Goal: Task Accomplishment & Management: Complete application form

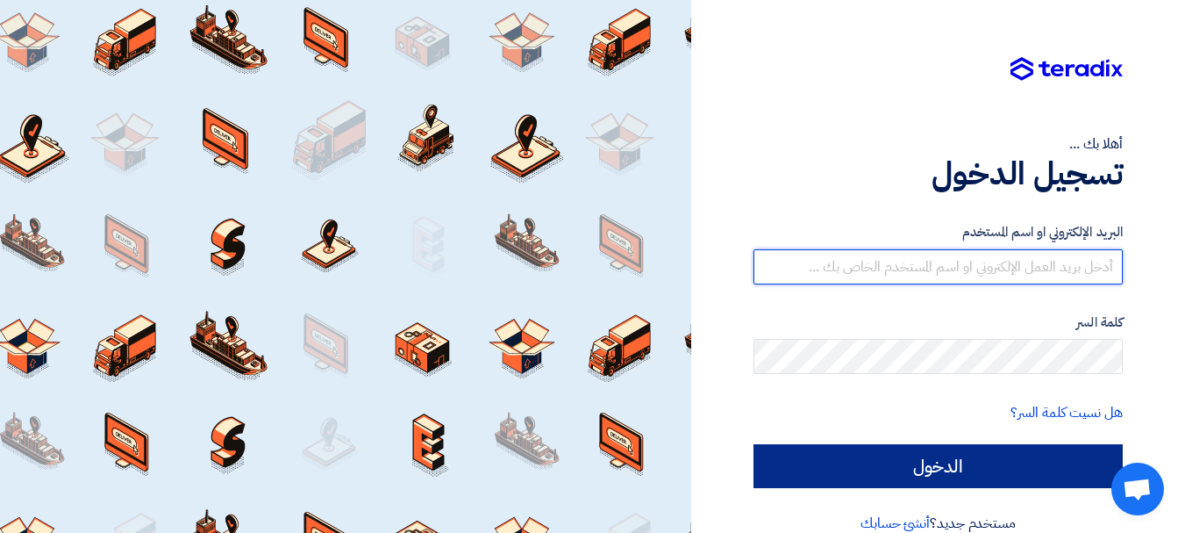
type input "[EMAIL_ADDRESS][DOMAIN_NAME]"
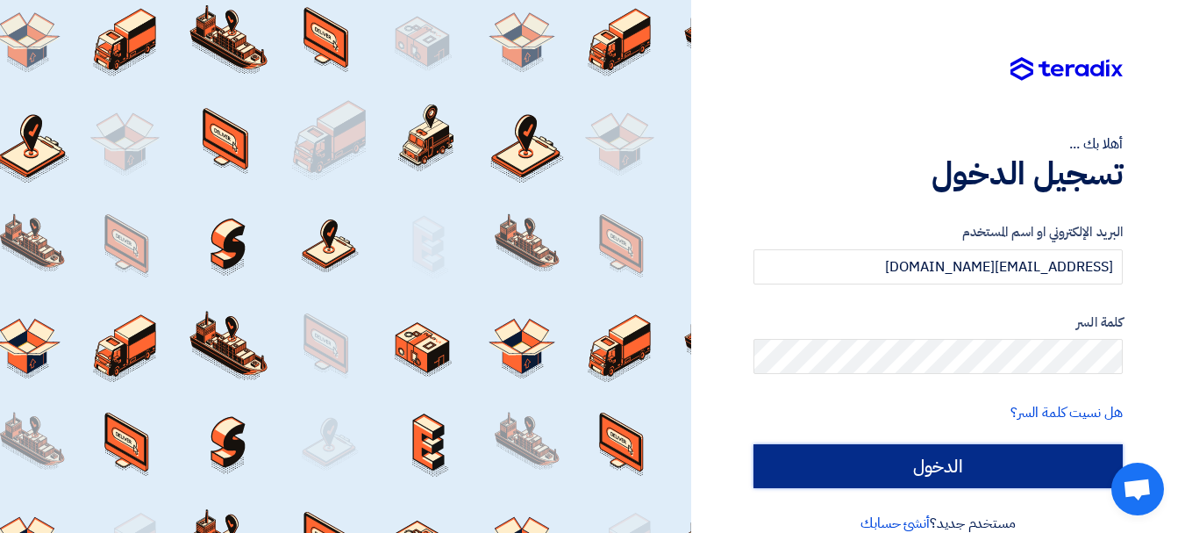
click at [967, 459] on input "الدخول" at bounding box center [938, 466] width 369 height 44
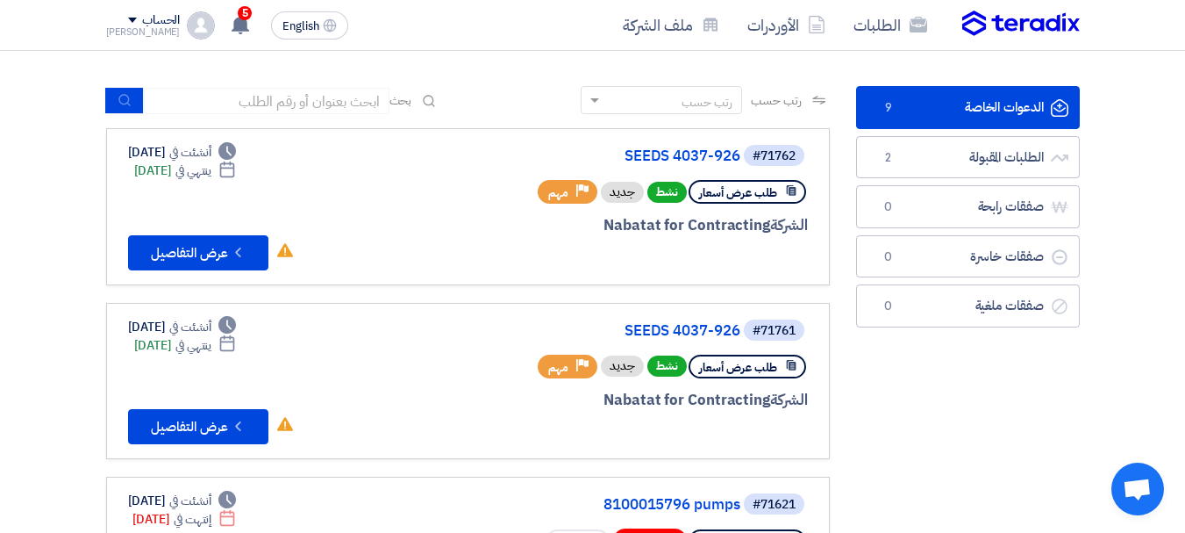
scroll to position [88, 0]
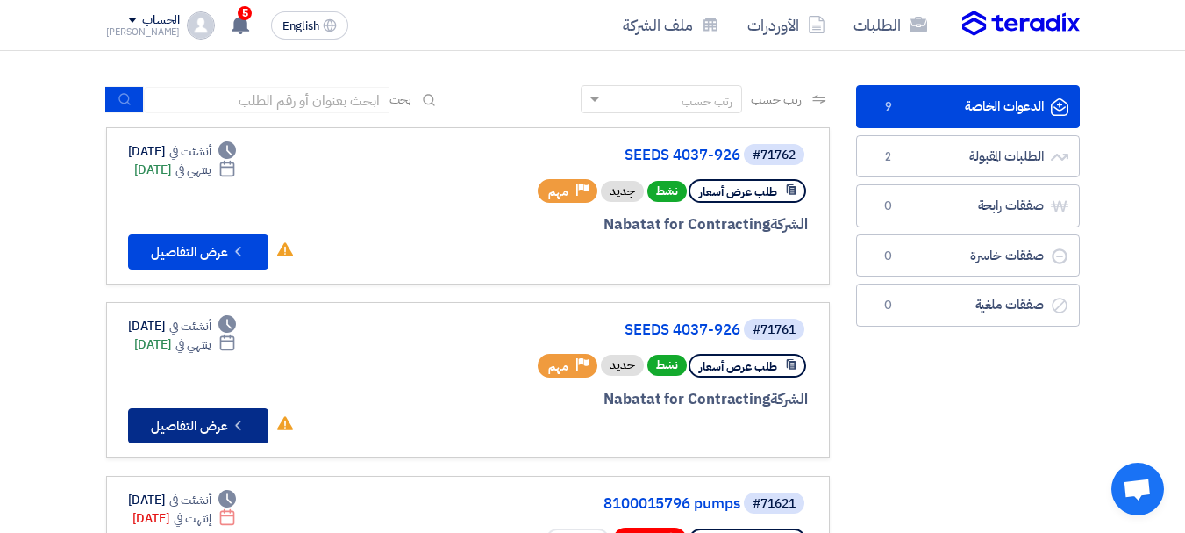
click at [201, 422] on button "Check details عرض التفاصيل" at bounding box center [198, 425] width 140 height 35
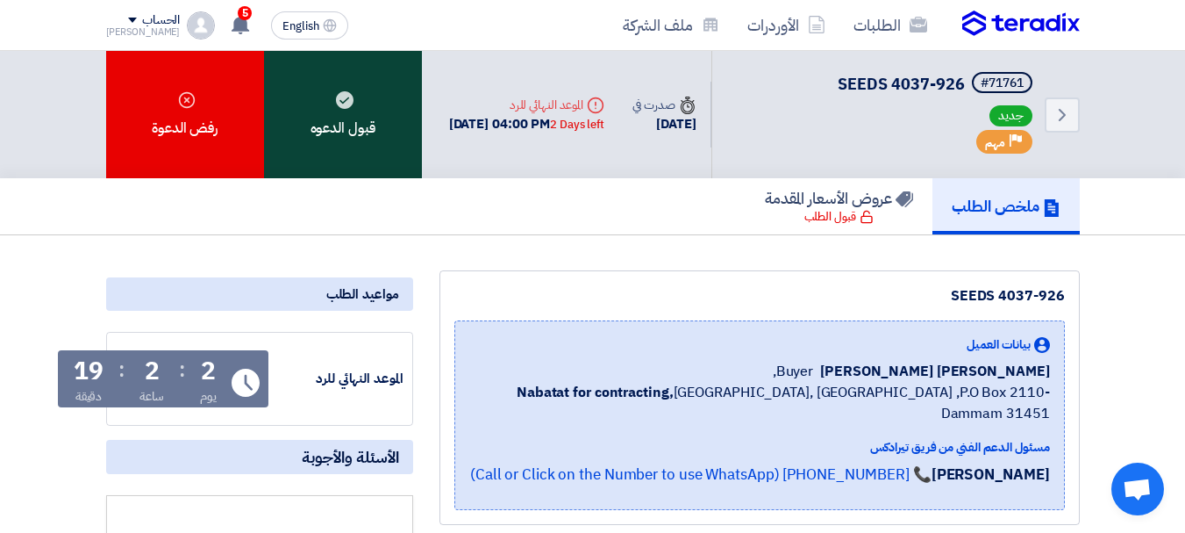
click at [328, 146] on div "قبول الدعوه" at bounding box center [343, 114] width 158 height 127
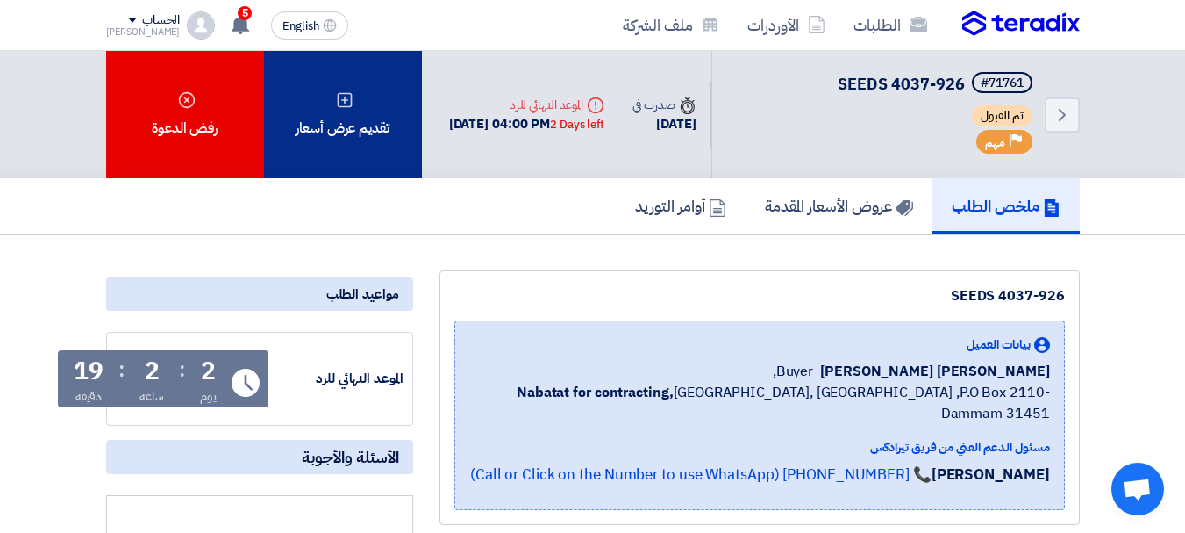
click at [362, 148] on div "تقديم عرض أسعار" at bounding box center [343, 114] width 158 height 127
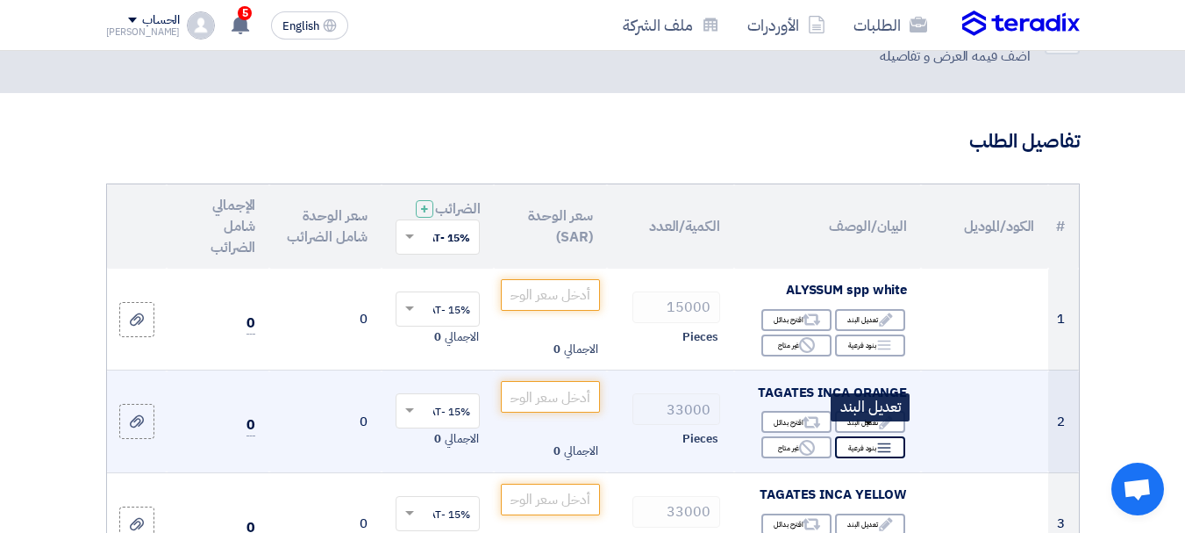
scroll to position [175, 0]
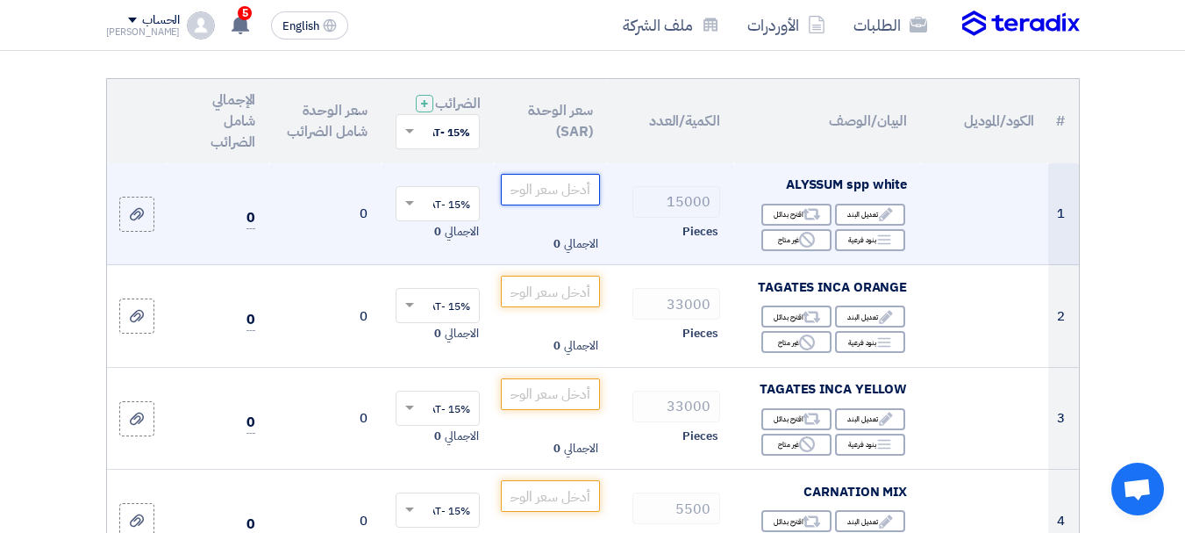
click at [555, 205] on input "number" at bounding box center [550, 190] width 98 height 32
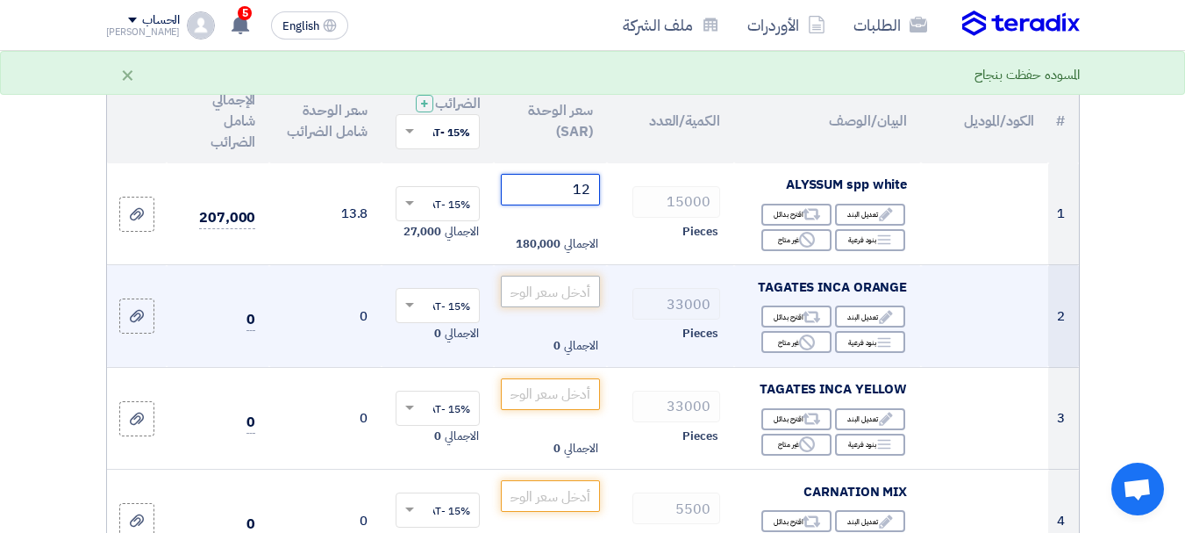
type input "12"
click at [562, 307] on input "number" at bounding box center [550, 292] width 98 height 32
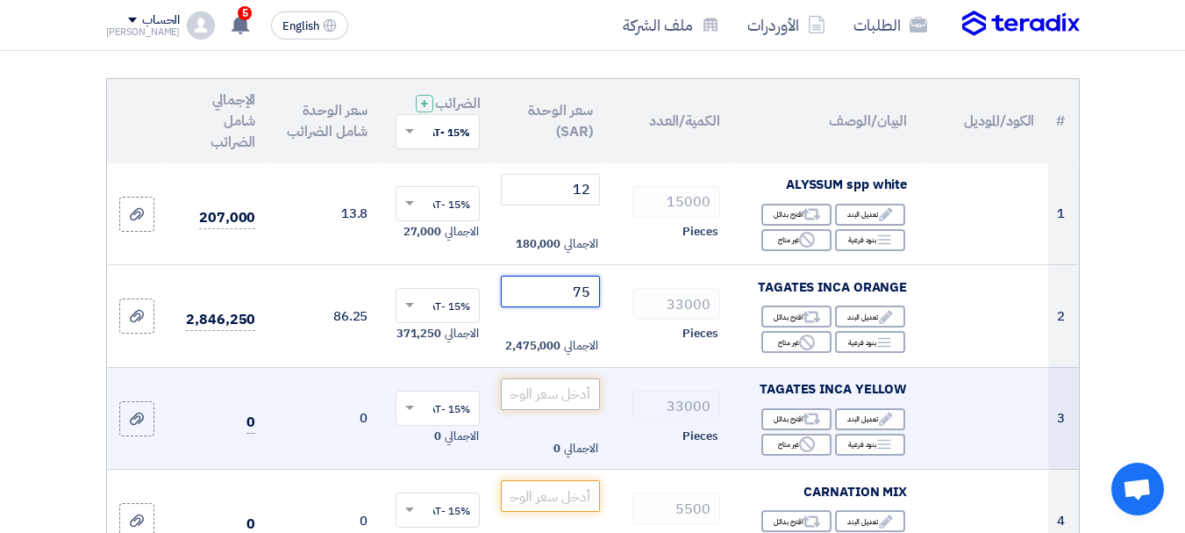
type input "75"
click at [562, 410] on input "number" at bounding box center [550, 394] width 98 height 32
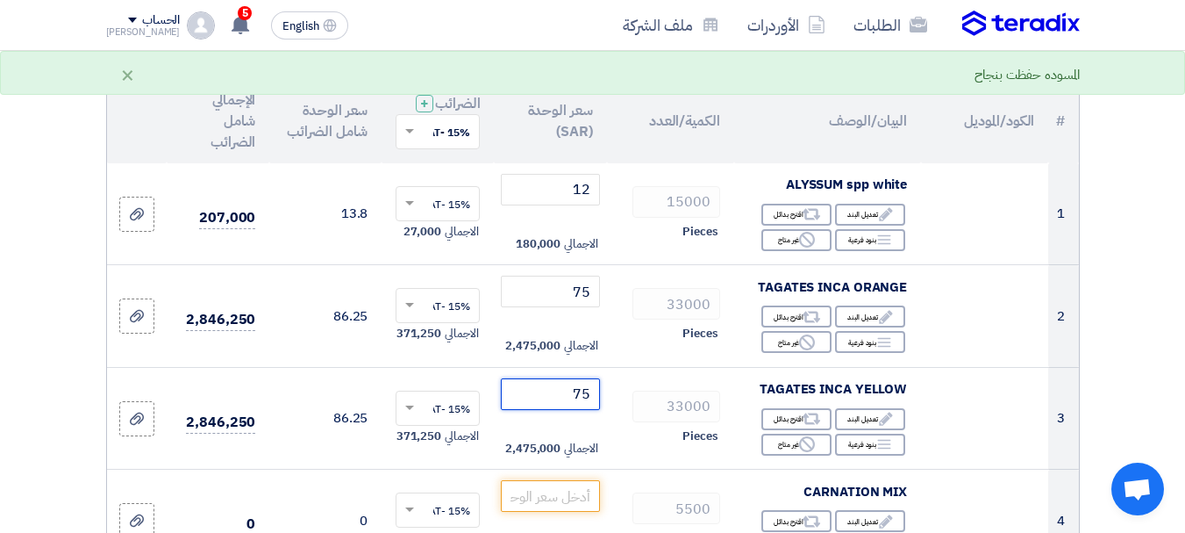
type input "75"
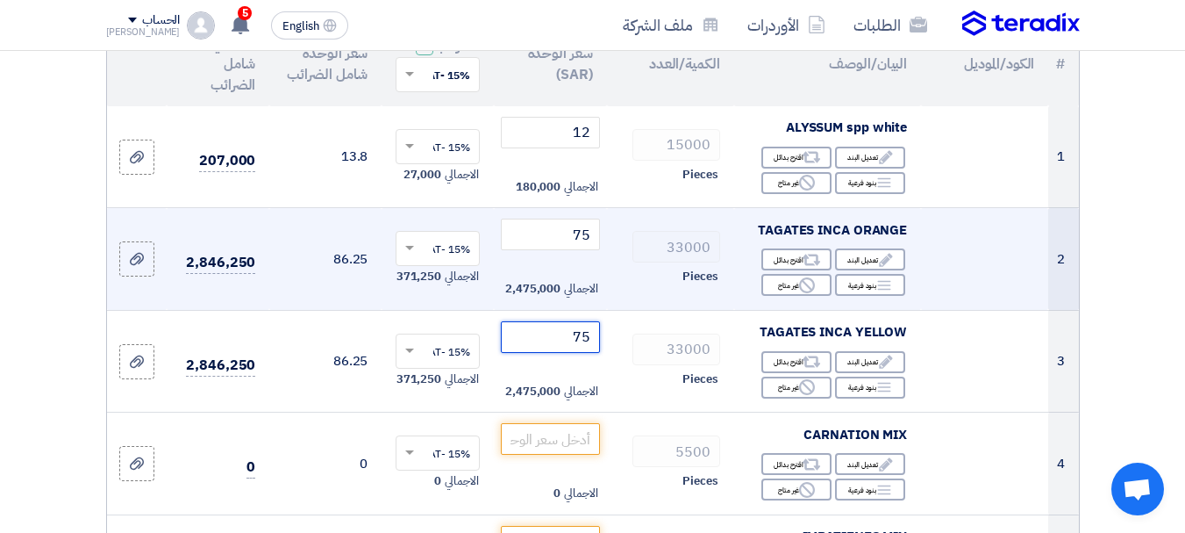
scroll to position [263, 0]
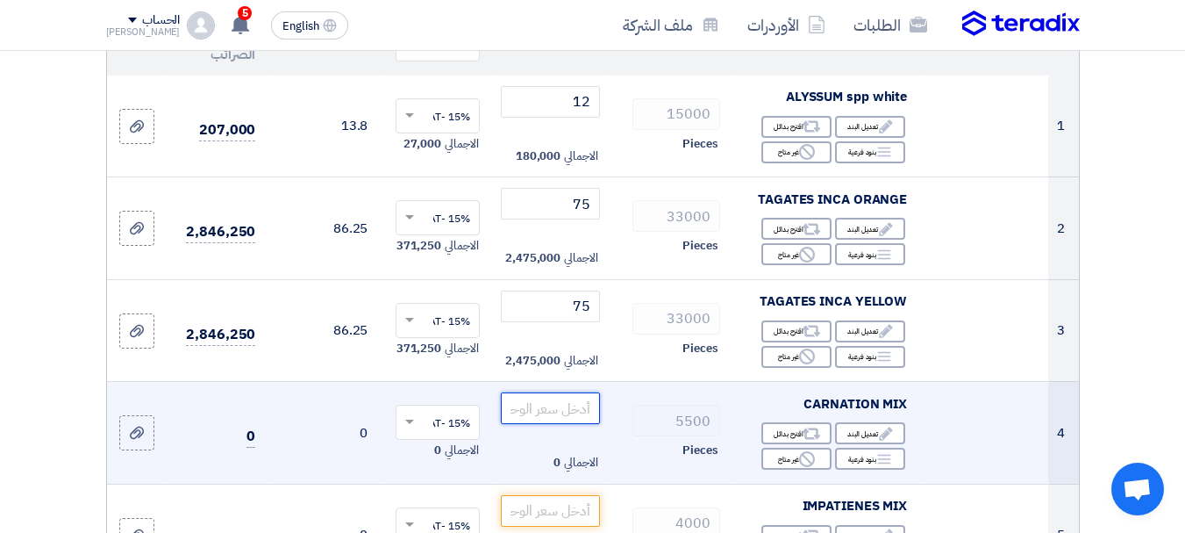
click at [538, 424] on input "number" at bounding box center [550, 408] width 98 height 32
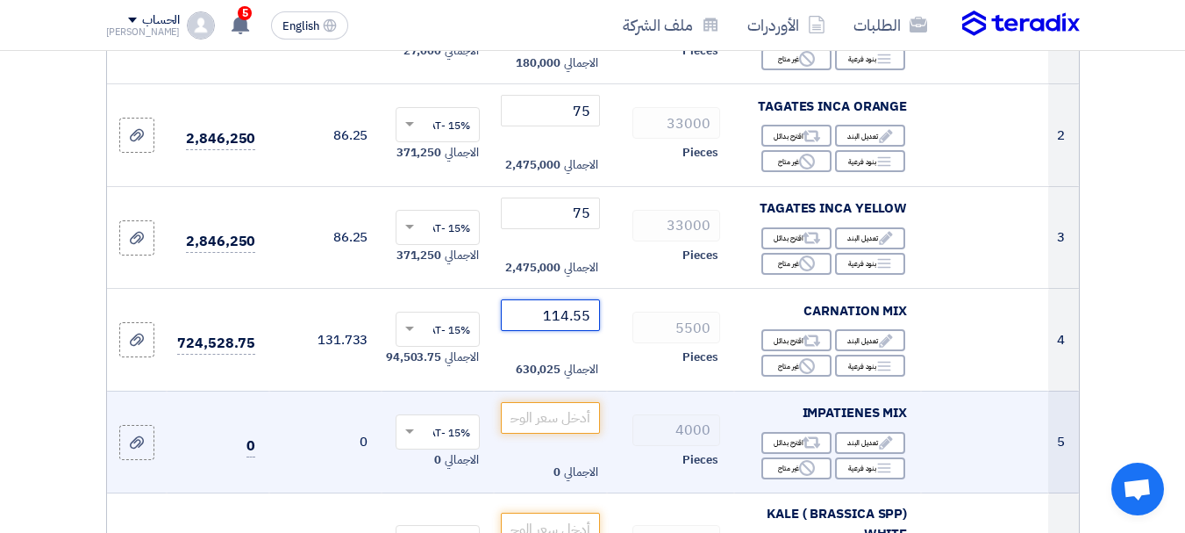
scroll to position [439, 0]
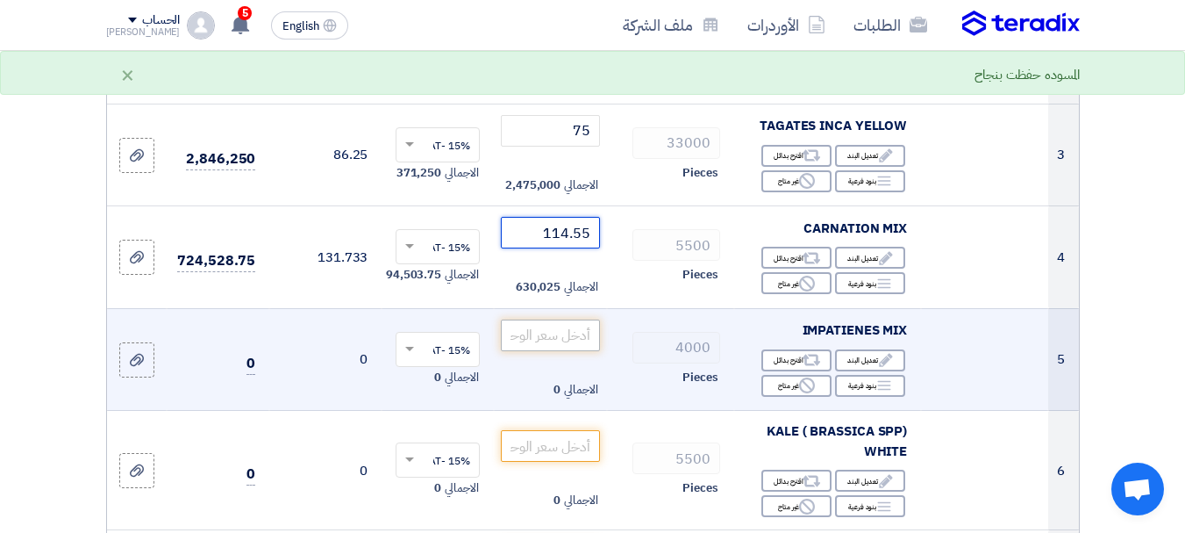
type input "114.55"
click at [547, 351] on input "number" at bounding box center [550, 335] width 98 height 32
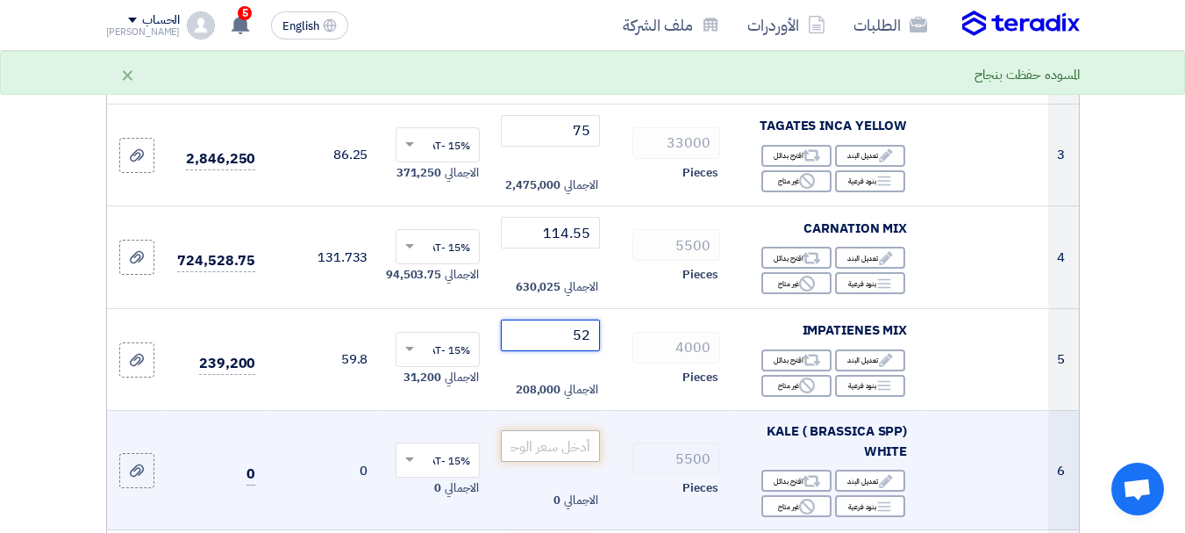
type input "52"
click at [527, 457] on input "number" at bounding box center [550, 446] width 98 height 32
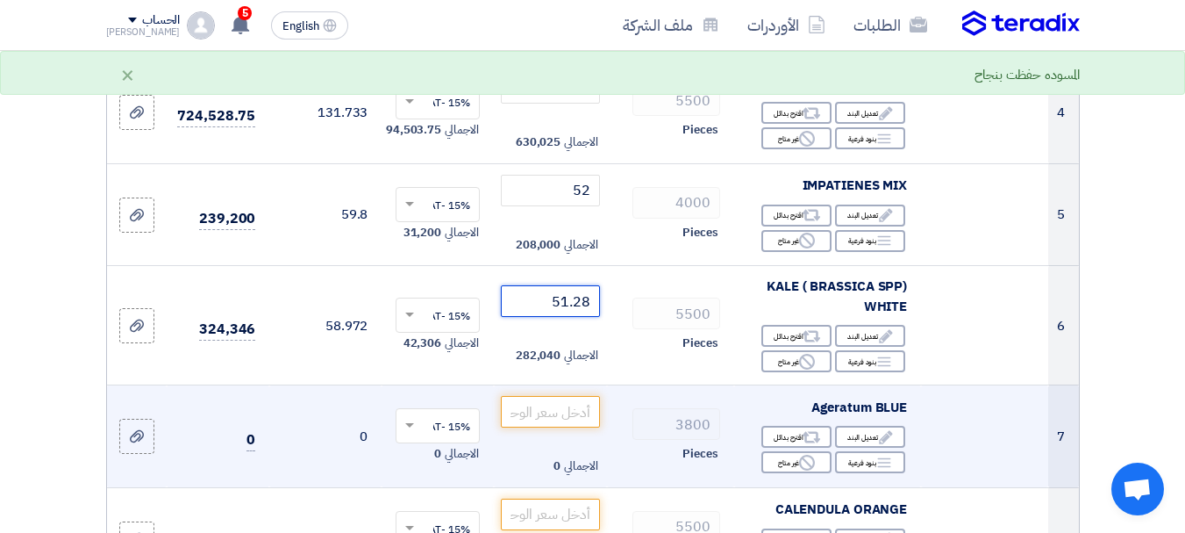
scroll to position [614, 0]
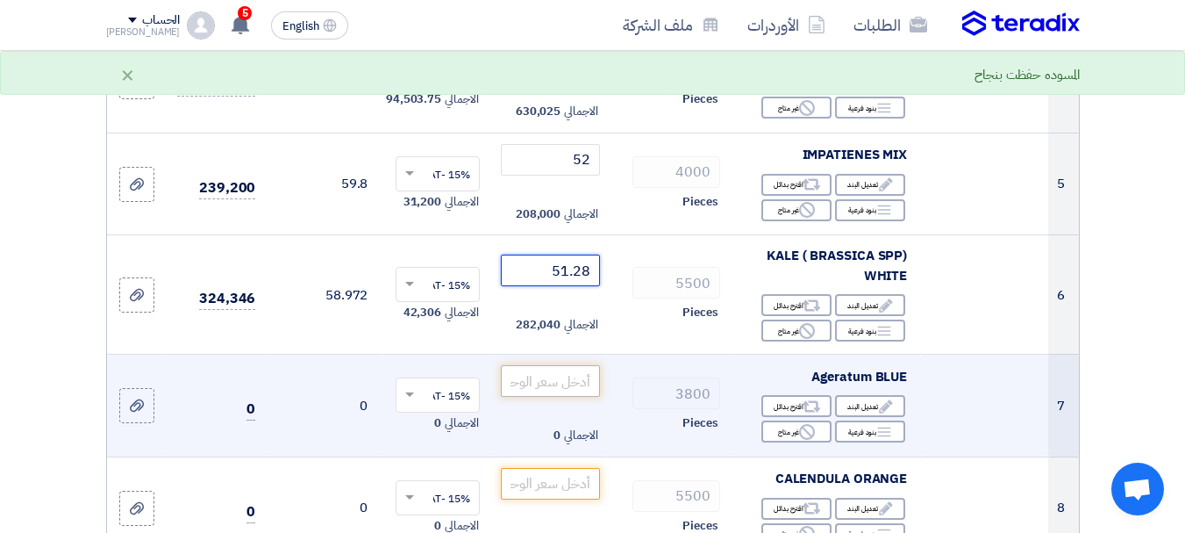
type input "51.28"
click at [547, 397] on input "number" at bounding box center [550, 381] width 98 height 32
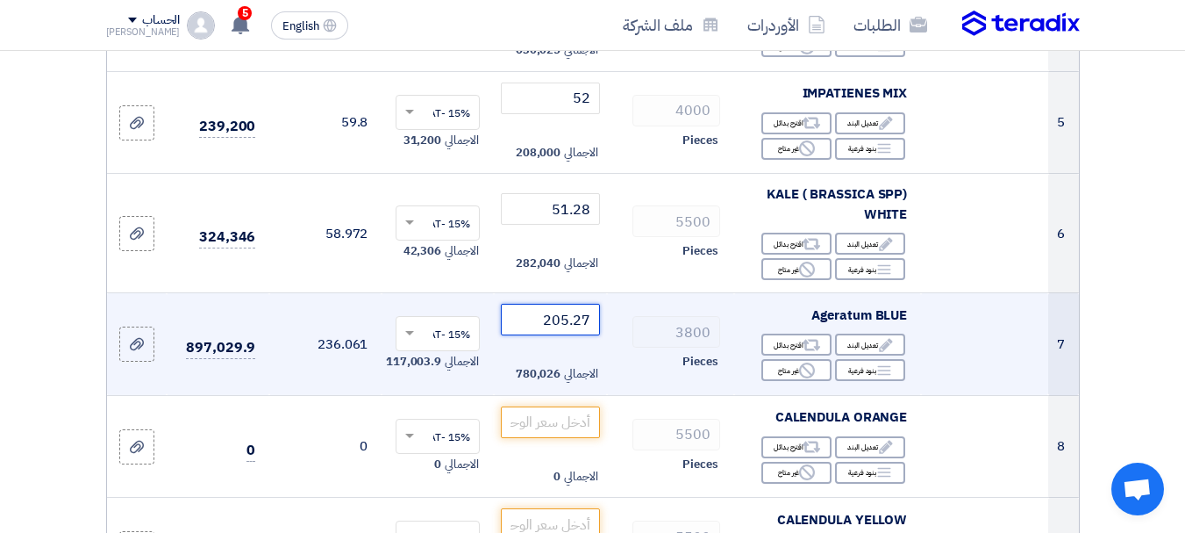
scroll to position [702, 0]
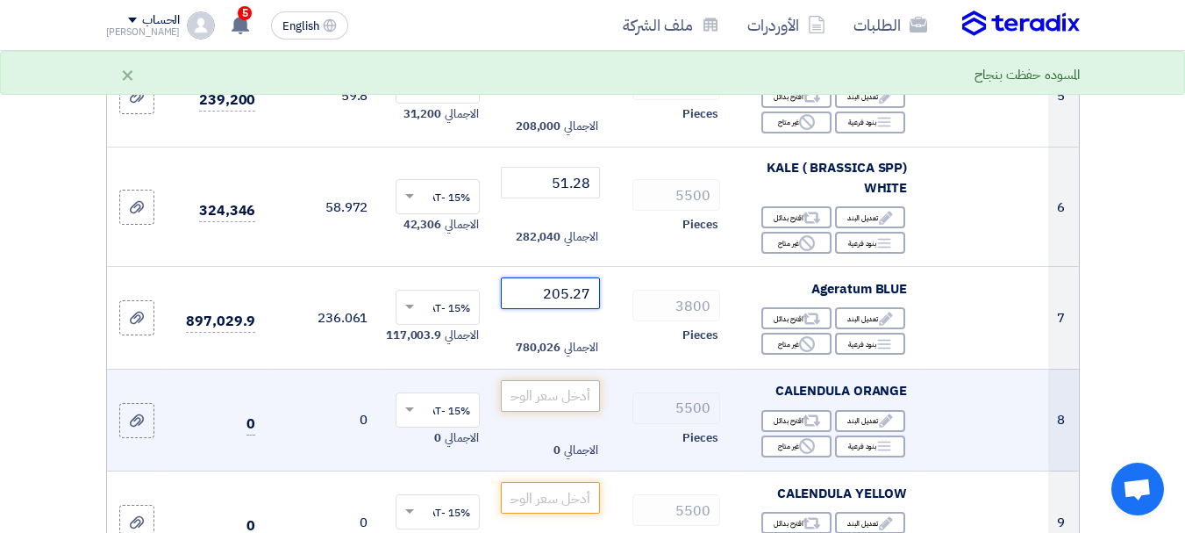
type input "205.27"
click at [550, 412] on input "number" at bounding box center [550, 396] width 98 height 32
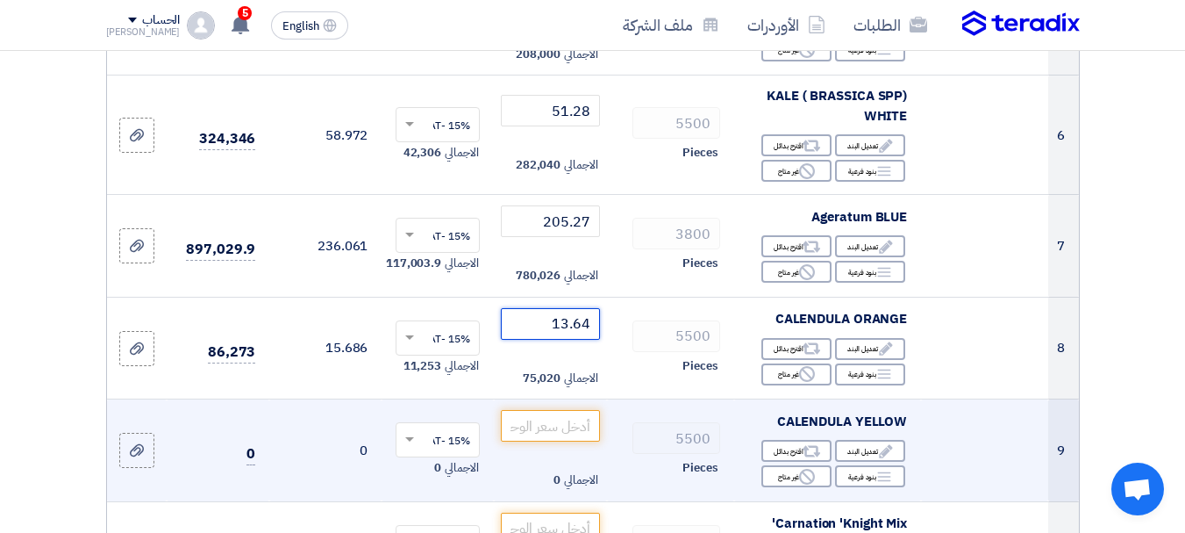
scroll to position [790, 0]
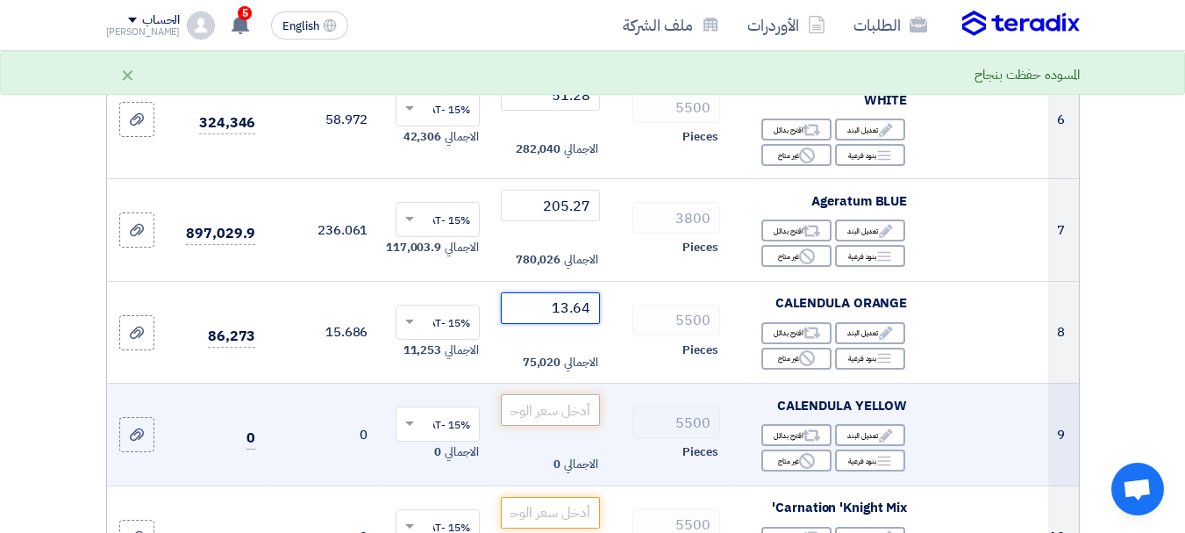
type input "13.64"
click at [548, 426] on input "number" at bounding box center [550, 410] width 98 height 32
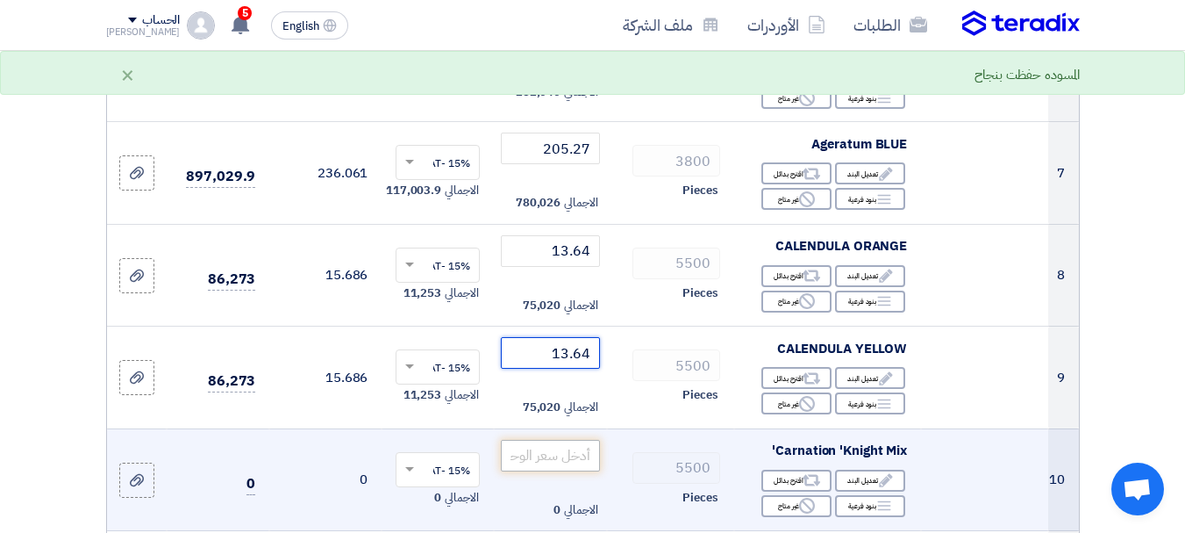
scroll to position [877, 0]
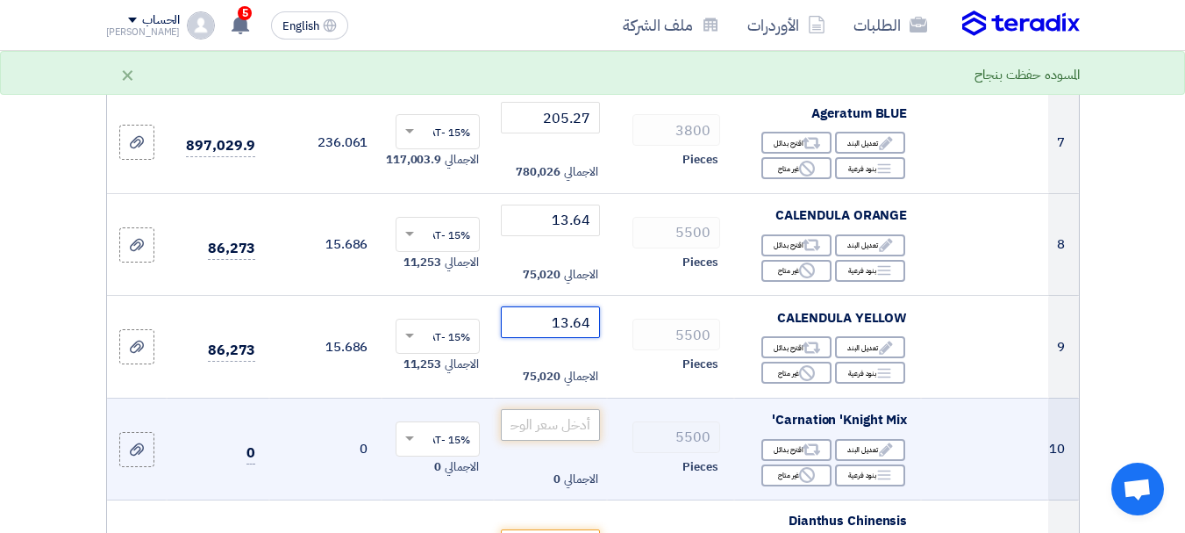
type input "13.64"
click at [553, 440] on input "number" at bounding box center [550, 425] width 98 height 32
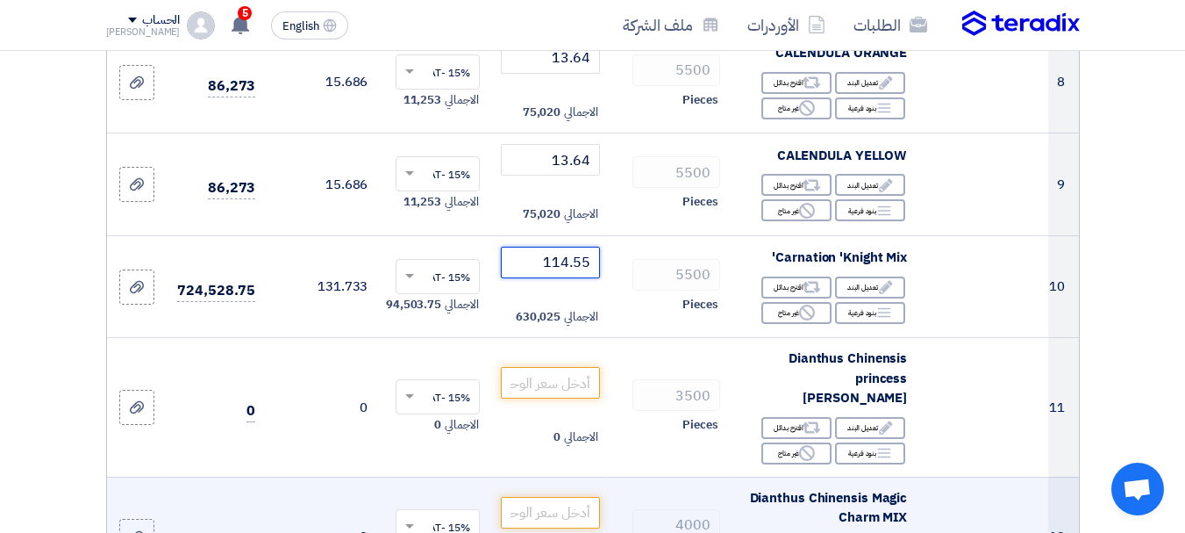
scroll to position [1141, 0]
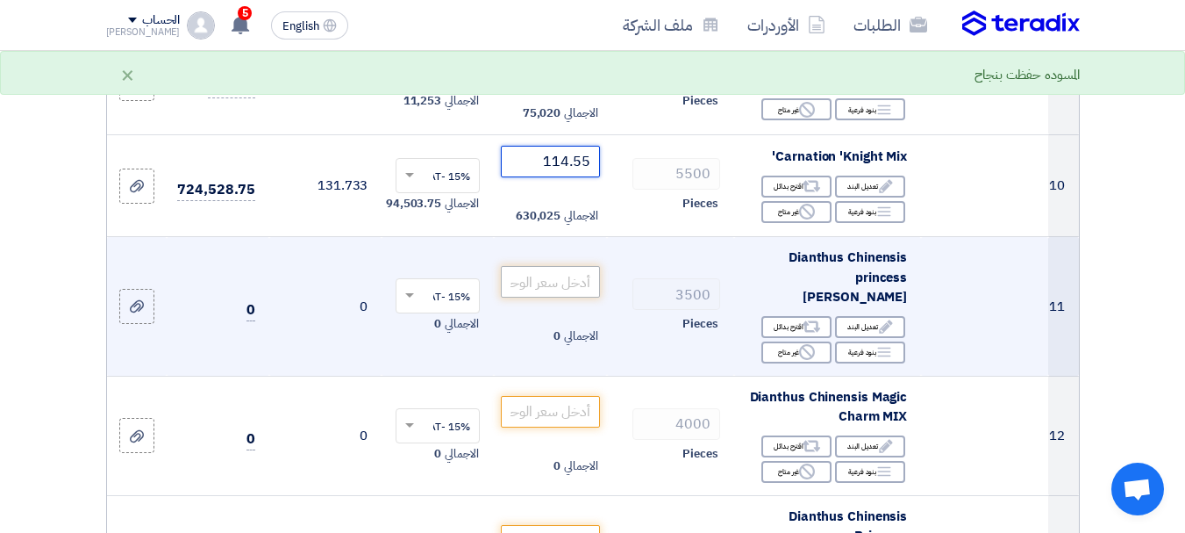
type input "114.55"
click at [551, 284] on input "number" at bounding box center [550, 282] width 98 height 32
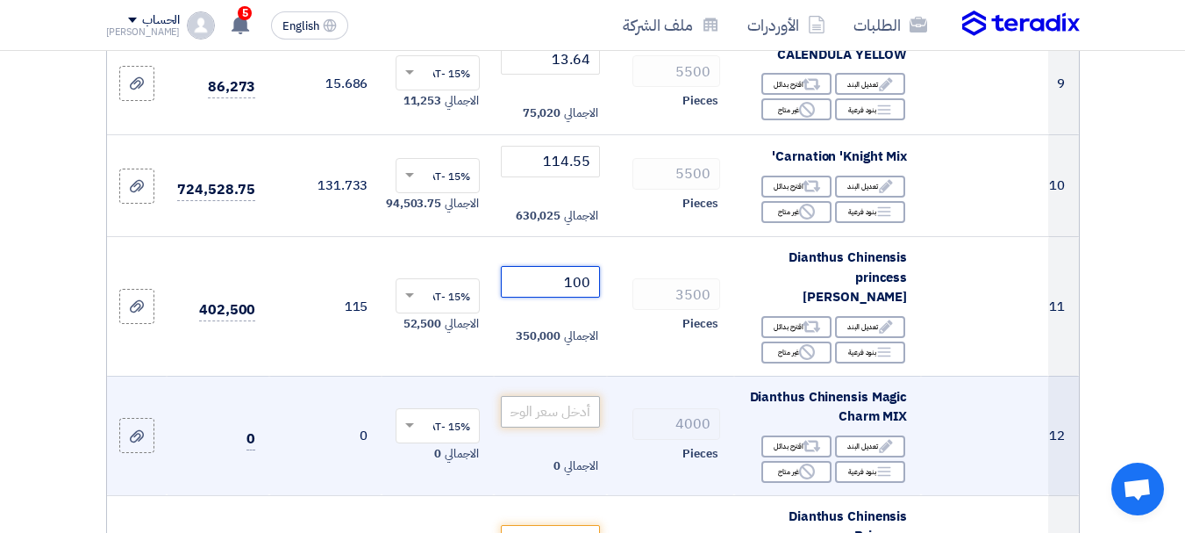
type input "100"
click at [556, 408] on input "number" at bounding box center [550, 412] width 98 height 32
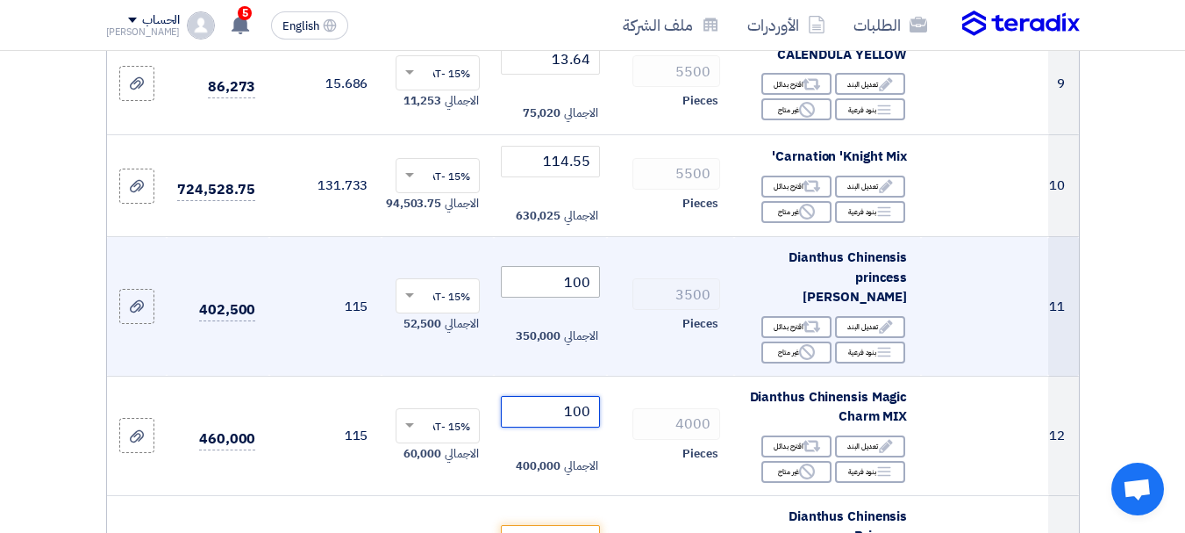
type input "100"
drag, startPoint x: 557, startPoint y: 283, endPoint x: 769, endPoint y: 304, distance: 212.5
click at [769, 304] on tr "11 Dianthus Chinensis princess [PERSON_NAME] Edit تعديل البند Alternative اقترح…" at bounding box center [593, 307] width 972 height 140
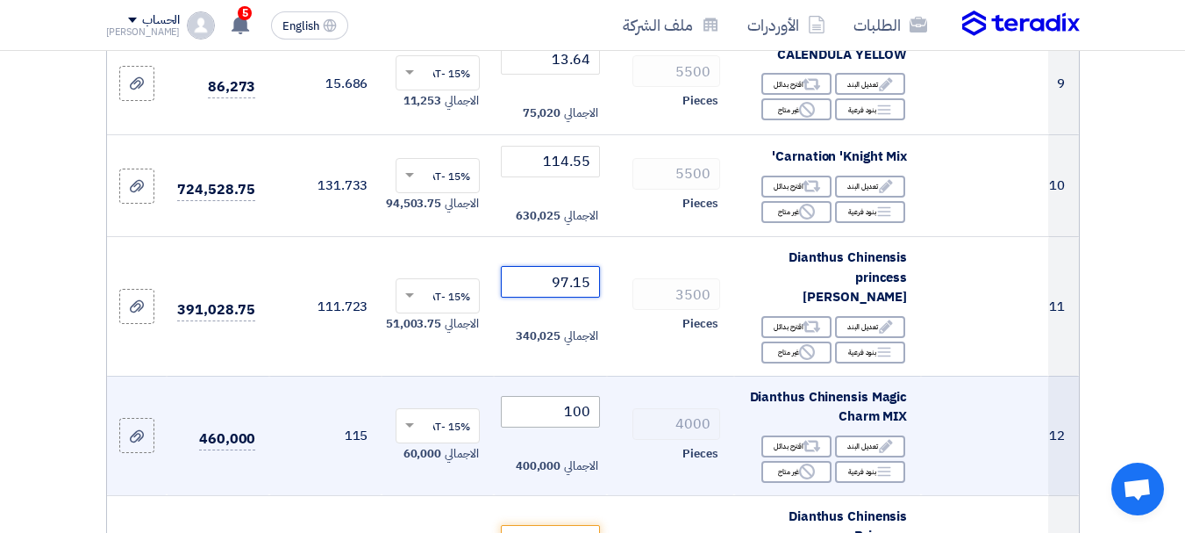
type input "97.15"
drag, startPoint x: 549, startPoint y: 406, endPoint x: 723, endPoint y: 404, distance: 173.8
click at [723, 404] on tr "12 Dianthus Chinensis Magic Charm MIX Edit تعديل البند Alternative اقترح بدائل …" at bounding box center [593, 435] width 972 height 119
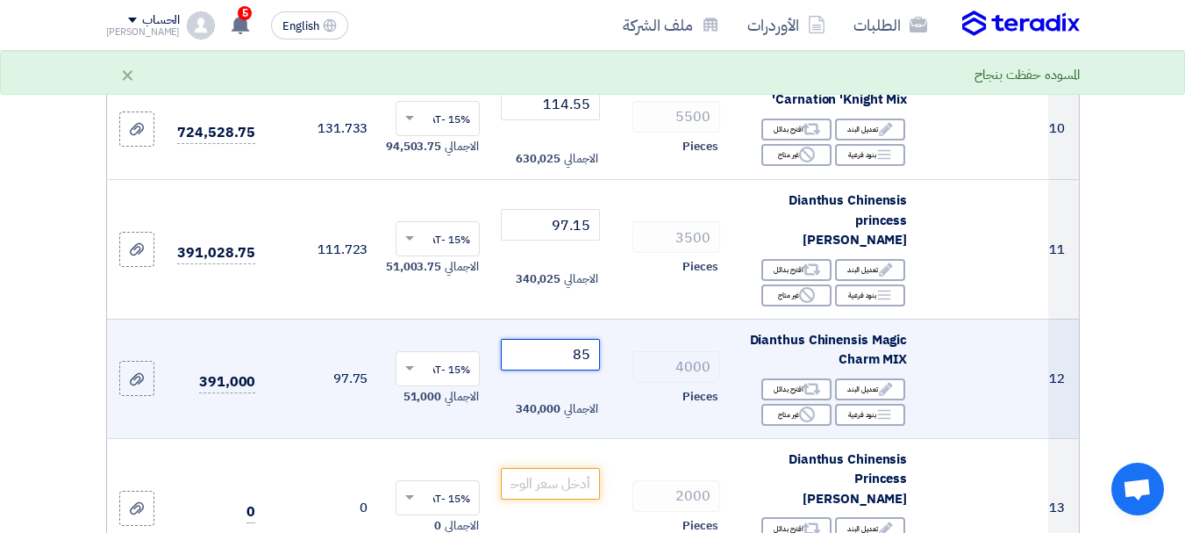
scroll to position [1228, 0]
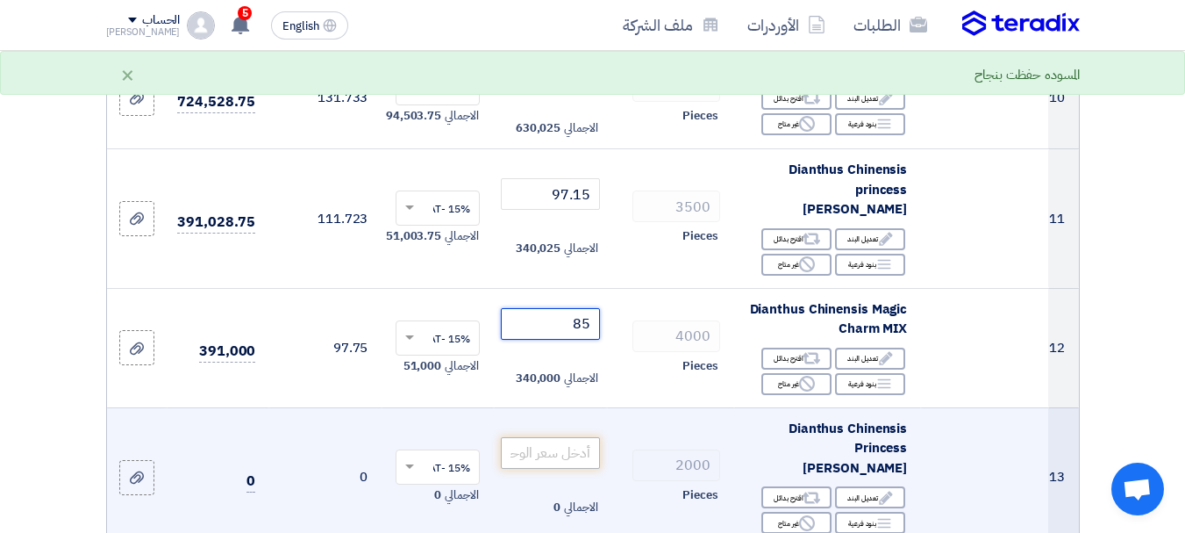
type input "85"
click at [557, 437] on input "number" at bounding box center [550, 453] width 98 height 32
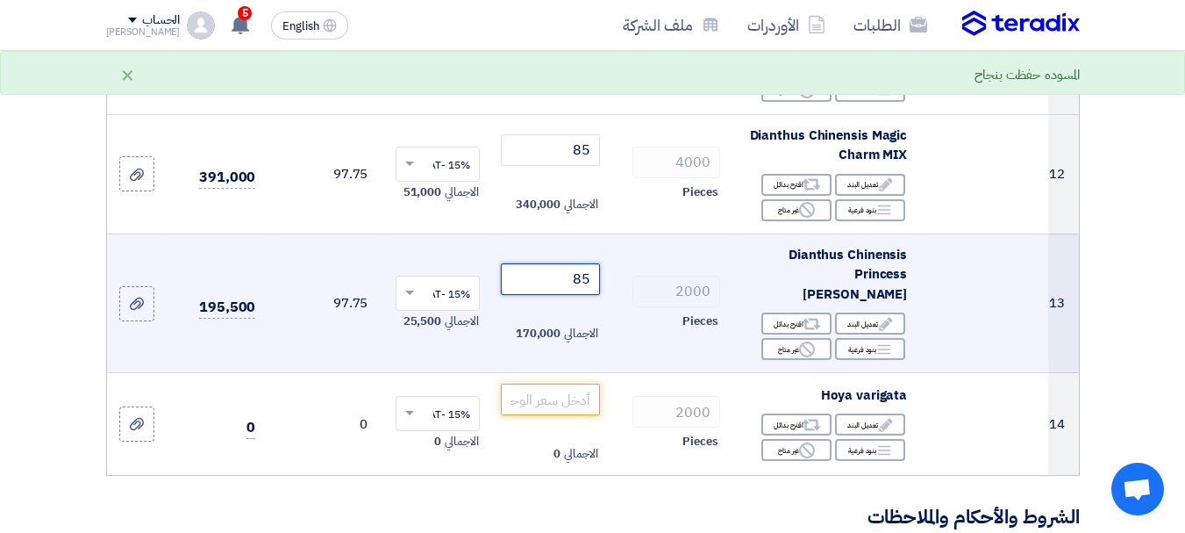
scroll to position [1404, 0]
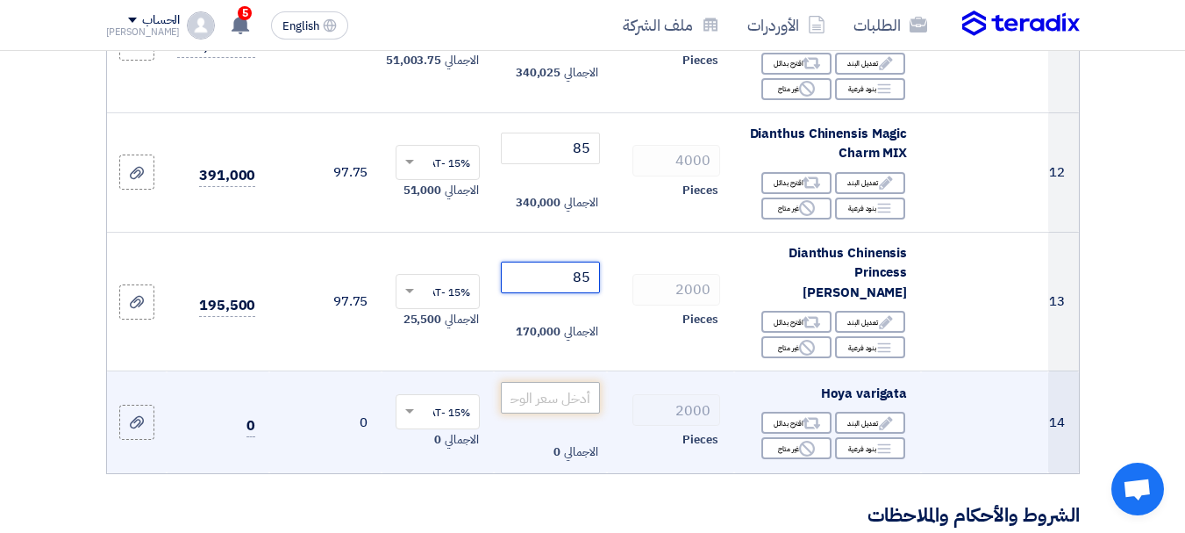
type input "85"
click at [536, 382] on input "number" at bounding box center [550, 398] width 98 height 32
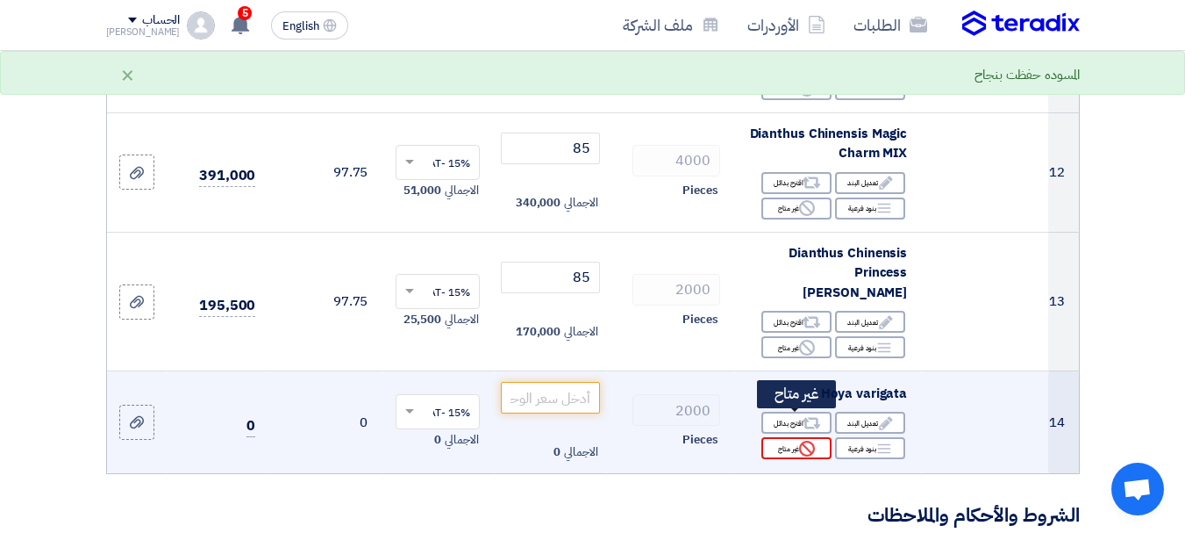
click at [805, 440] on use at bounding box center [807, 448] width 16 height 16
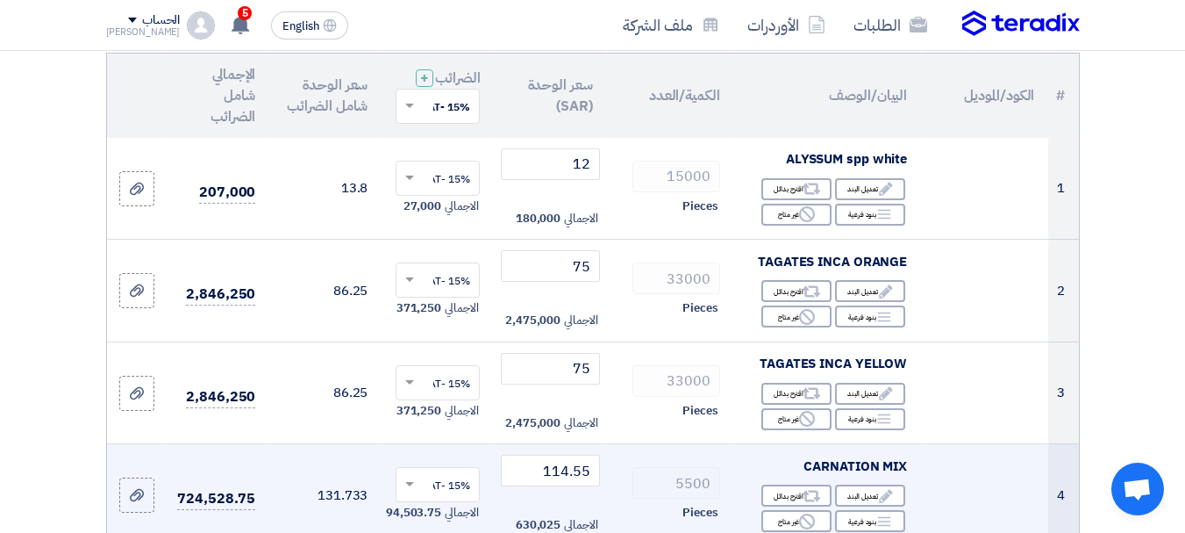
scroll to position [88, 0]
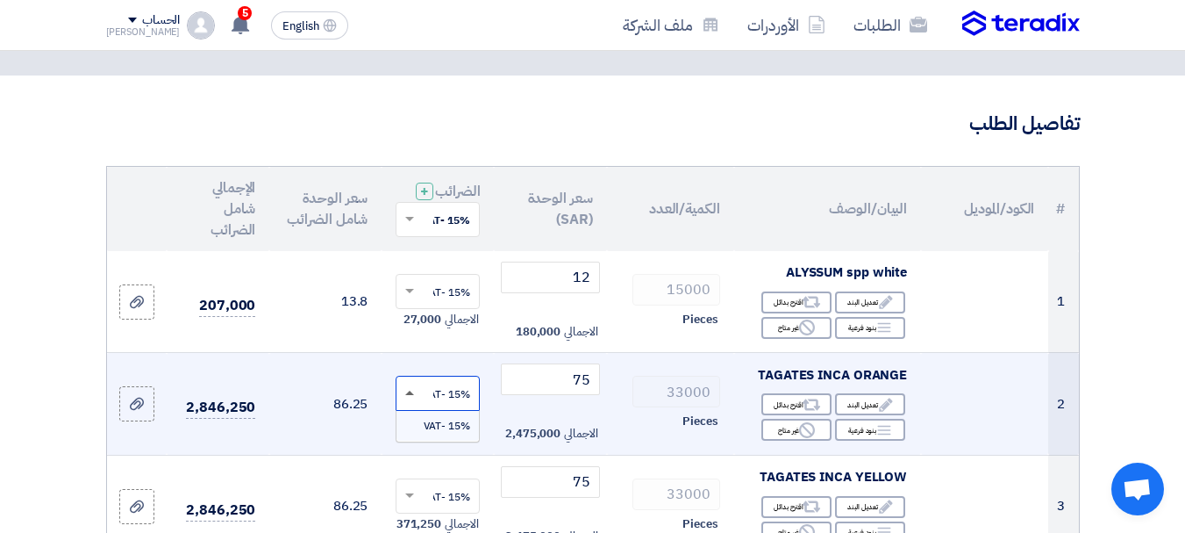
click at [413, 395] on span at bounding box center [409, 392] width 9 height 4
click at [413, 397] on span at bounding box center [409, 393] width 9 height 6
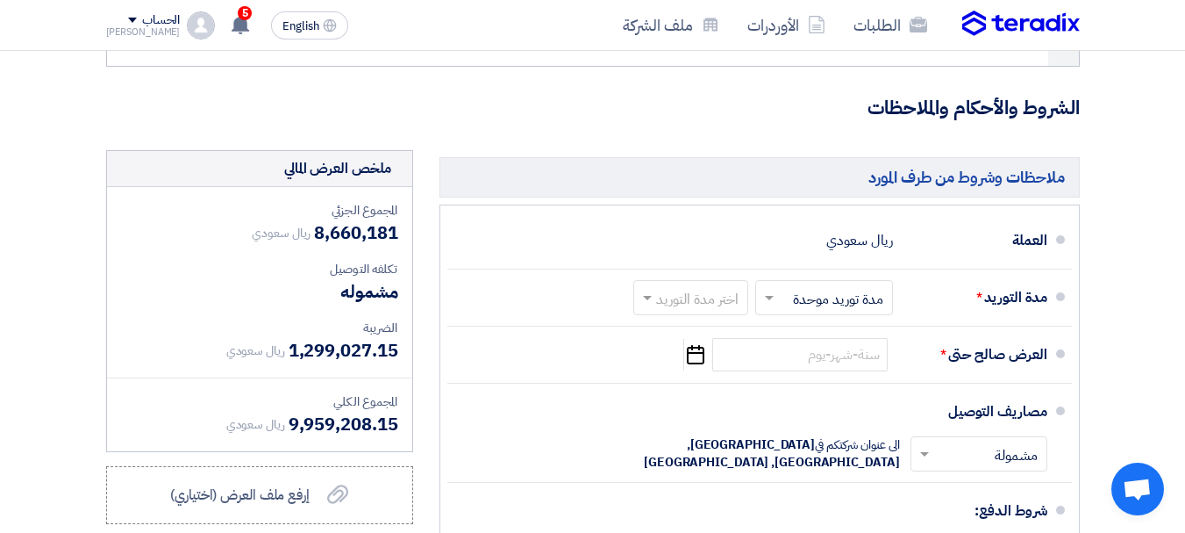
scroll to position [1843, 0]
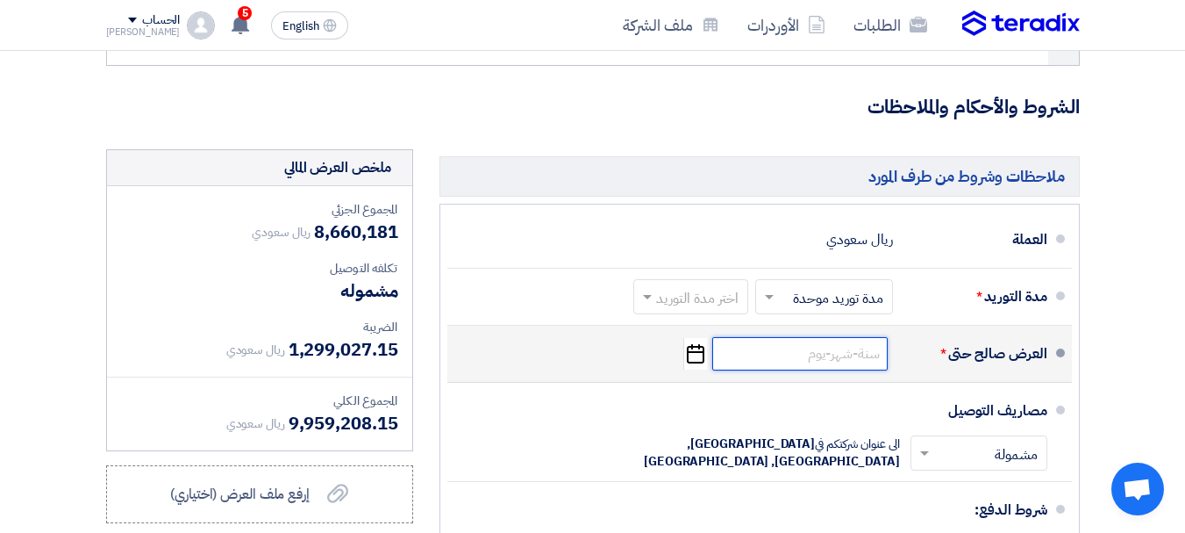
click at [777, 340] on input at bounding box center [800, 353] width 175 height 33
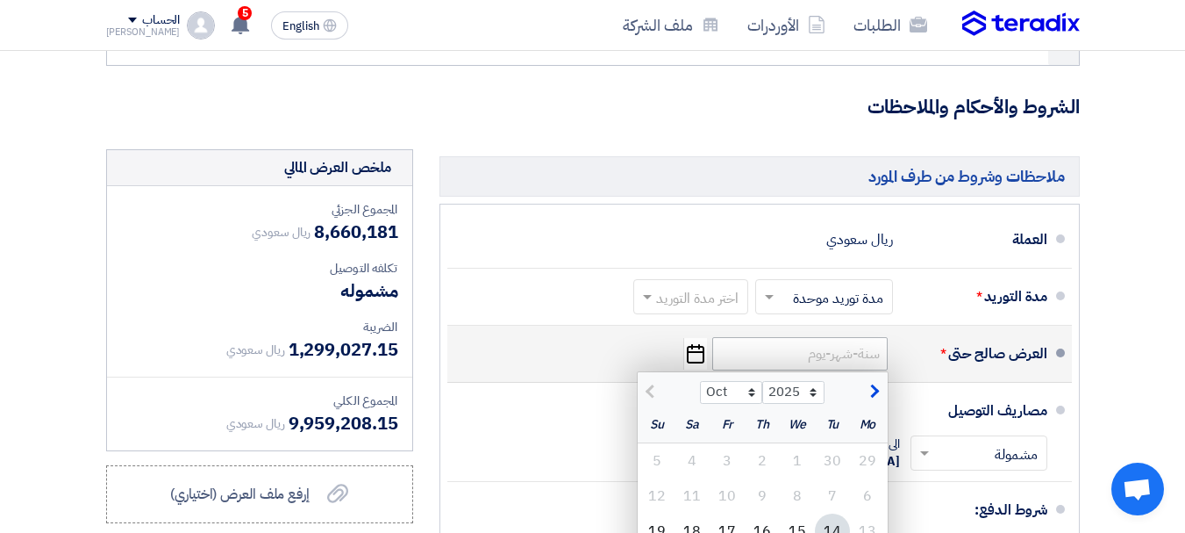
scroll to position [1930, 0]
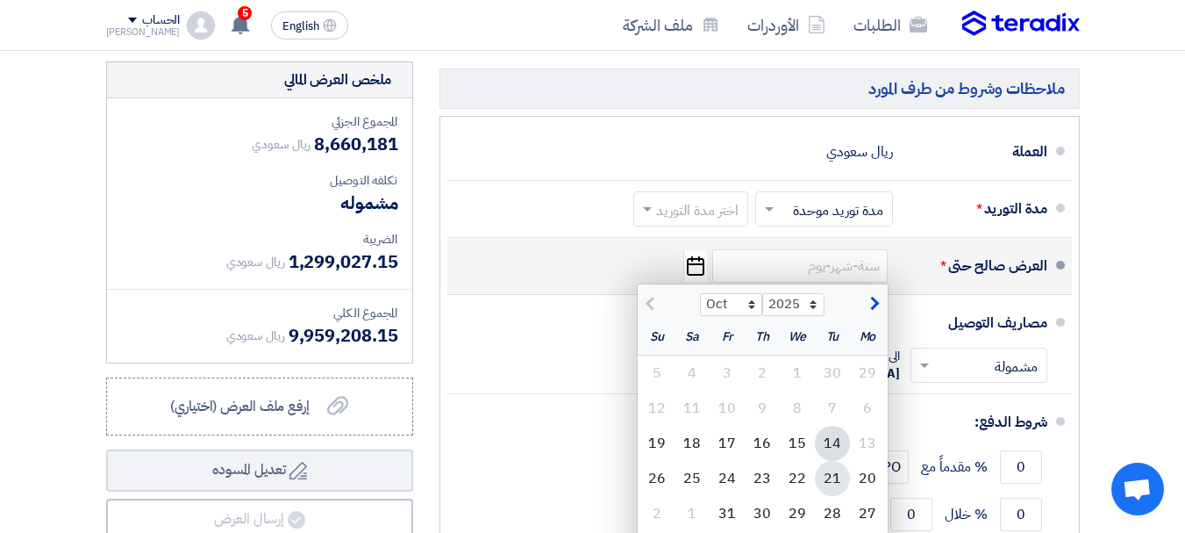
click at [833, 461] on div "21" at bounding box center [832, 478] width 35 height 35
type input "[DATE]"
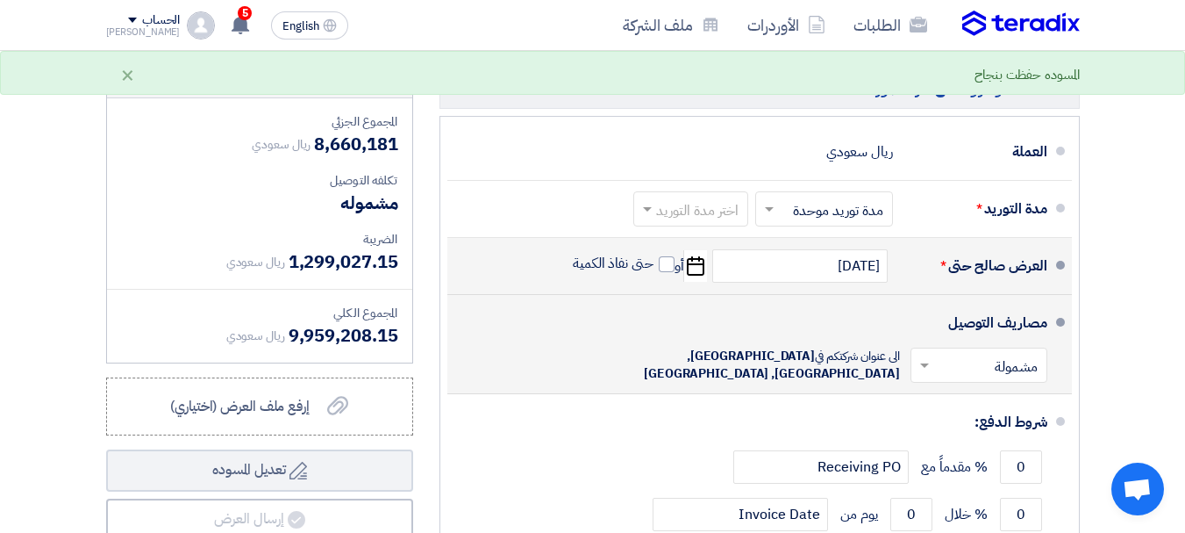
scroll to position [2018, 0]
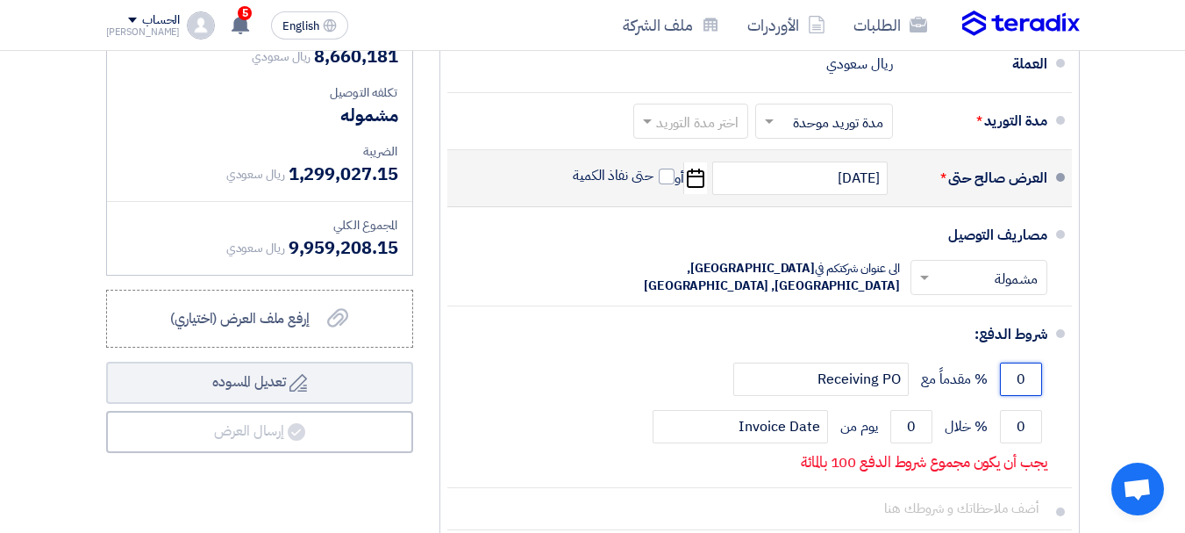
drag, startPoint x: 1013, startPoint y: 354, endPoint x: 1092, endPoint y: 357, distance: 79.9
click at [1092, 357] on div "ملاحظات وشروط من طرف المورد [GEOGRAPHIC_DATA] ريال سعودي مدة التوريد * اختر مدة…" at bounding box center [759, 281] width 667 height 614
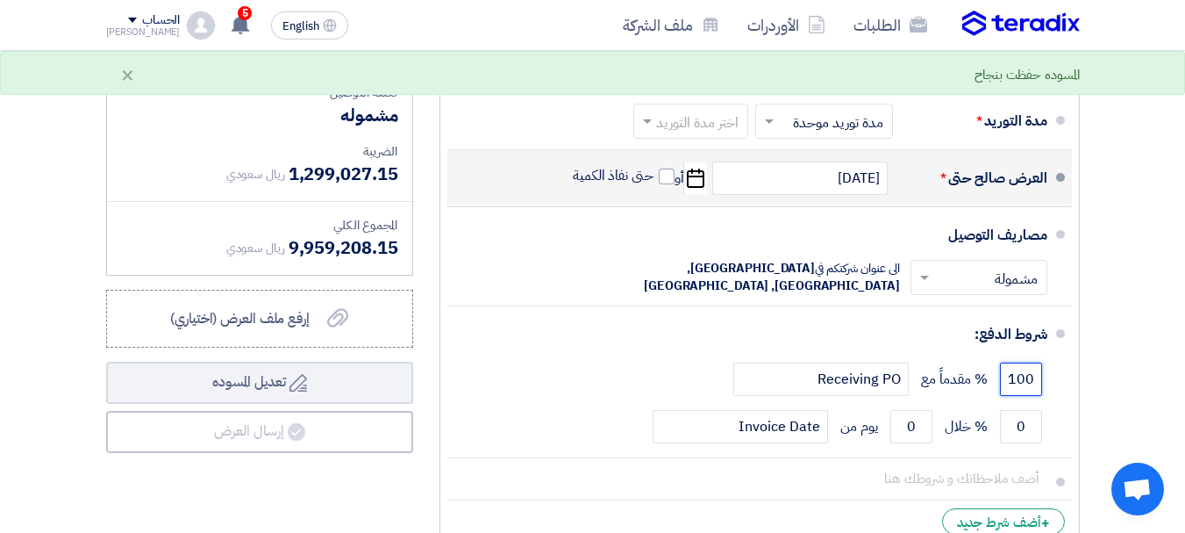
type input "100"
click at [1092, 360] on div "ملاحظات وشروط من طرف المورد [GEOGRAPHIC_DATA] ريال سعودي مدة التوريد * اختر مدة…" at bounding box center [759, 266] width 667 height 584
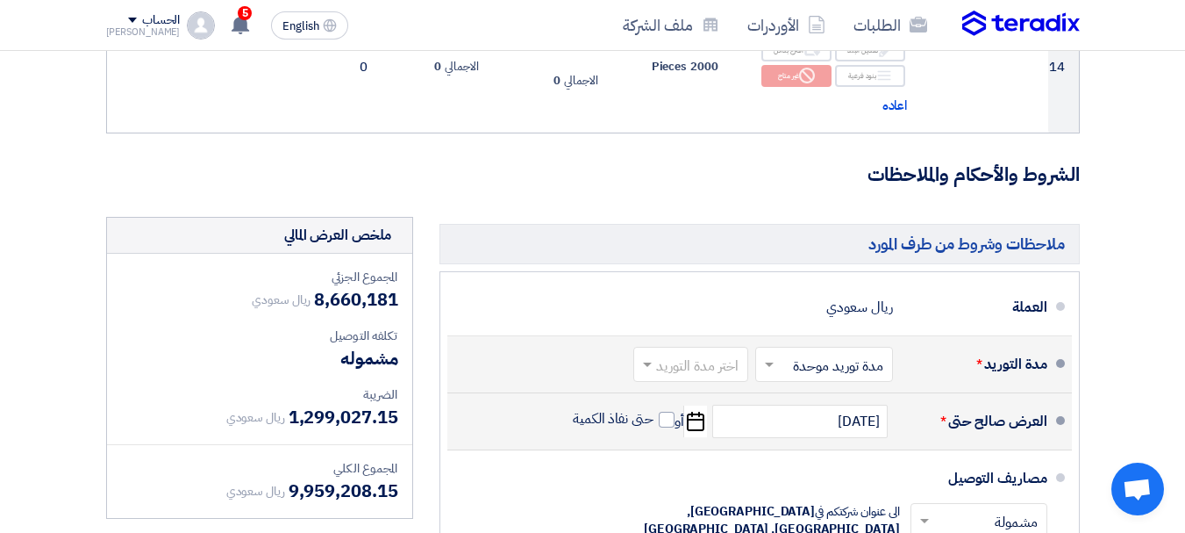
scroll to position [1863, 0]
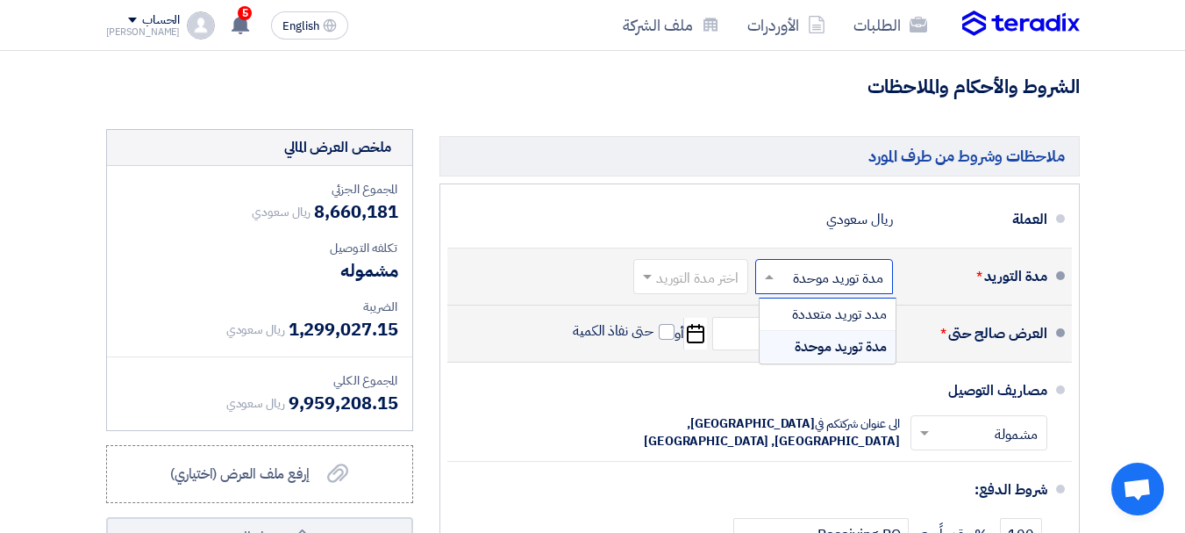
click at [781, 265] on input "text" at bounding box center [820, 277] width 129 height 25
click at [679, 265] on input "text" at bounding box center [687, 277] width 106 height 25
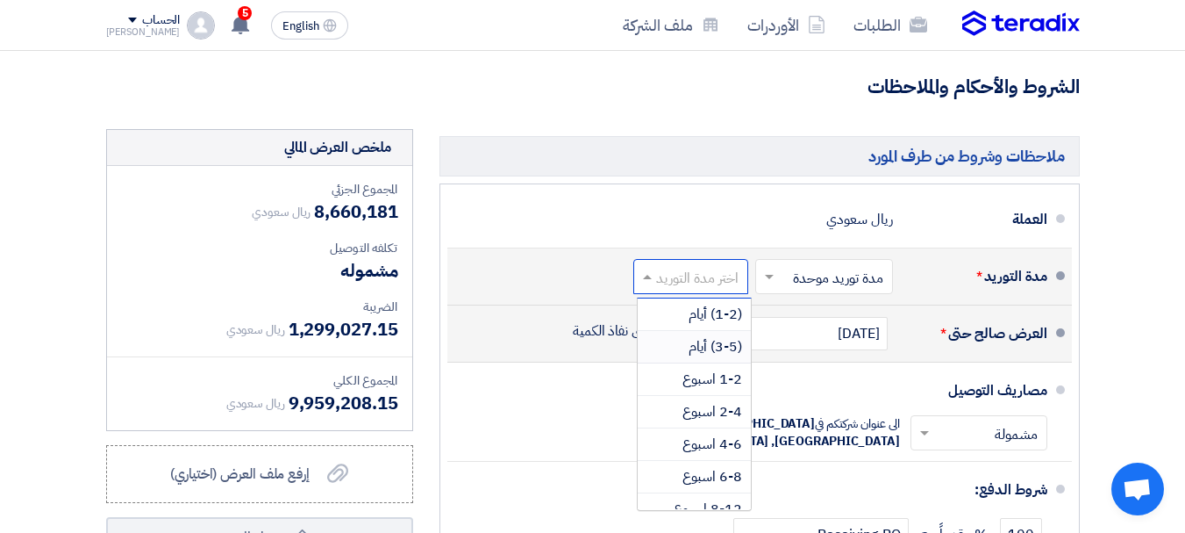
click at [717, 336] on span "(3-5) أيام" at bounding box center [716, 346] width 54 height 21
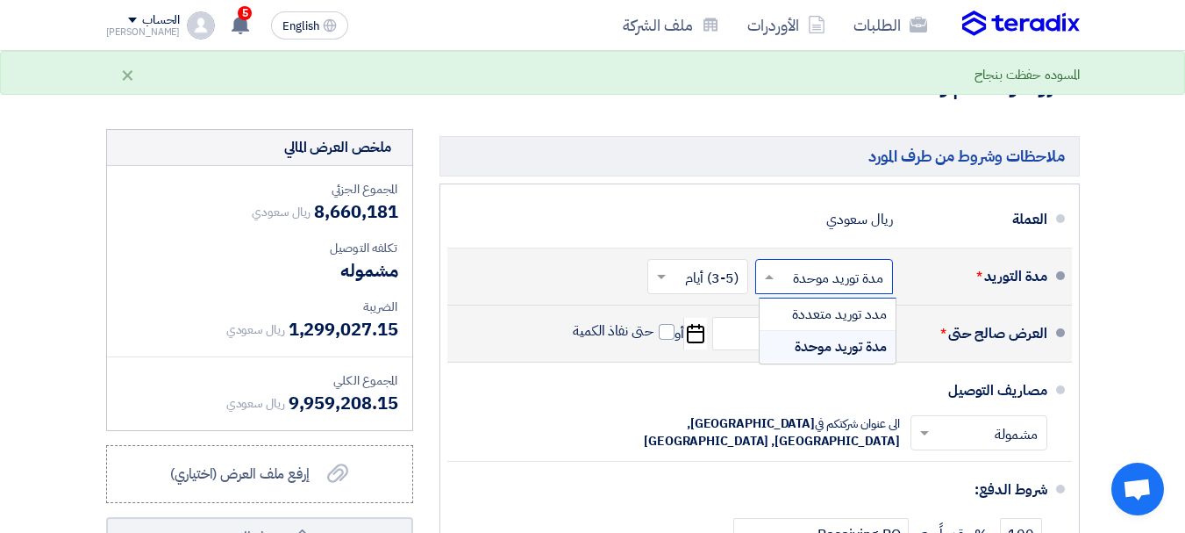
click at [823, 265] on input "text" at bounding box center [820, 277] width 129 height 25
click at [790, 331] on div "مدة توريد موحدة" at bounding box center [828, 347] width 136 height 32
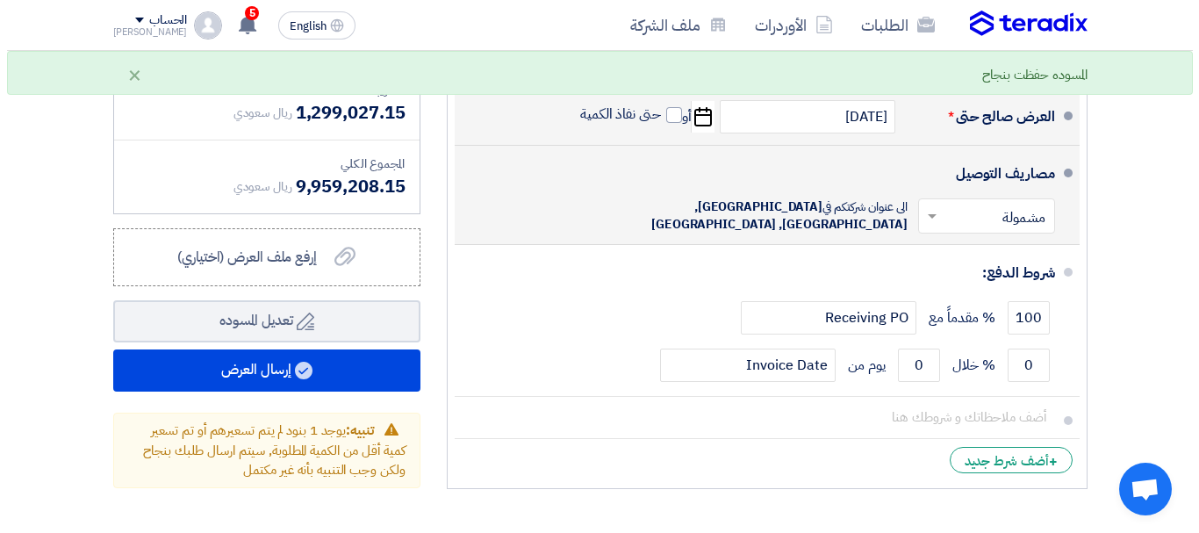
scroll to position [2126, 0]
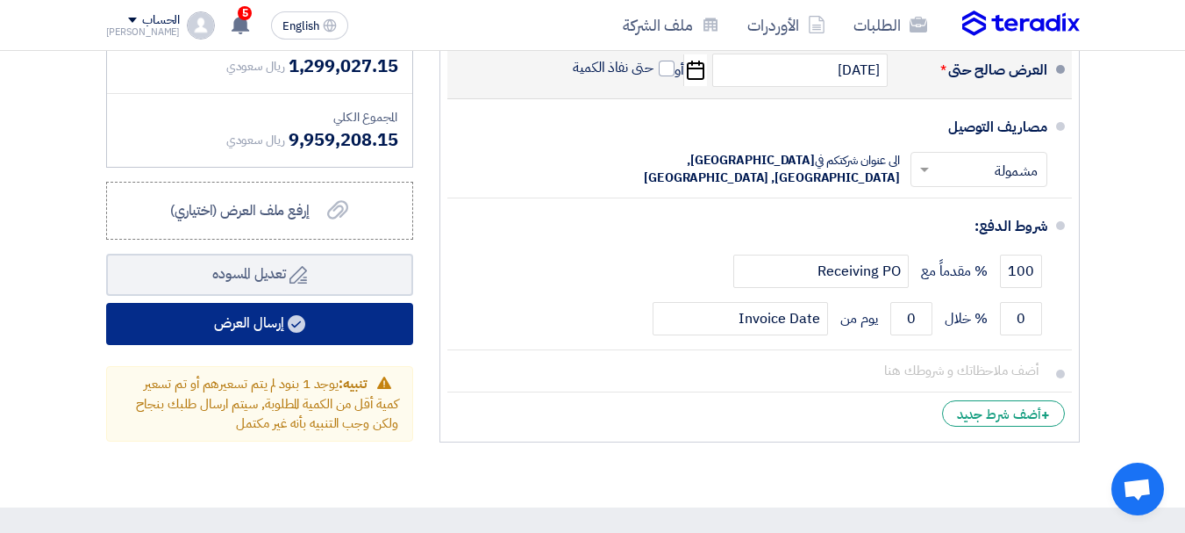
click at [261, 304] on button "إرسال العرض" at bounding box center [259, 324] width 307 height 42
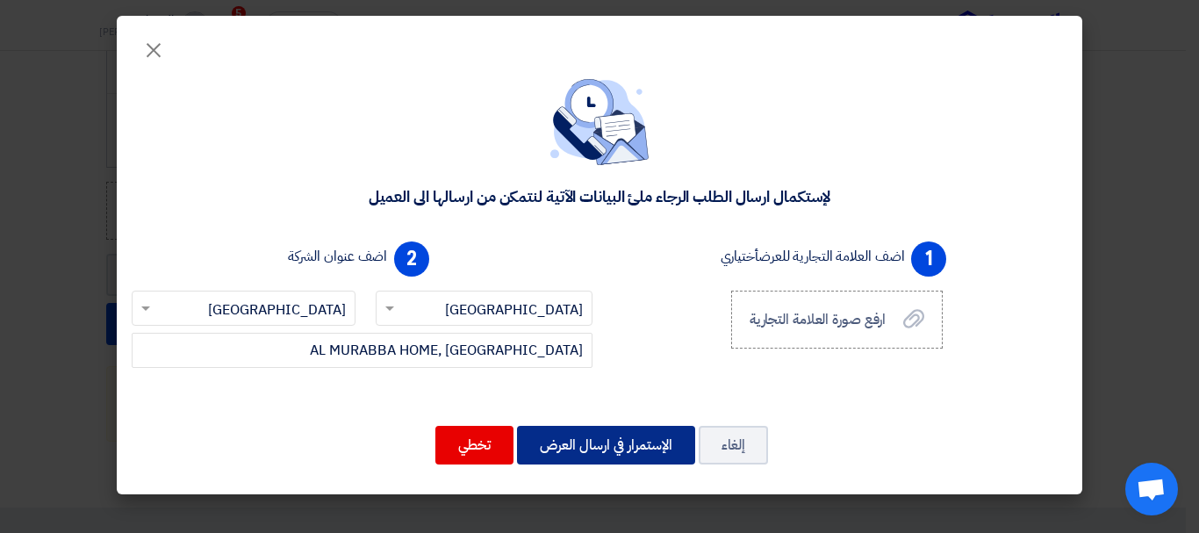
click at [588, 443] on button "الإستمرار في ارسال العرض" at bounding box center [606, 445] width 178 height 39
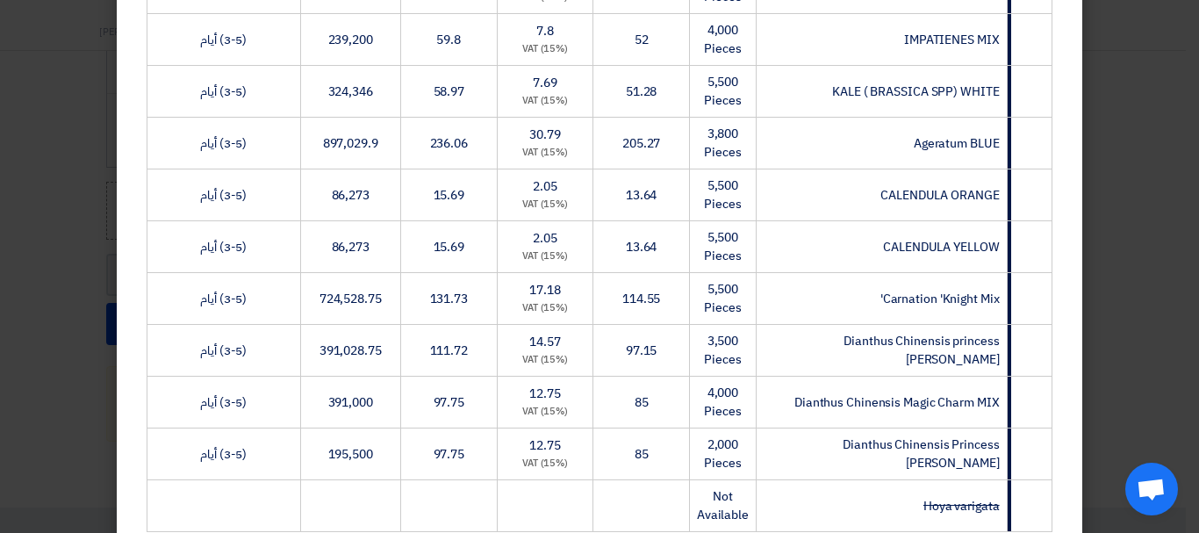
scroll to position [916, 0]
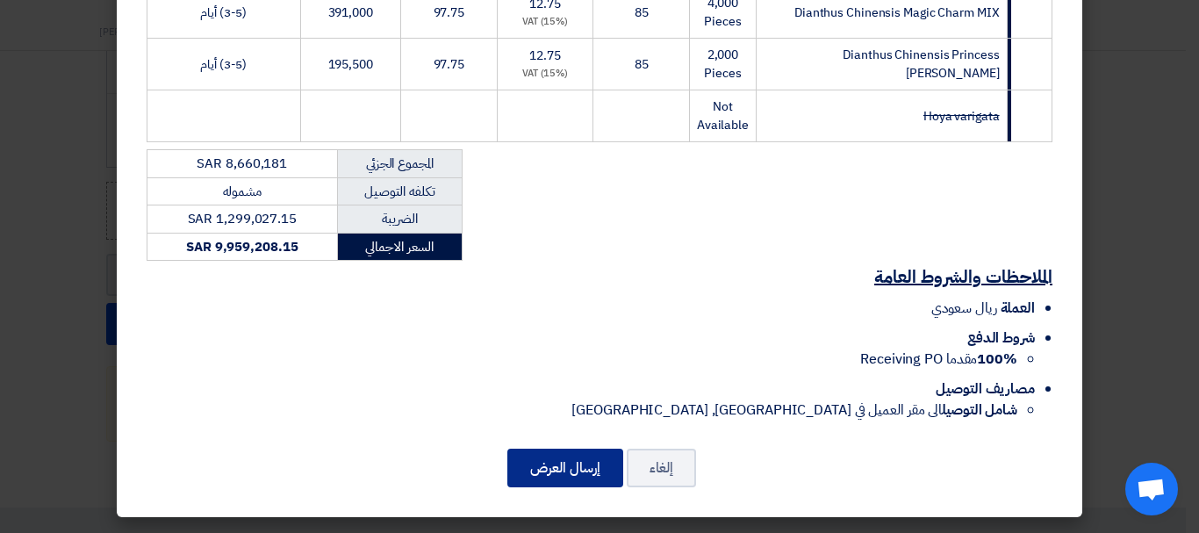
click at [591, 476] on button "إرسال العرض" at bounding box center [565, 467] width 116 height 39
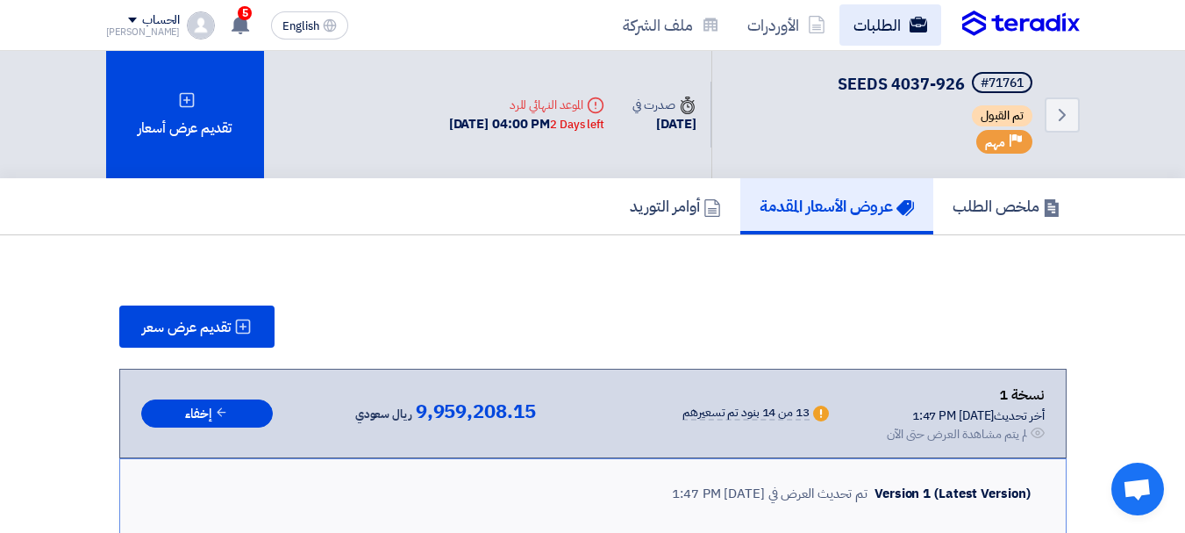
click at [877, 32] on link "الطلبات" at bounding box center [891, 24] width 102 height 41
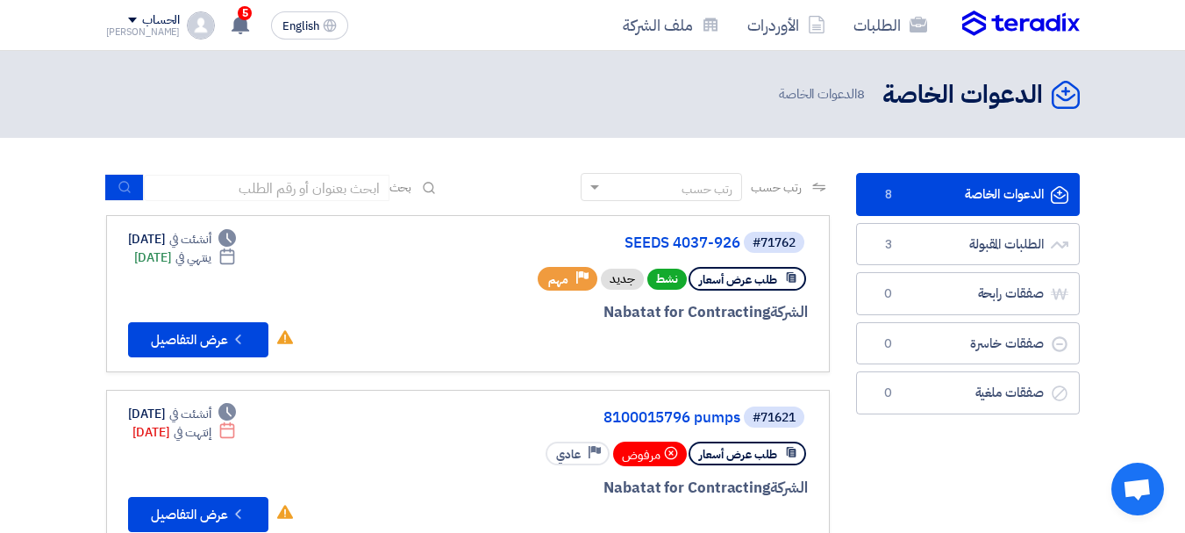
click at [954, 192] on link "الدعوات الخاصة الدعوات الخاصة 8" at bounding box center [968, 194] width 224 height 43
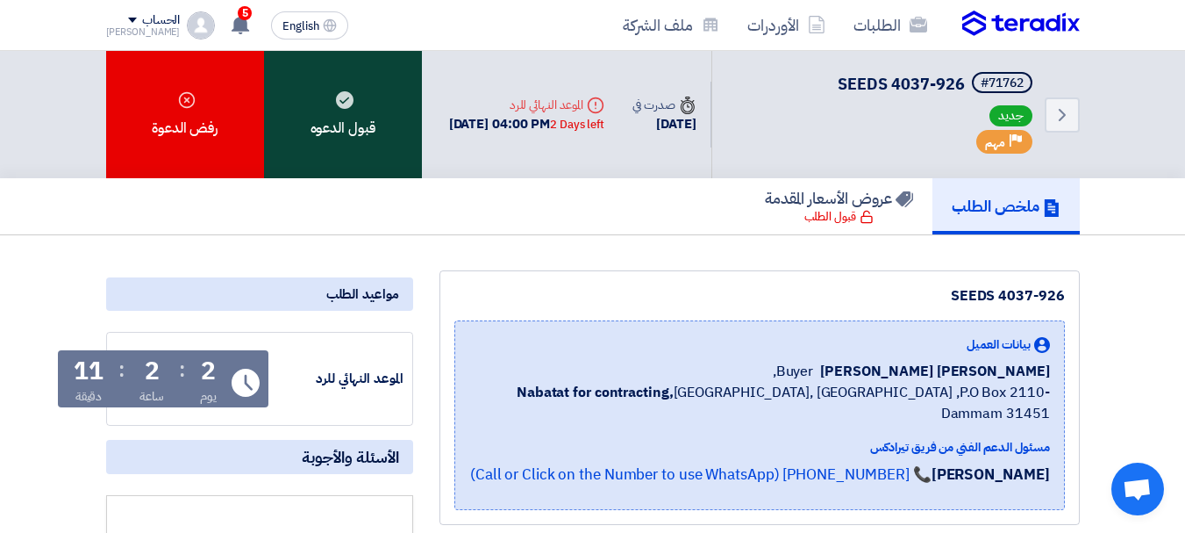
click at [331, 119] on div "قبول الدعوه" at bounding box center [343, 114] width 158 height 127
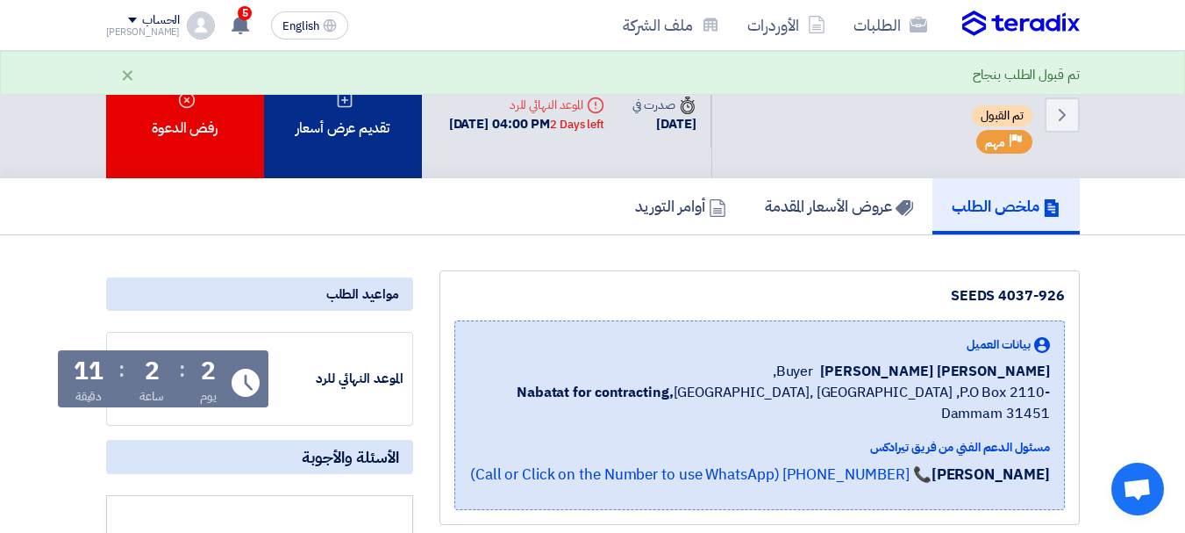
click at [383, 138] on div "تقديم عرض أسعار" at bounding box center [343, 114] width 158 height 127
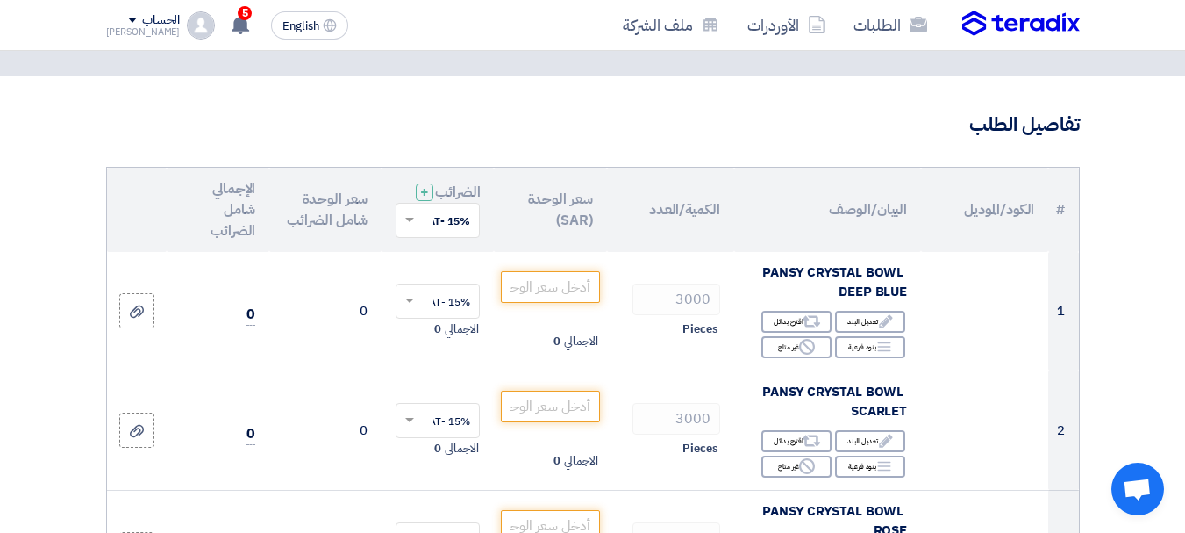
scroll to position [88, 0]
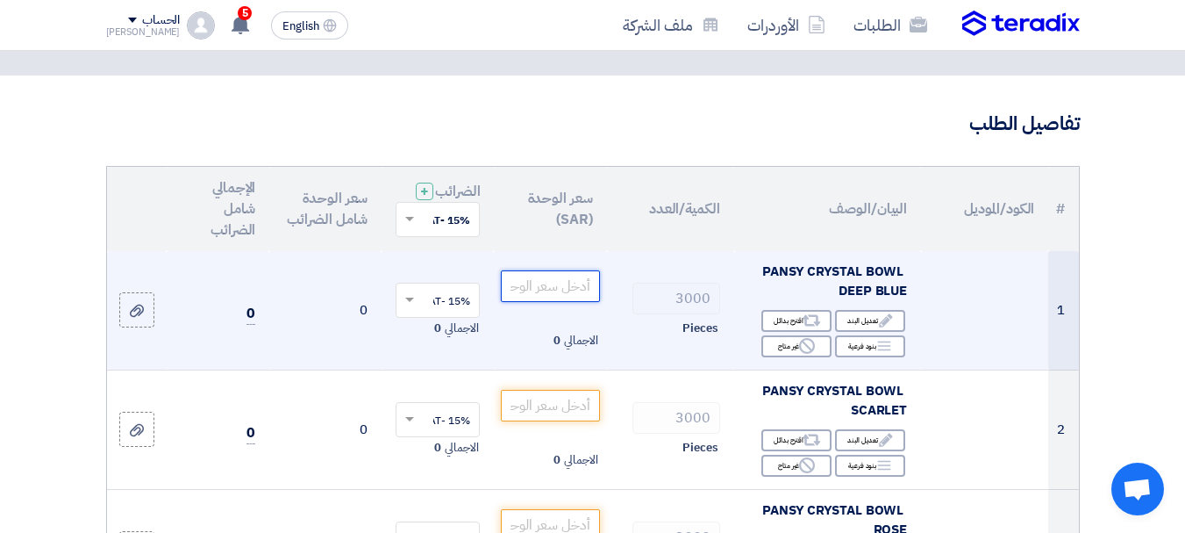
click at [534, 302] on input "number" at bounding box center [550, 286] width 98 height 32
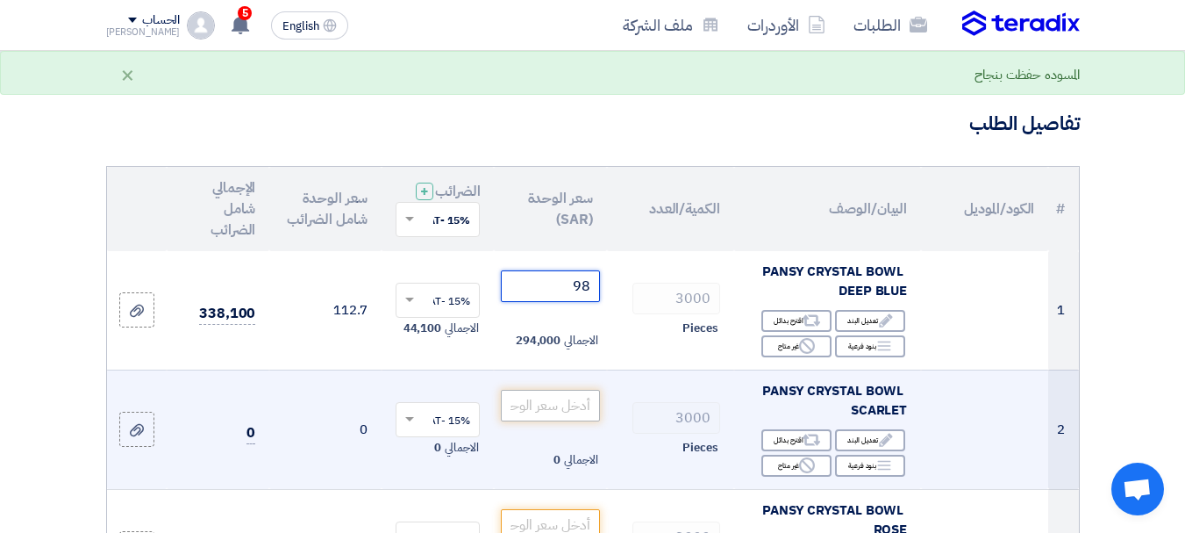
type input "98"
click at [553, 421] on input "number" at bounding box center [550, 406] width 98 height 32
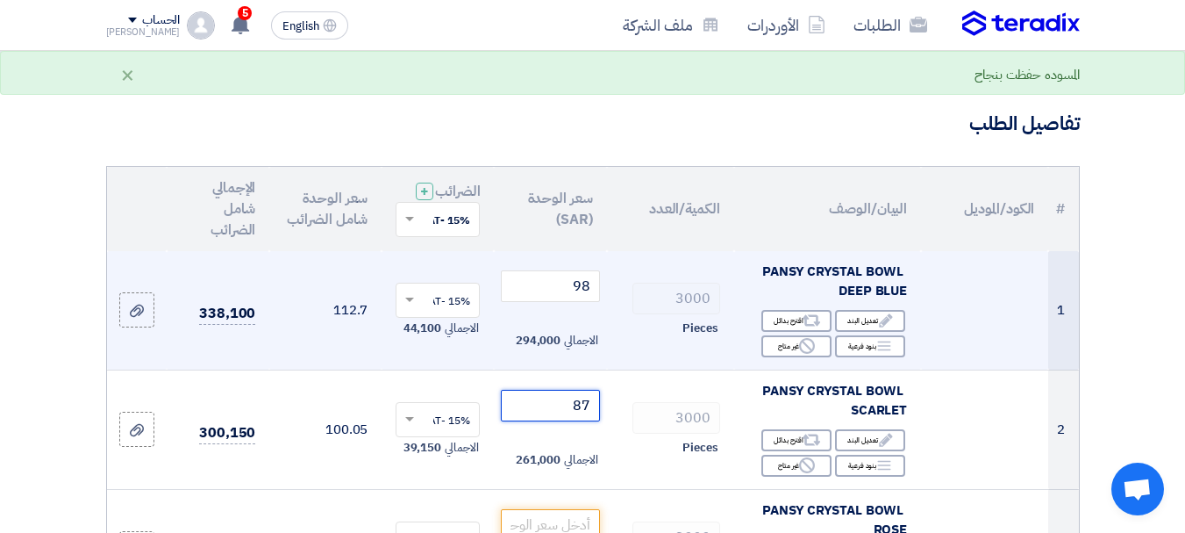
type input "87"
click at [664, 309] on tr "1 PANSY CRYSTAL BOWL DEEP BLUE Edit تعديل البند Alternative اقترح بدائل Breakdo…" at bounding box center [593, 310] width 972 height 119
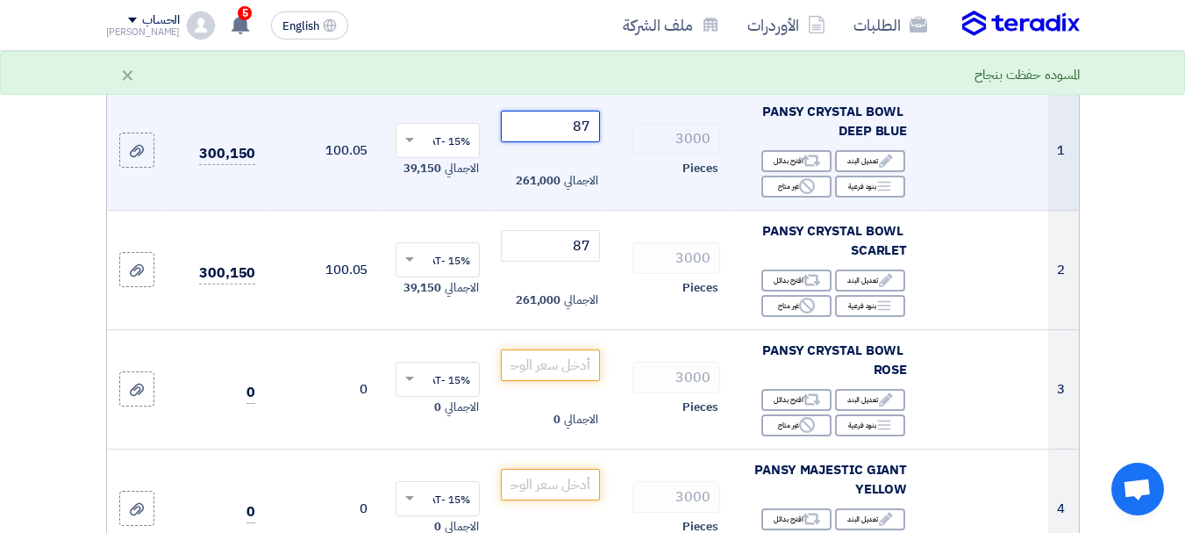
scroll to position [263, 0]
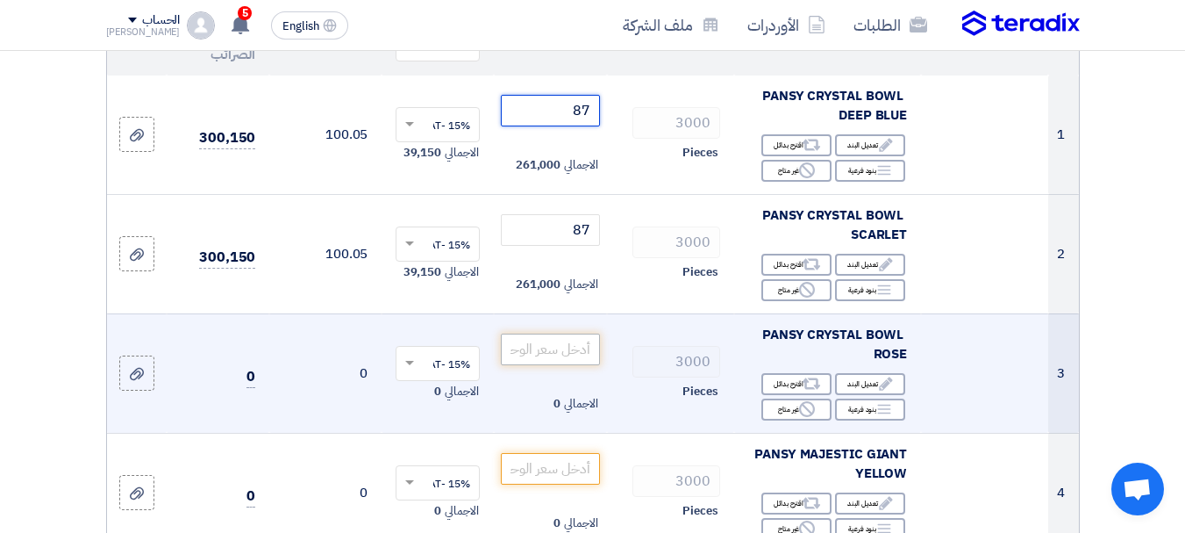
type input "87"
click at [529, 362] on input "number" at bounding box center [550, 349] width 98 height 32
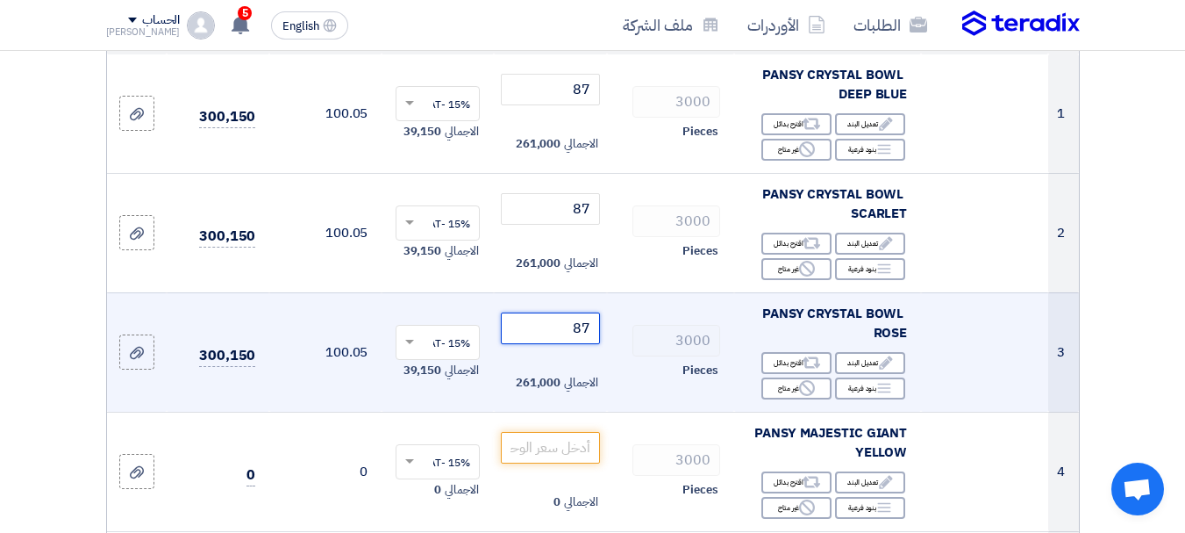
scroll to position [351, 0]
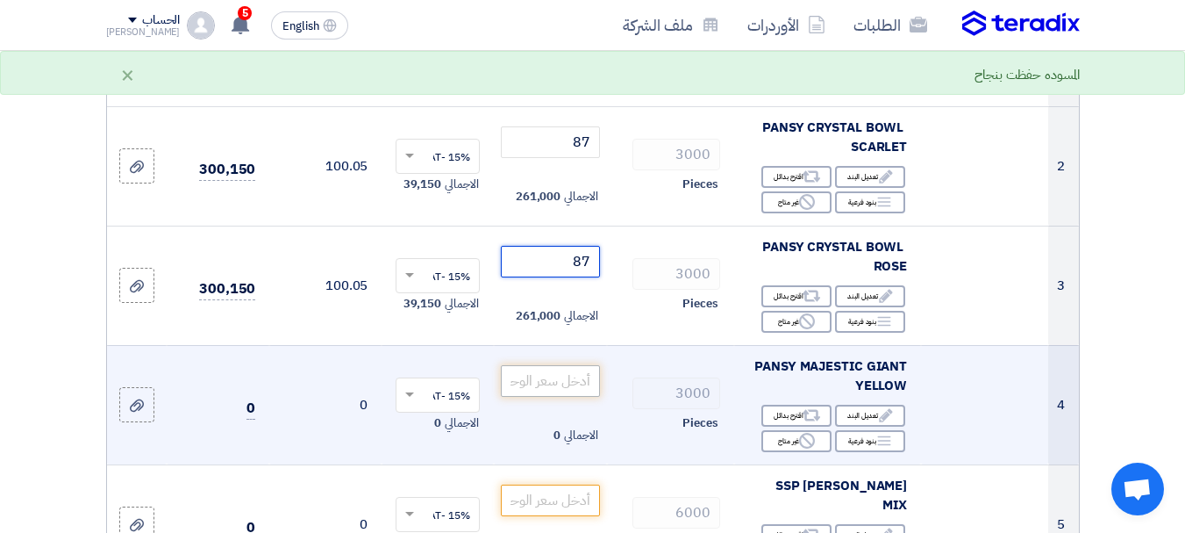
type input "87"
click at [559, 395] on input "number" at bounding box center [550, 381] width 98 height 32
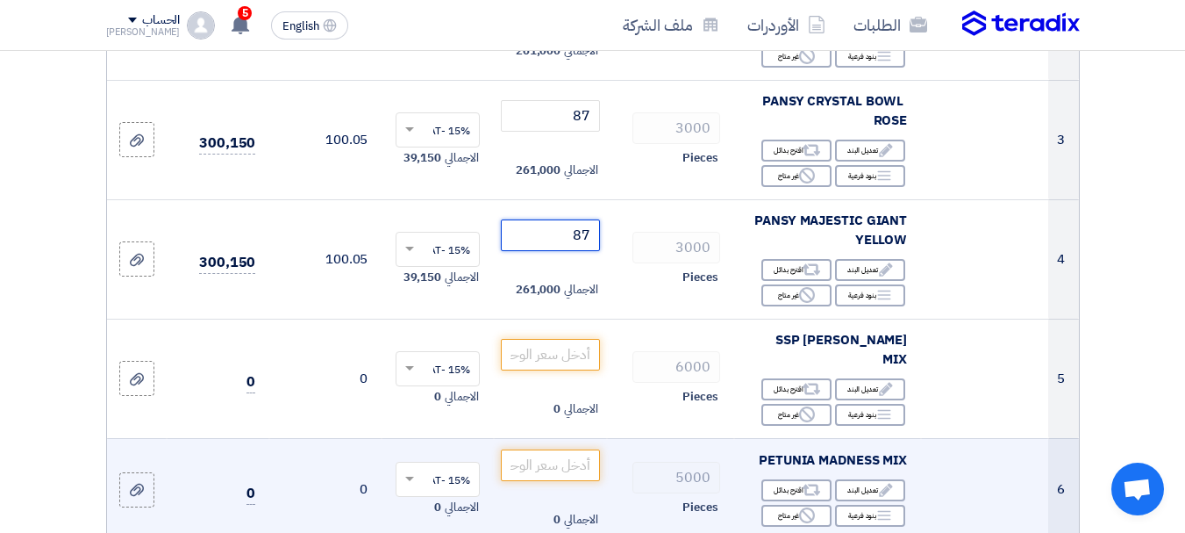
scroll to position [614, 0]
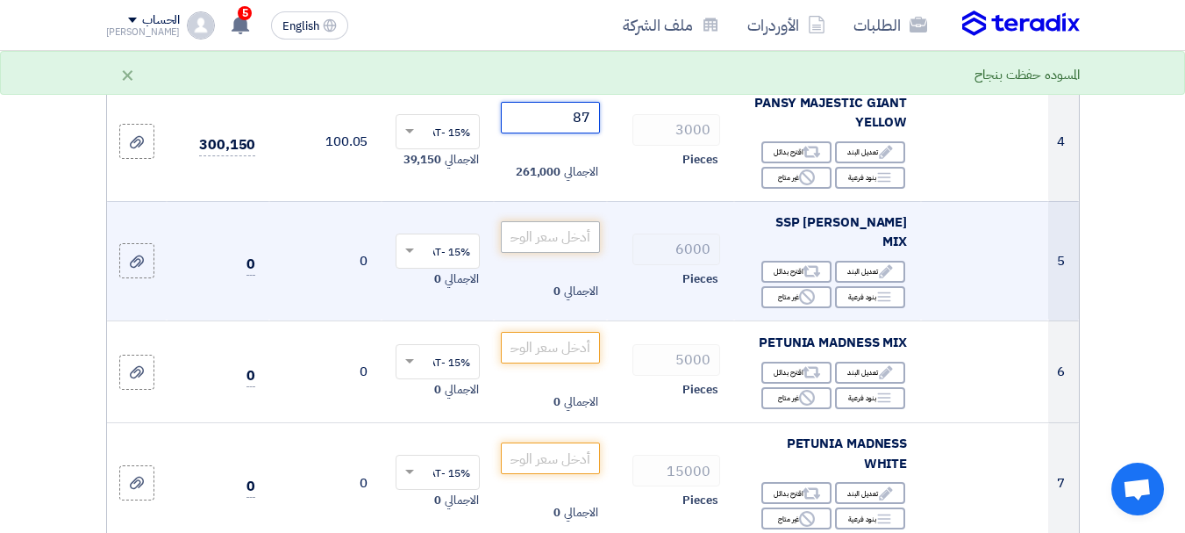
type input "87"
click at [566, 247] on input "number" at bounding box center [550, 237] width 98 height 32
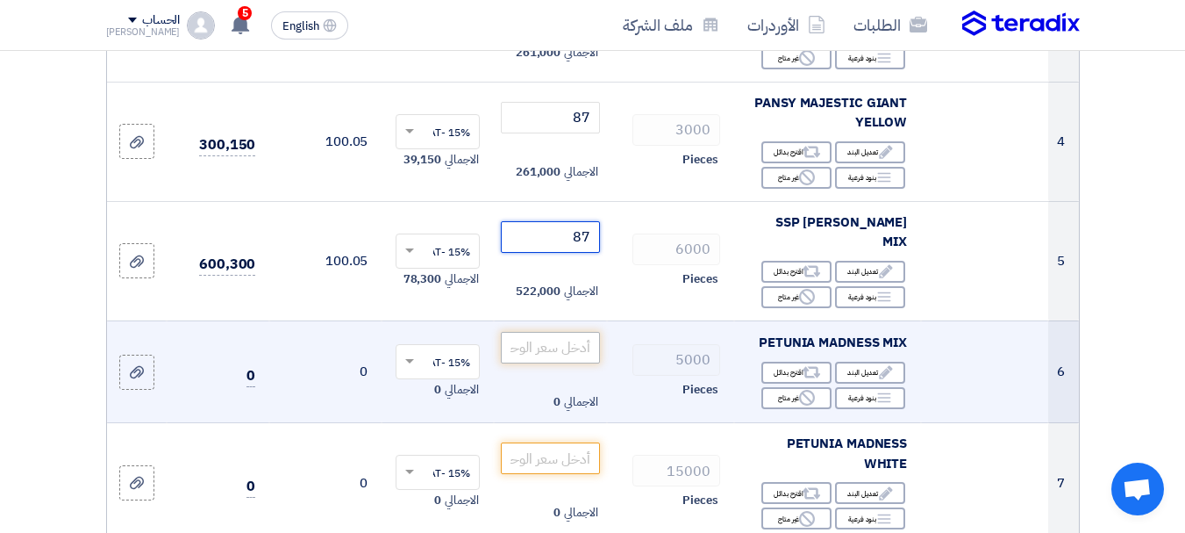
type input "87"
click at [529, 339] on input "number" at bounding box center [550, 348] width 98 height 32
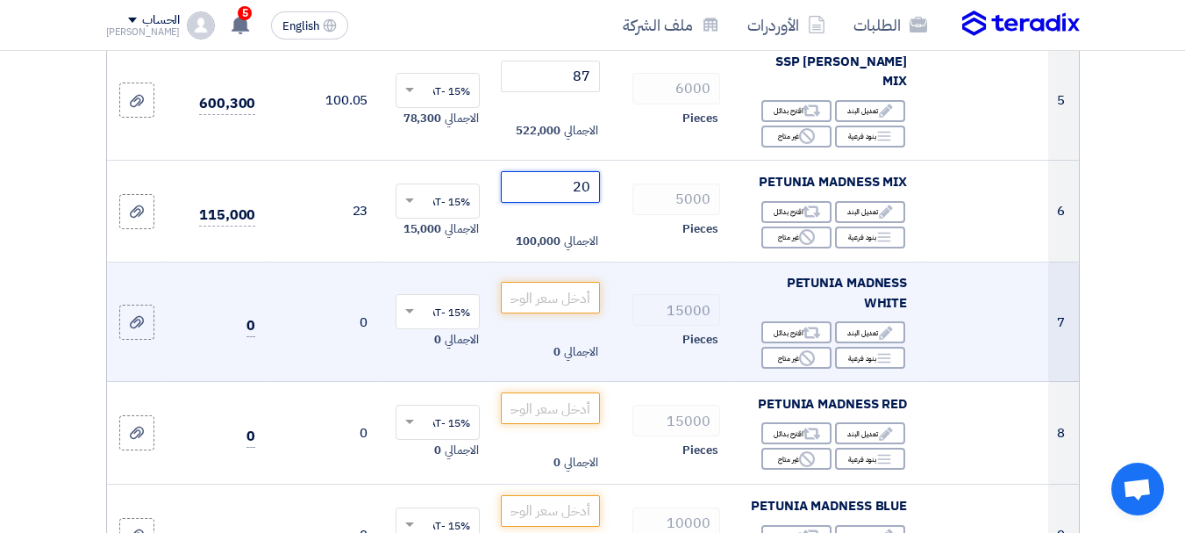
scroll to position [790, 0]
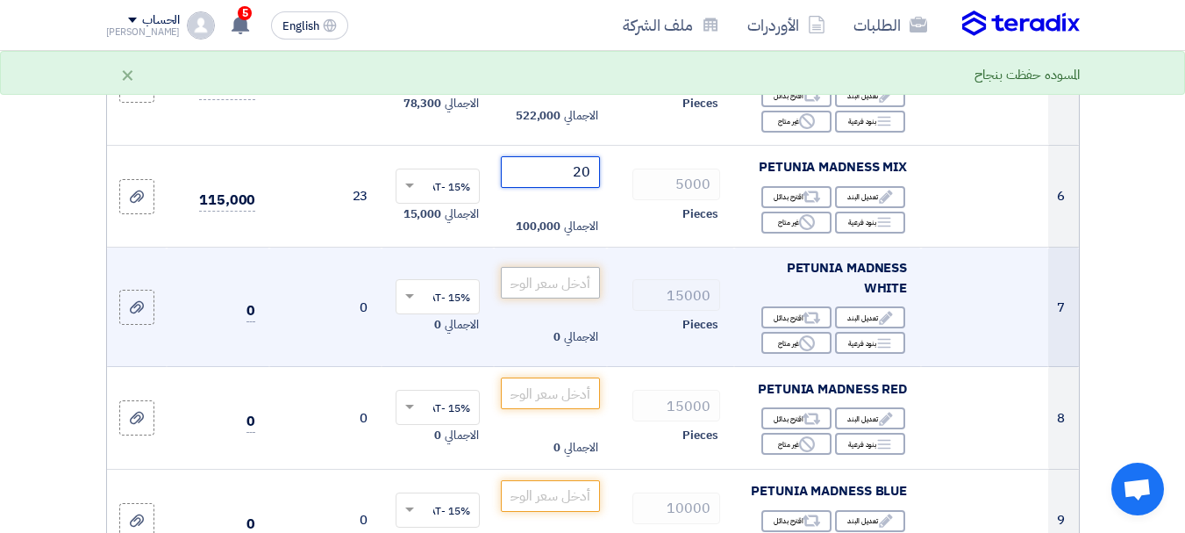
type input "20"
click at [528, 278] on input "number" at bounding box center [550, 283] width 98 height 32
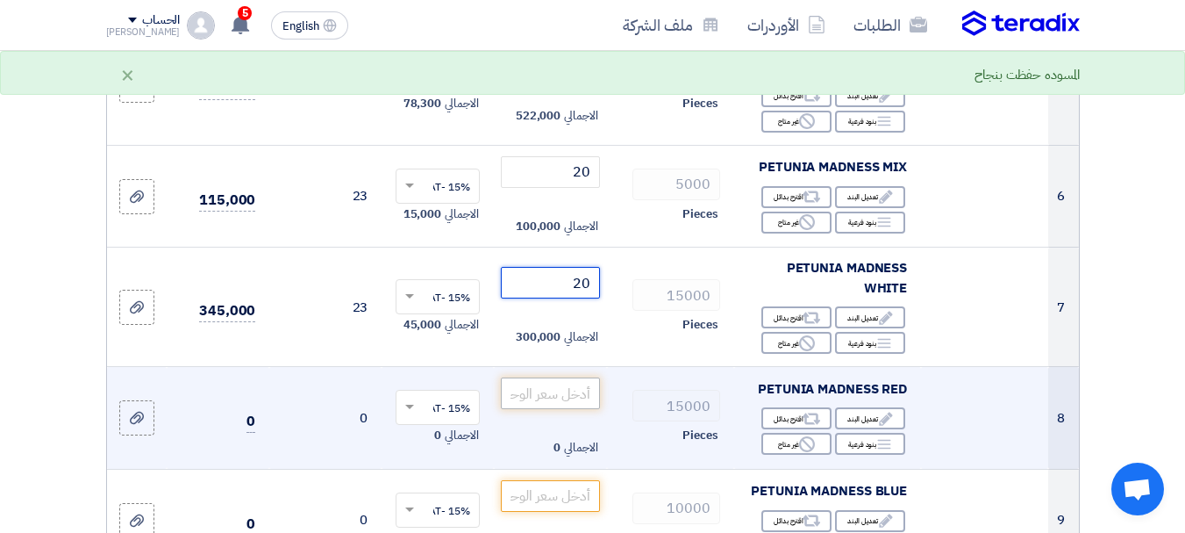
type input "20"
click at [560, 390] on input "number" at bounding box center [550, 393] width 98 height 32
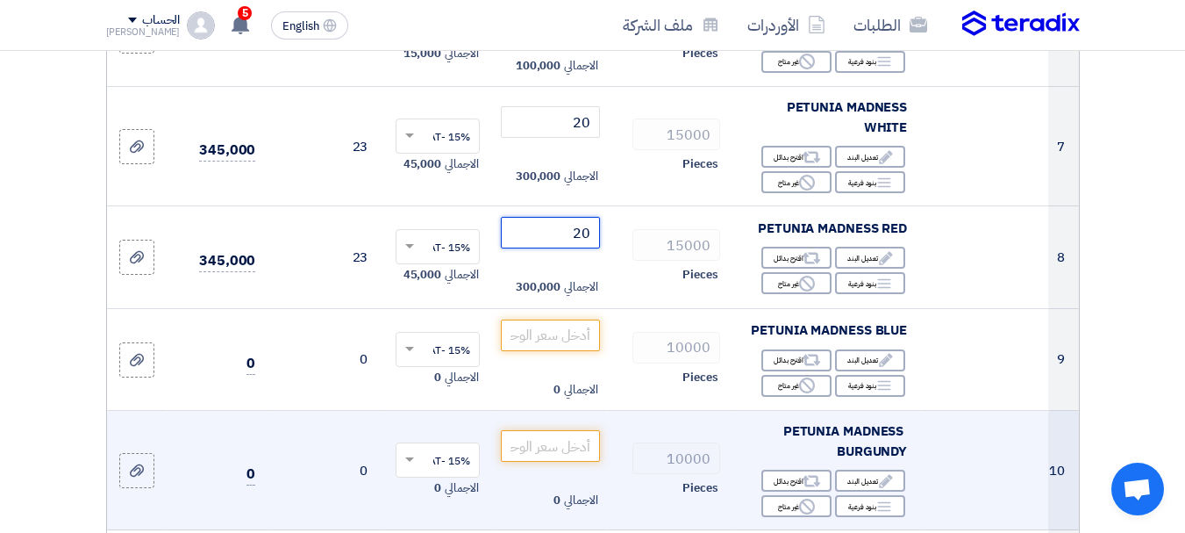
scroll to position [965, 0]
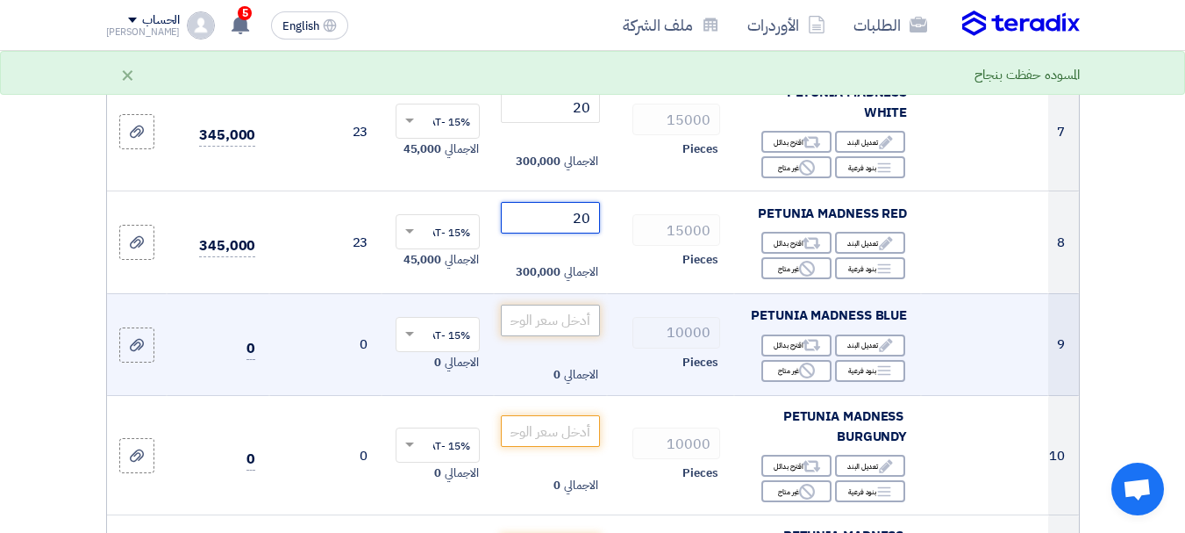
type input "20"
click at [565, 309] on input "number" at bounding box center [550, 320] width 98 height 32
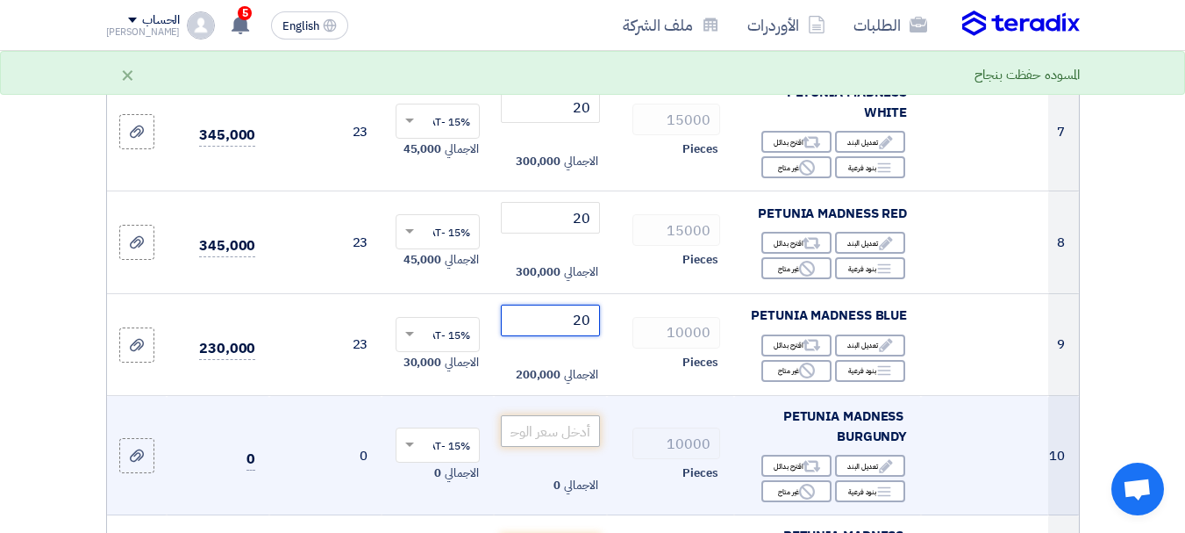
type input "20"
click at [536, 418] on input "number" at bounding box center [550, 431] width 98 height 32
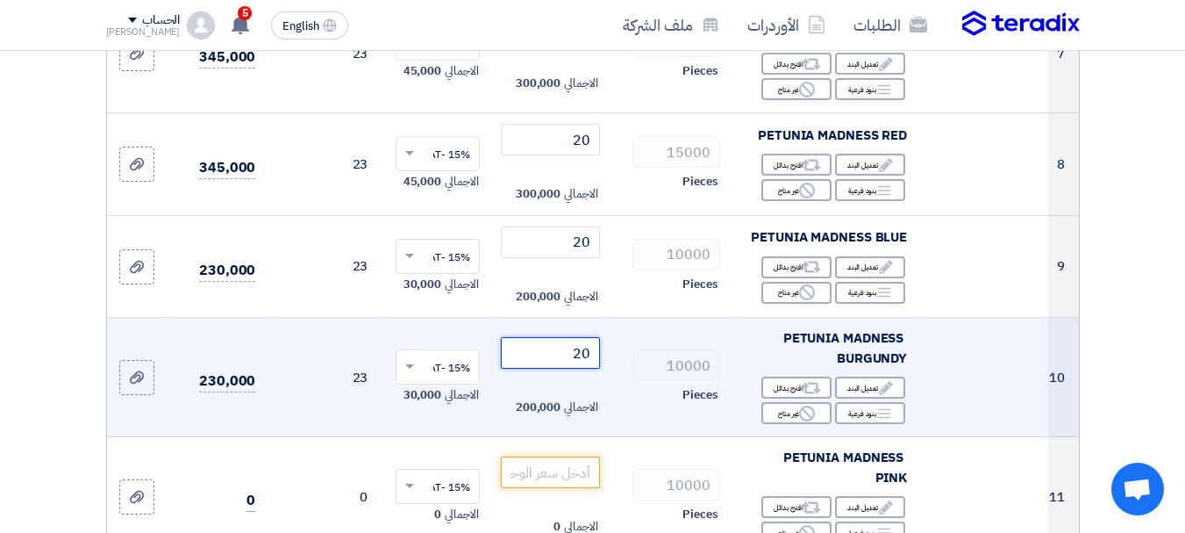
scroll to position [1141, 0]
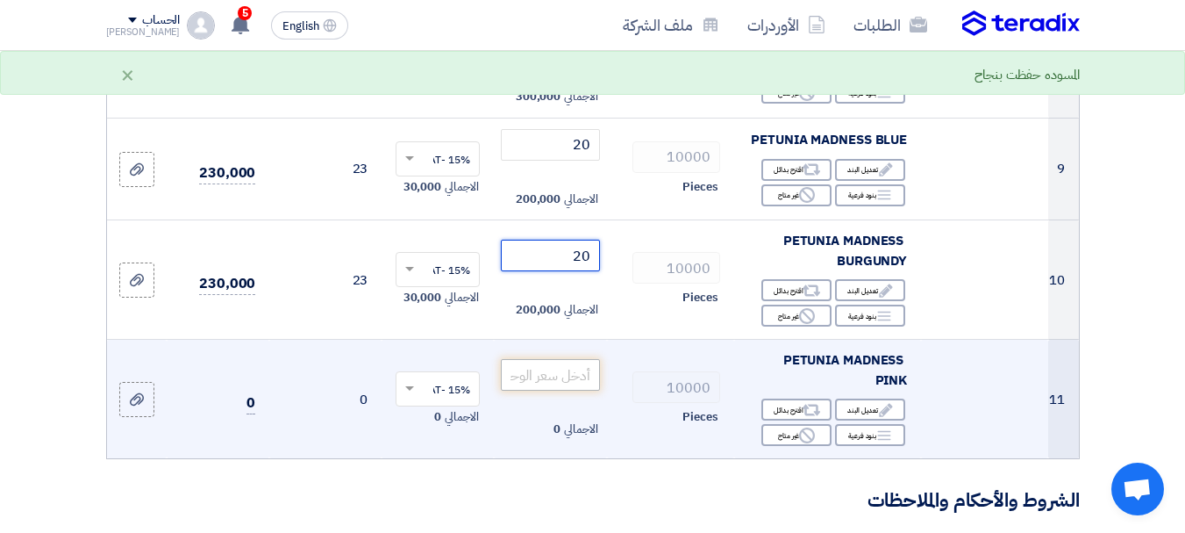
type input "20"
click at [543, 368] on input "number" at bounding box center [550, 375] width 98 height 32
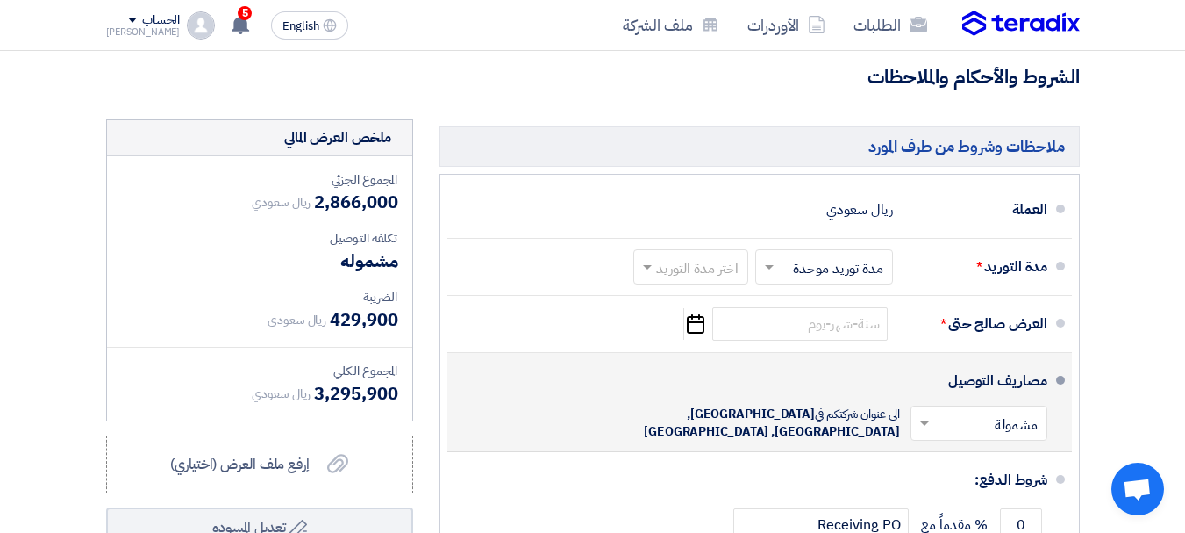
scroll to position [1579, 0]
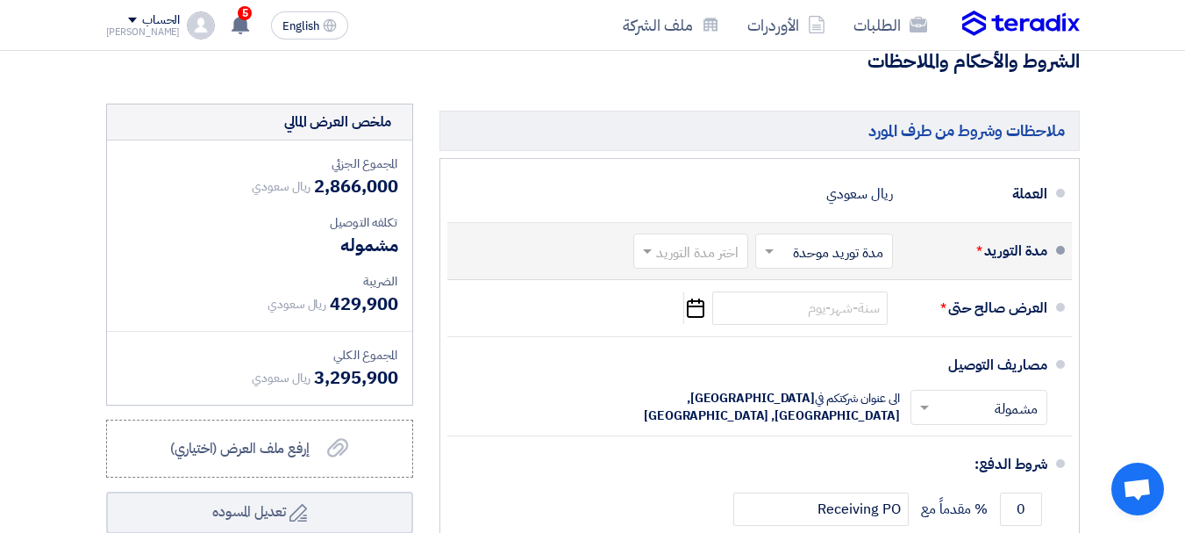
type input "20"
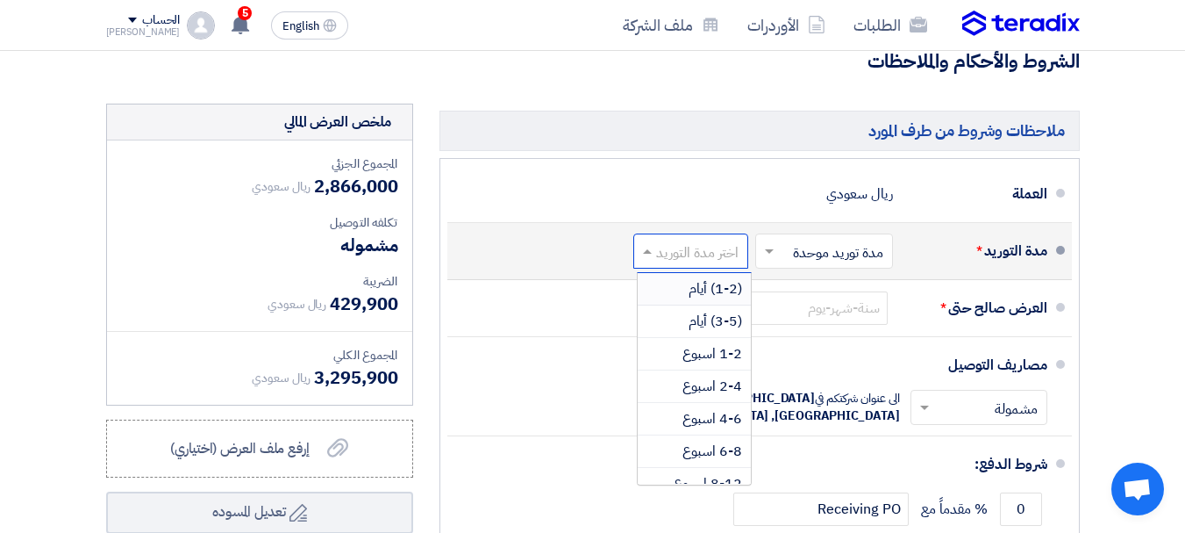
click at [705, 255] on input "text" at bounding box center [687, 252] width 106 height 25
click at [714, 314] on span "(3-5) أيام" at bounding box center [716, 321] width 54 height 21
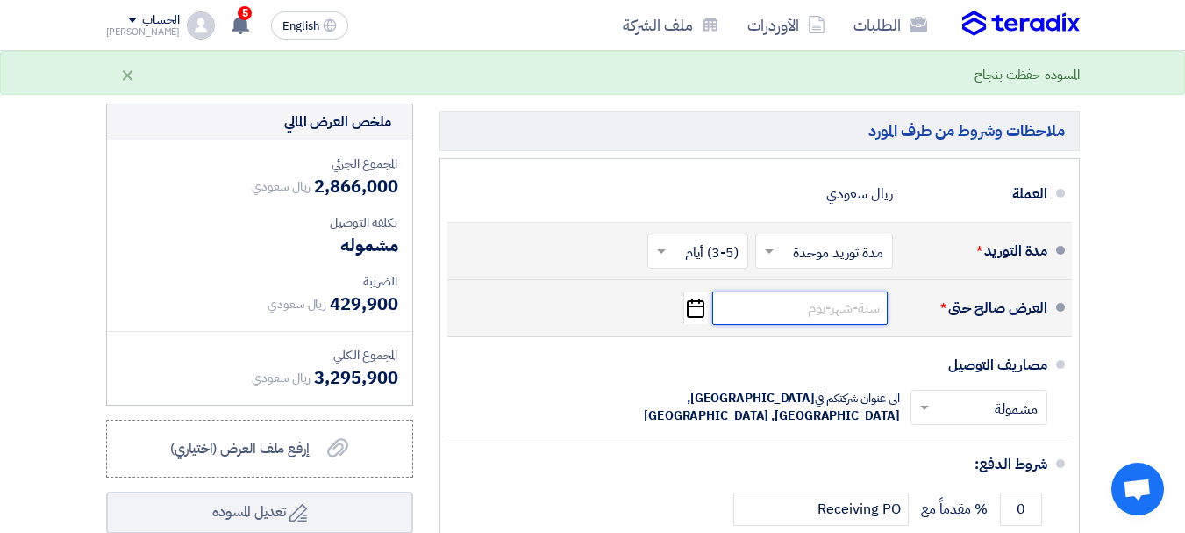
click at [806, 307] on input at bounding box center [800, 307] width 175 height 33
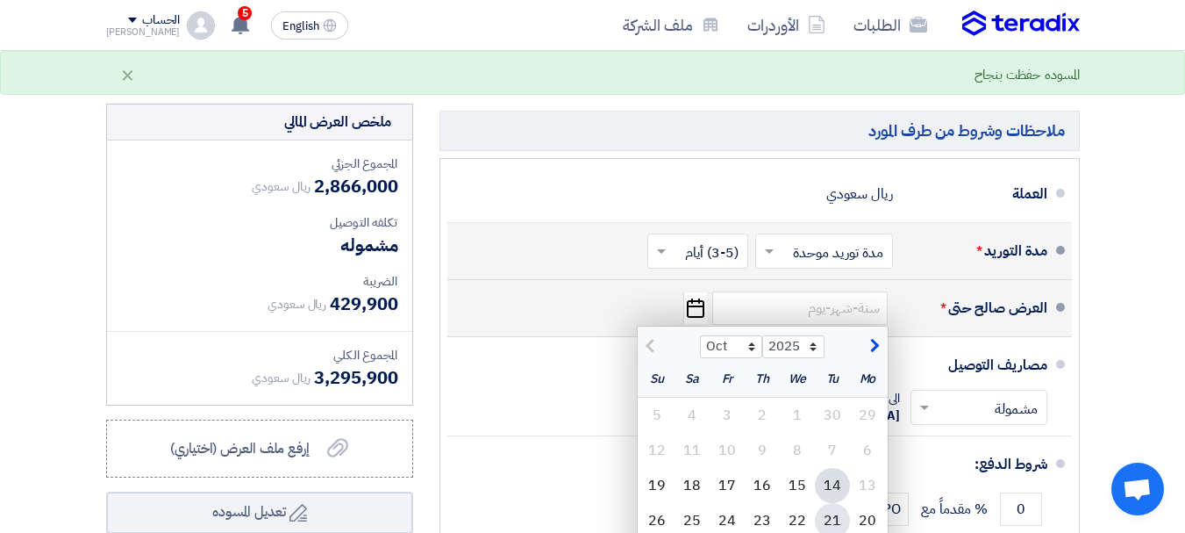
click at [832, 511] on div "21" at bounding box center [832, 520] width 35 height 35
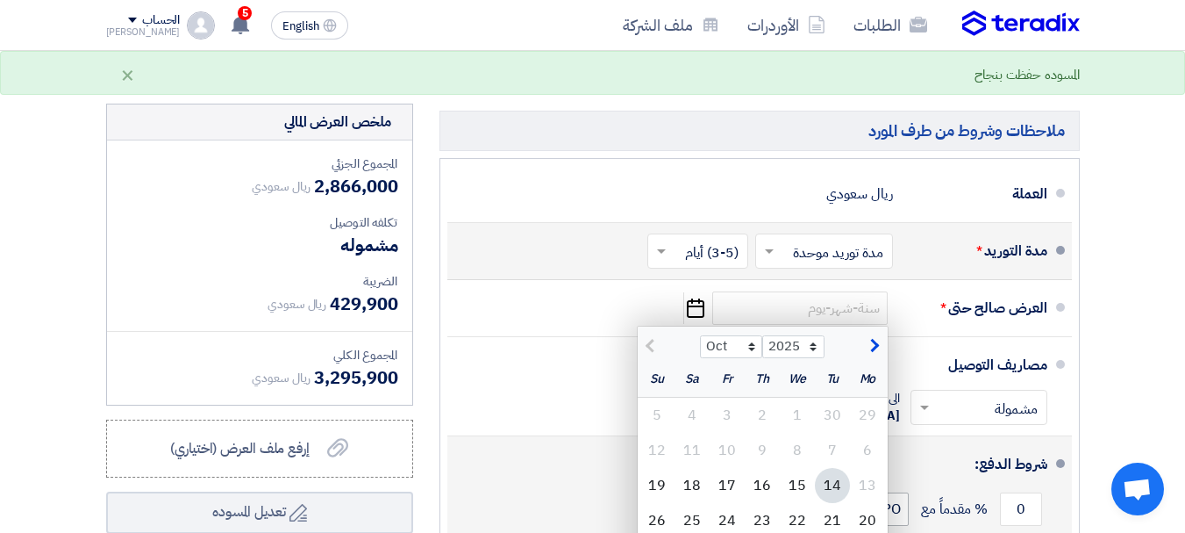
type input "[DATE]"
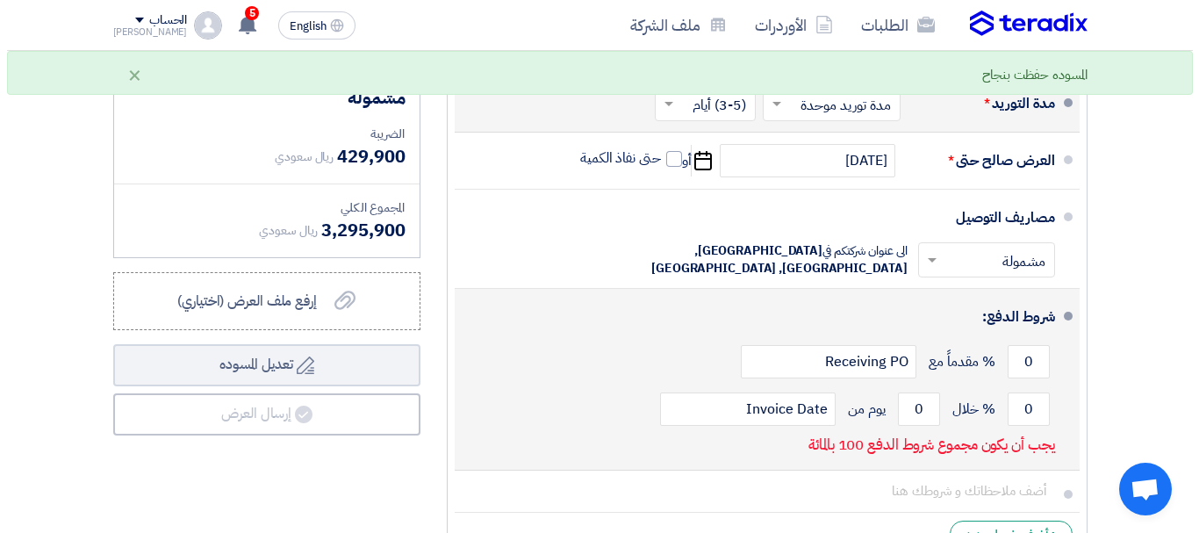
scroll to position [1755, 0]
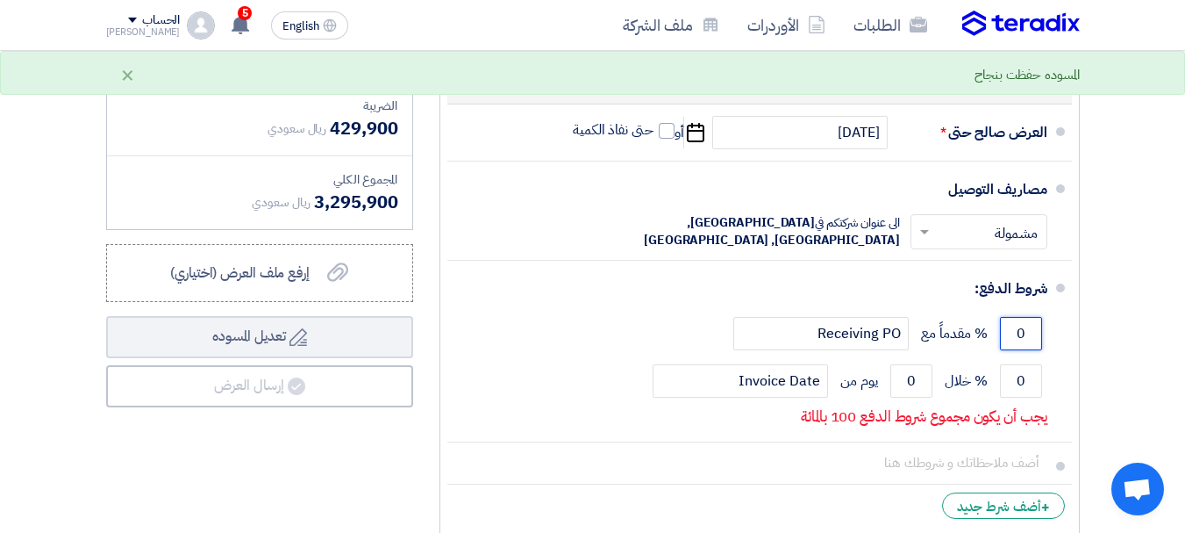
drag, startPoint x: 1023, startPoint y: 340, endPoint x: 1095, endPoint y: 340, distance: 72.0
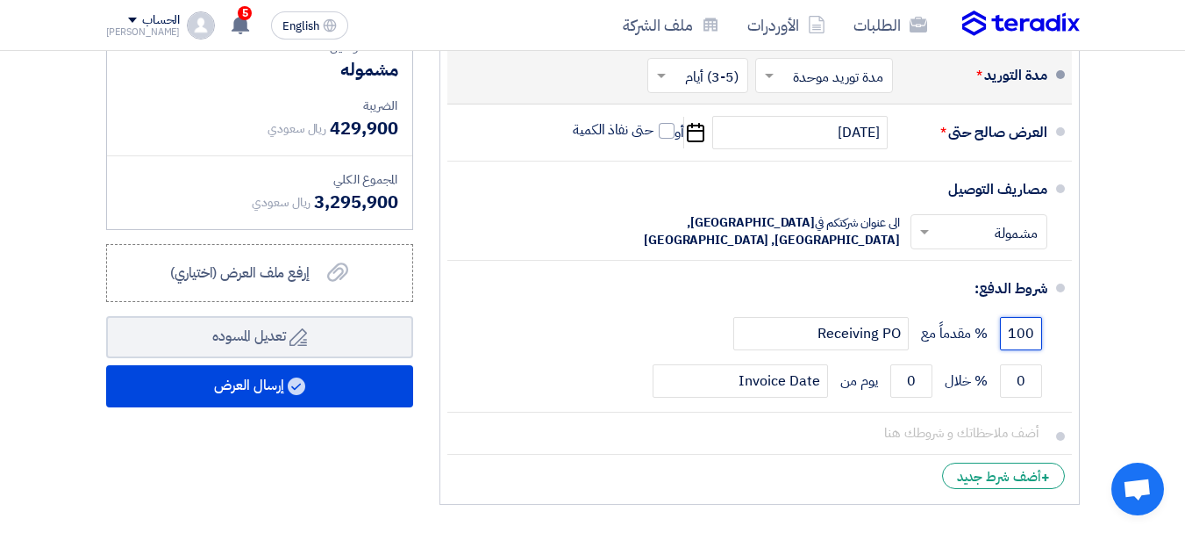
type input "100"
click at [349, 484] on div "ملخص العرض المالي المجموع الجزئي ريال سعودي 2,866,000 تكلفه التوصيل" at bounding box center [259, 220] width 333 height 584
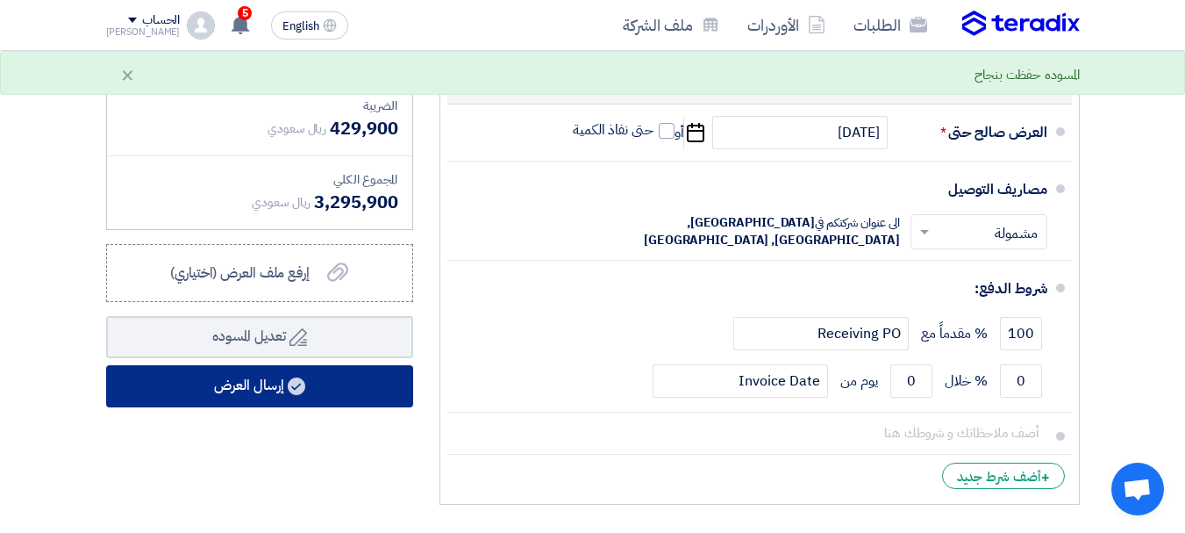
click at [302, 377] on use at bounding box center [297, 386] width 18 height 18
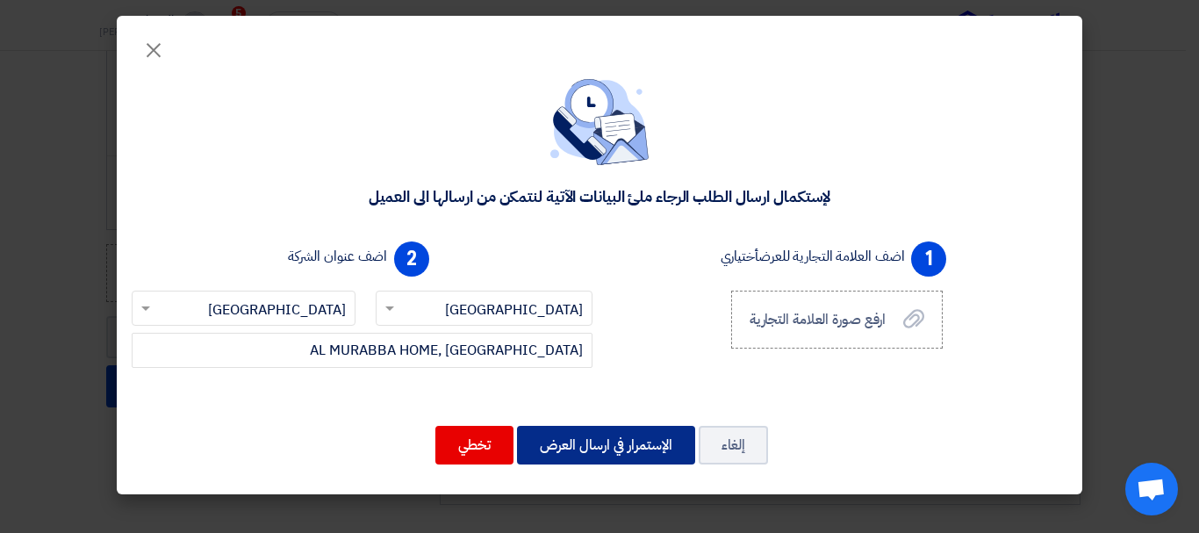
click at [634, 449] on button "الإستمرار في ارسال العرض" at bounding box center [606, 445] width 178 height 39
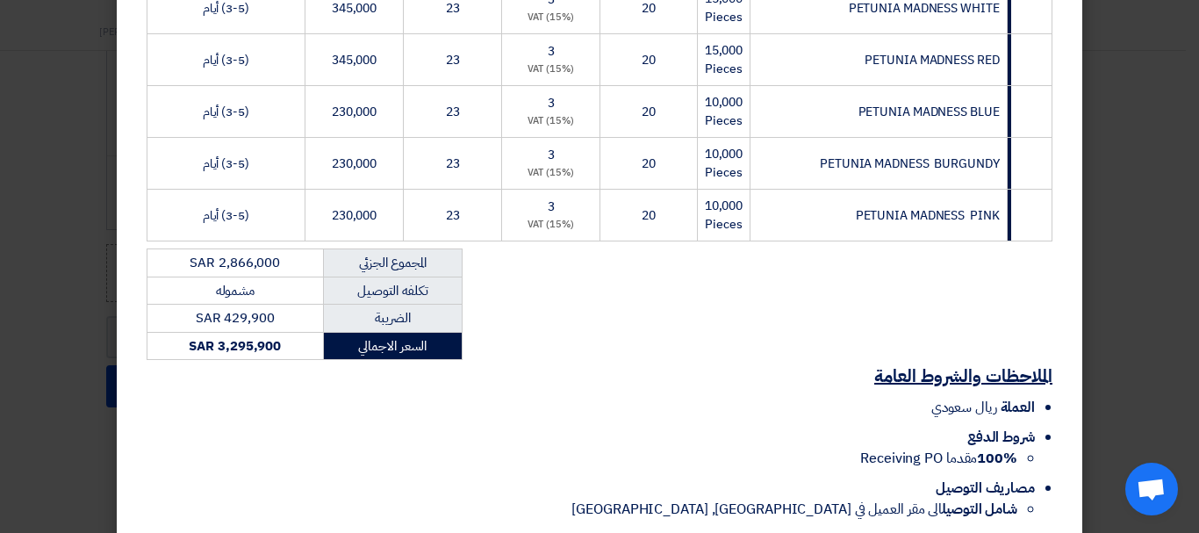
scroll to position [761, 0]
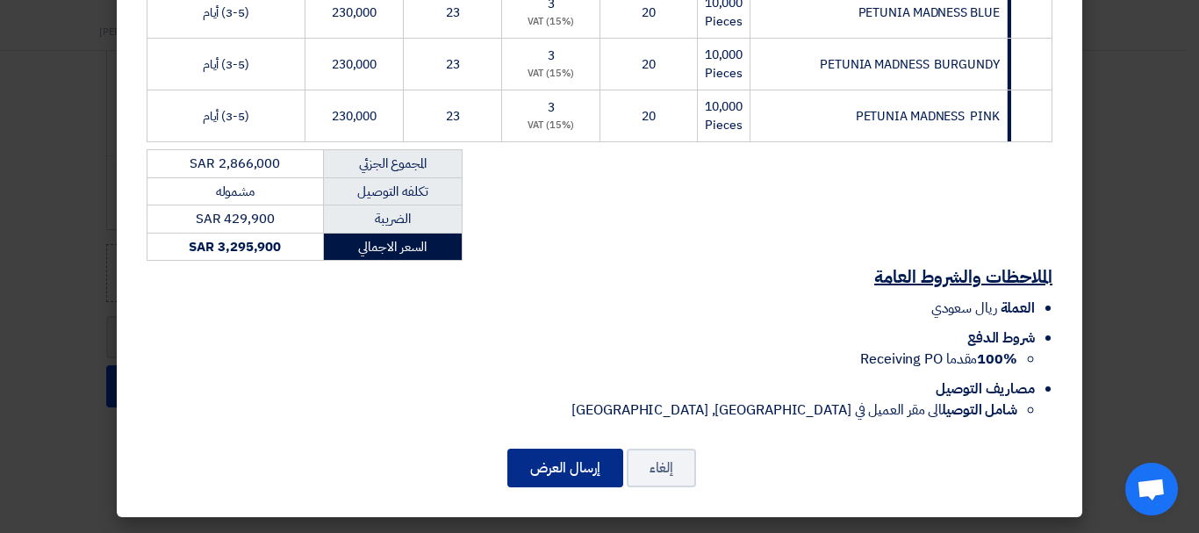
click at [571, 463] on button "إرسال العرض" at bounding box center [565, 467] width 116 height 39
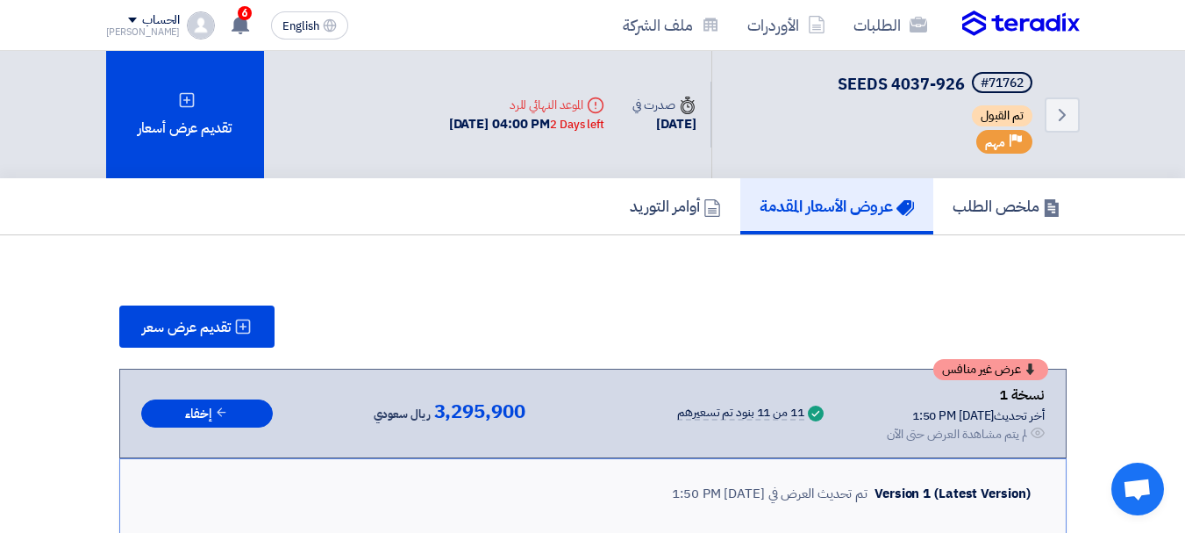
click at [150, 30] on div "[PERSON_NAME]" at bounding box center [143, 32] width 75 height 10
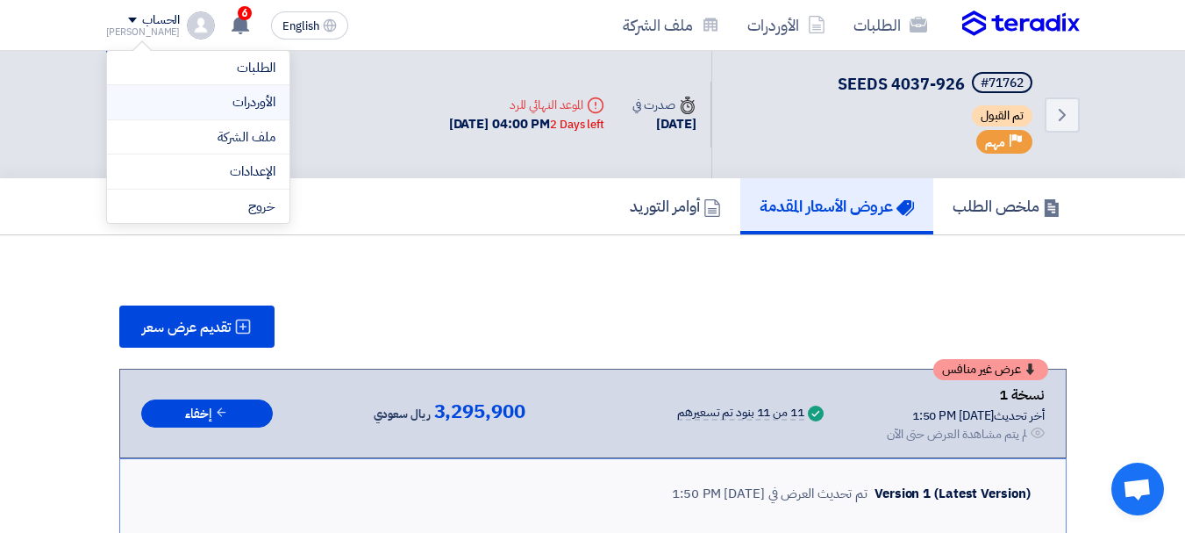
click at [261, 94] on link "الأوردرات" at bounding box center [198, 102] width 154 height 20
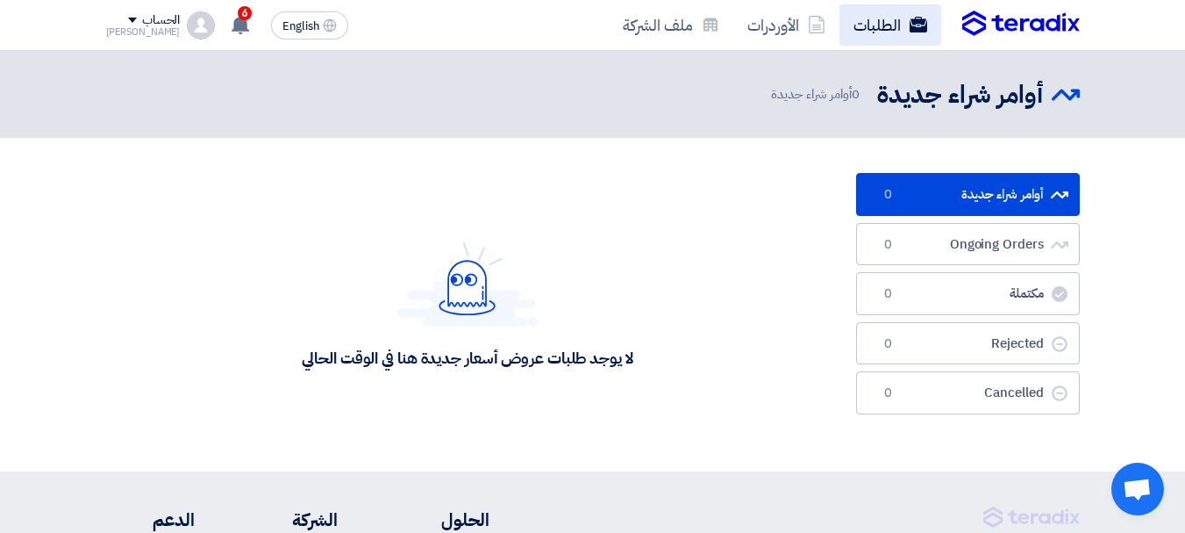
click at [903, 27] on link "الطلبات" at bounding box center [891, 24] width 102 height 41
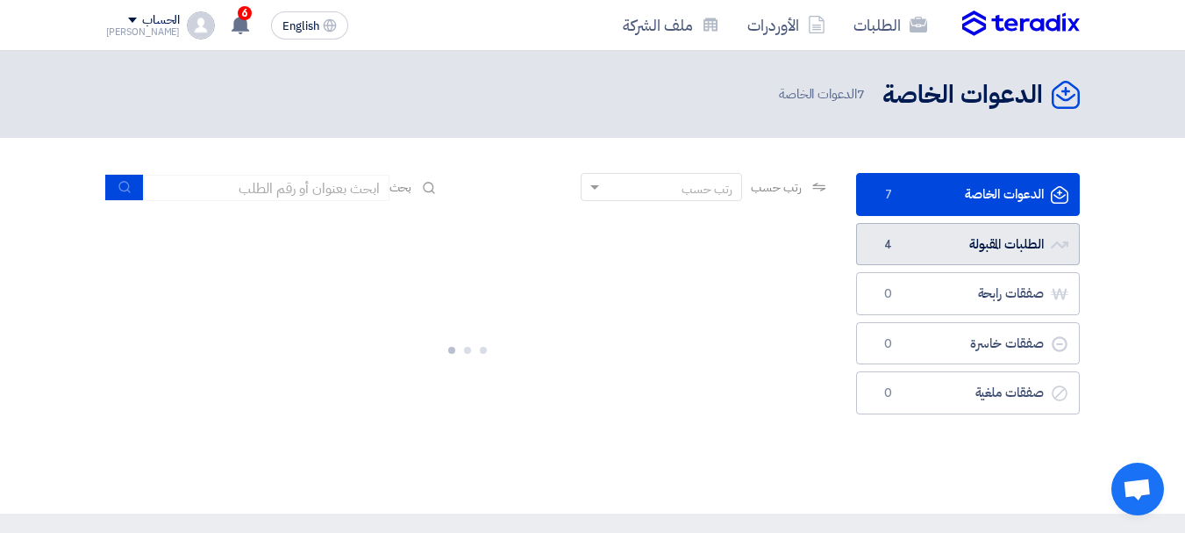
click at [1008, 249] on link "الطلبات المقبولة الطلبات المقبولة 4" at bounding box center [968, 244] width 224 height 43
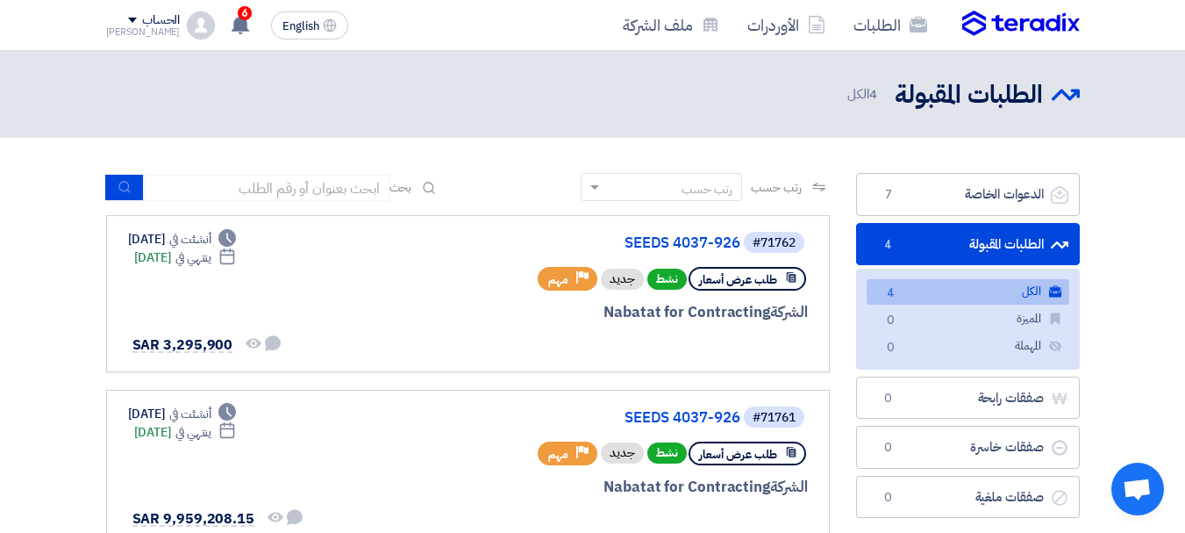
click at [1019, 241] on link "الطلبات المقبولة الطلبات المقبولة 4" at bounding box center [968, 244] width 224 height 43
click at [1005, 290] on link "الكل الكل 4" at bounding box center [968, 291] width 203 height 25
click at [150, 18] on div "الحساب" at bounding box center [161, 20] width 38 height 15
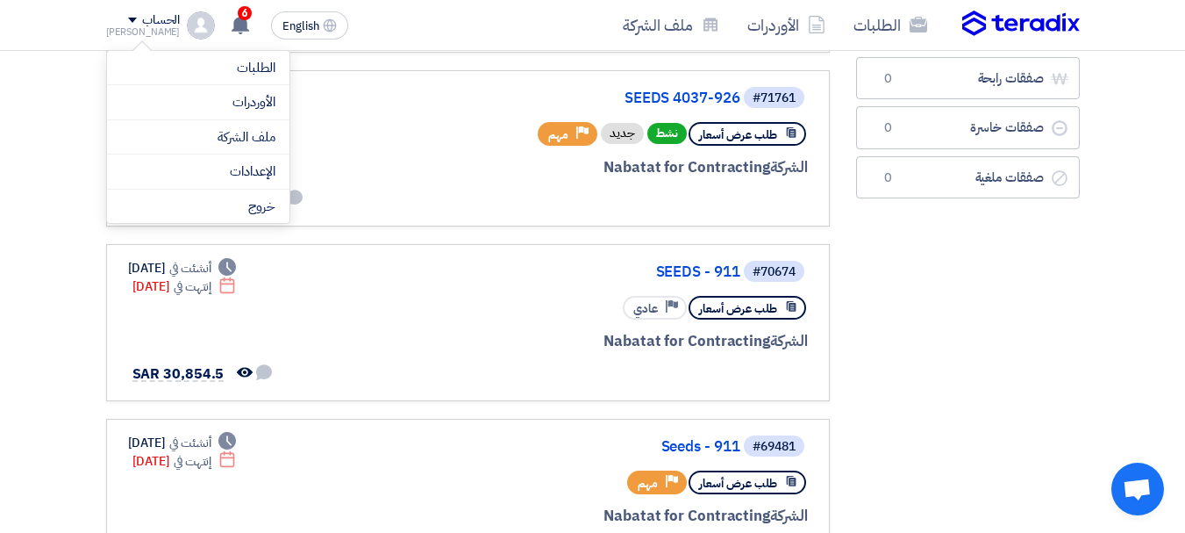
scroll to position [27, 0]
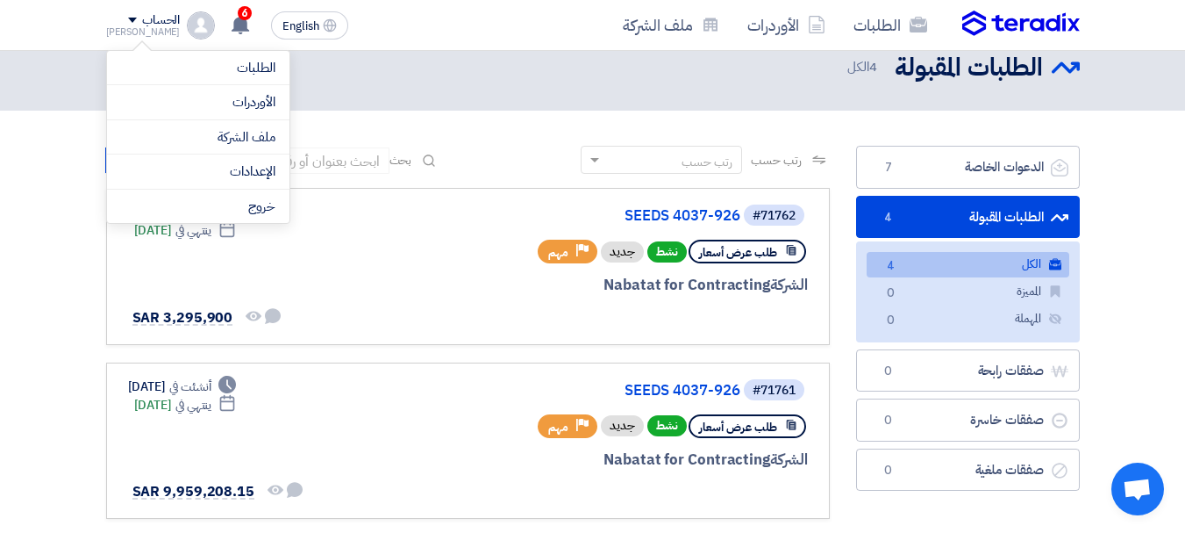
click at [1138, 194] on section "الدعوات الخاصة الدعوات الخاصة 7 الطلبات المقبولة الطلبات المقبولة 4 الكل الكل 4…" at bounding box center [592, 515] width 1185 height 809
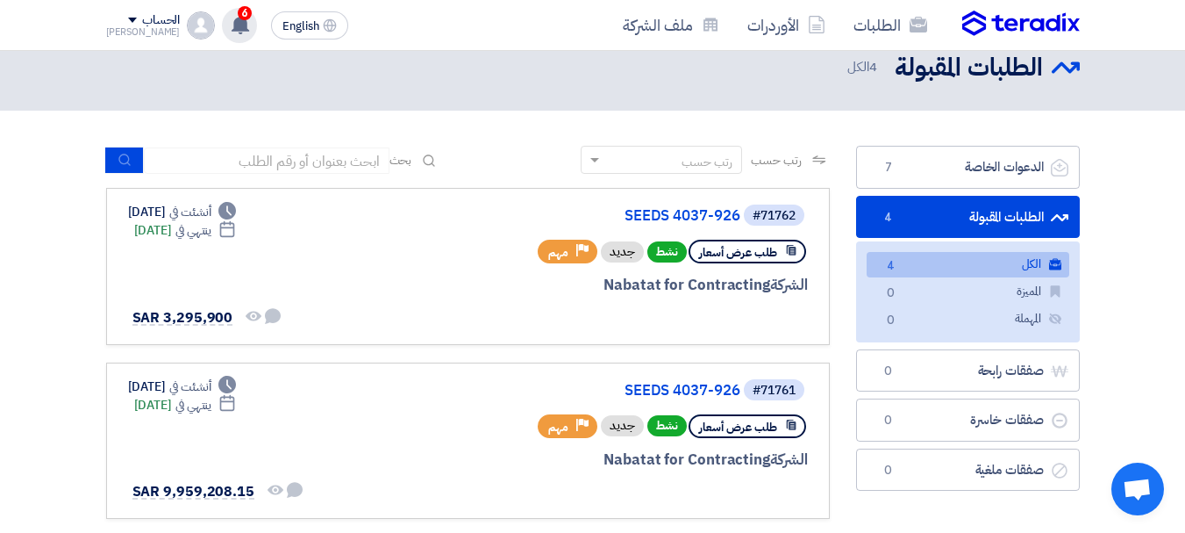
click at [231, 24] on icon at bounding box center [240, 24] width 19 height 19
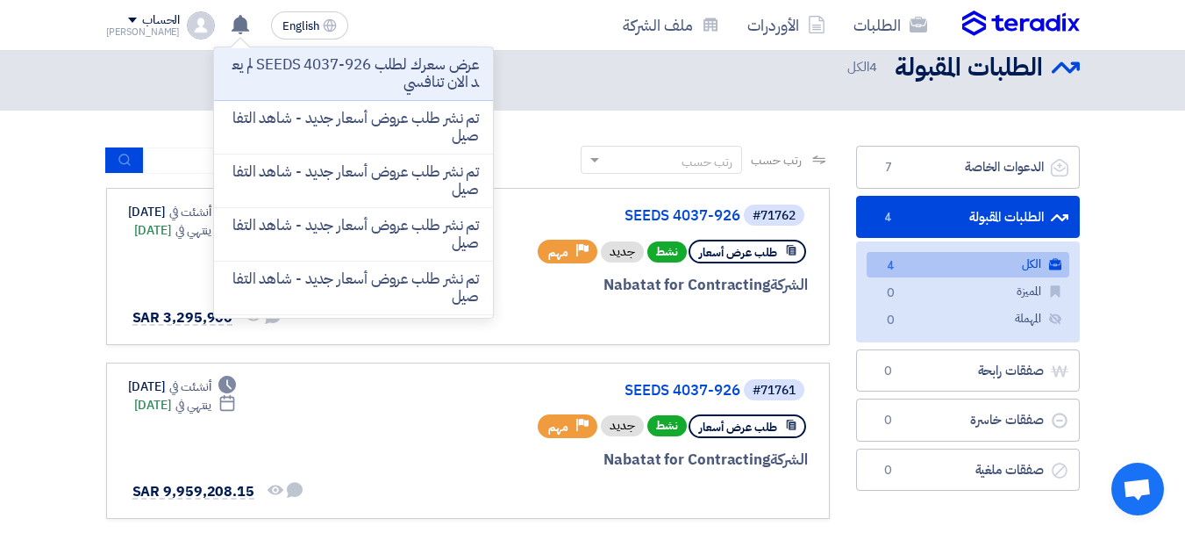
scroll to position [0, 0]
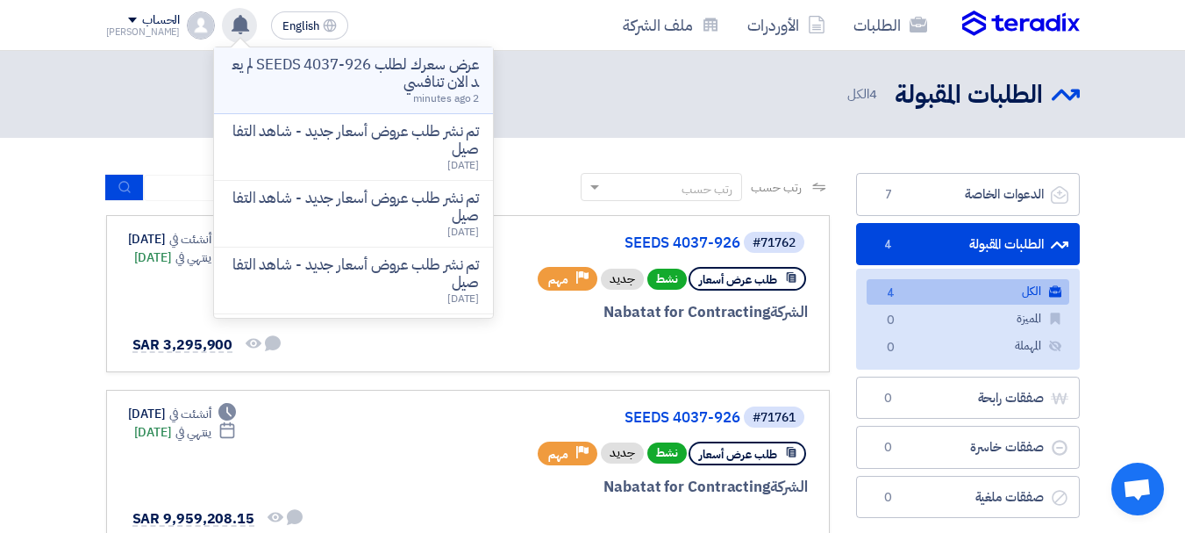
click at [369, 95] on div "عرض سعرك لطلب SEEDS 4037-926 لم يعد الان تنافسي 2 minutes ago" at bounding box center [353, 80] width 251 height 48
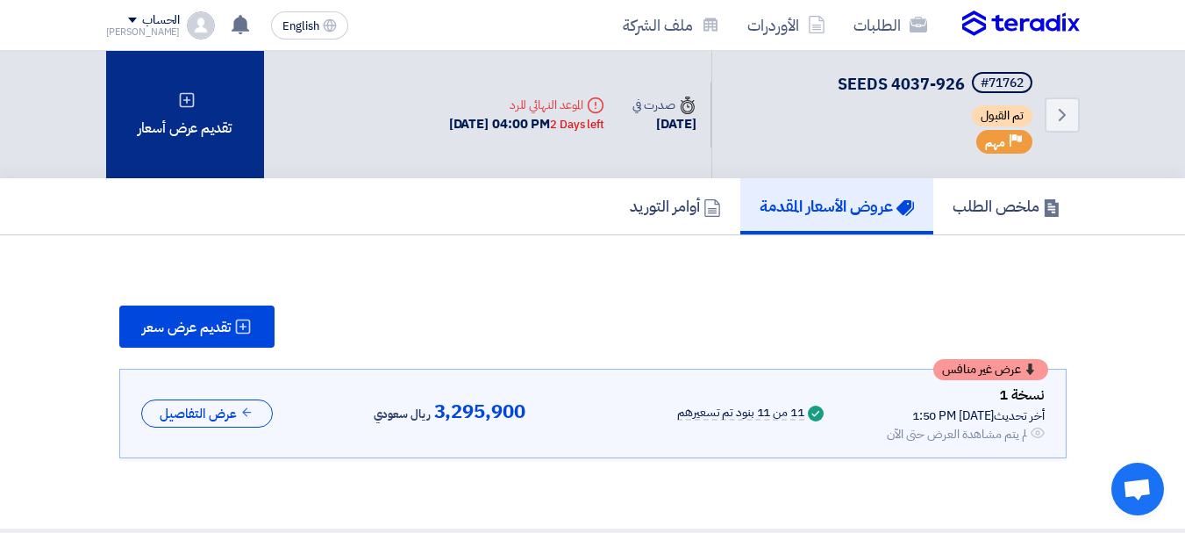
click at [174, 140] on div "تقديم عرض أسعار" at bounding box center [185, 114] width 158 height 127
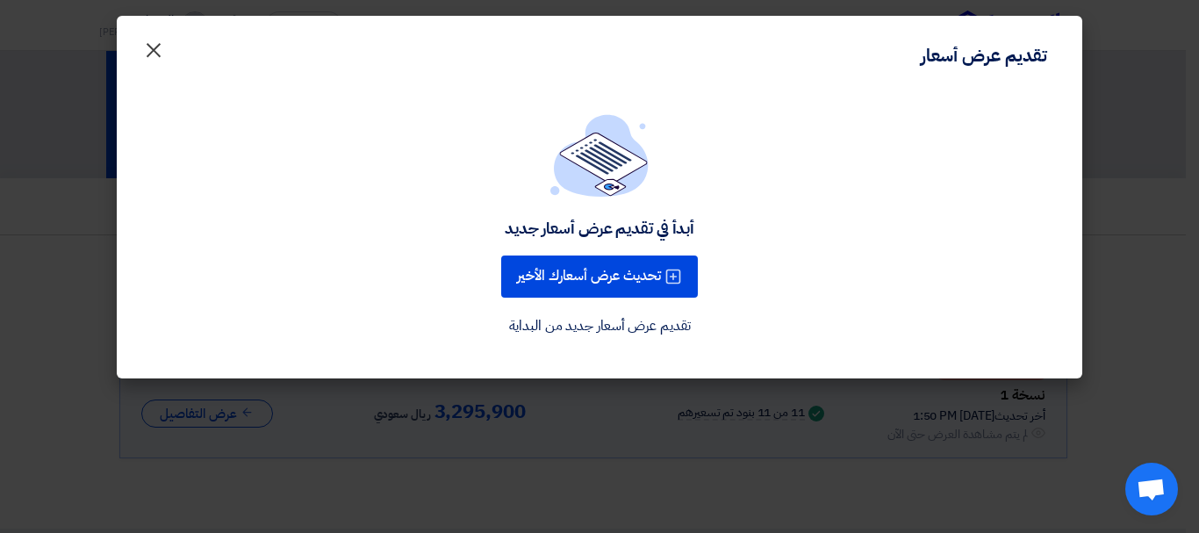
click at [150, 54] on span "×" at bounding box center [153, 49] width 21 height 53
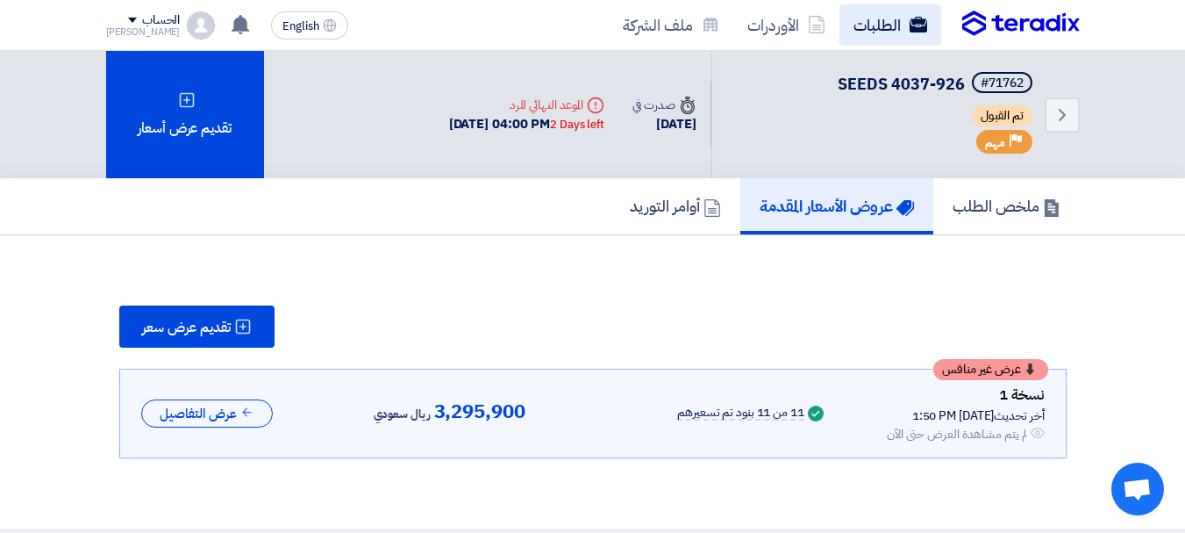
click at [904, 22] on link "الطلبات" at bounding box center [891, 24] width 102 height 41
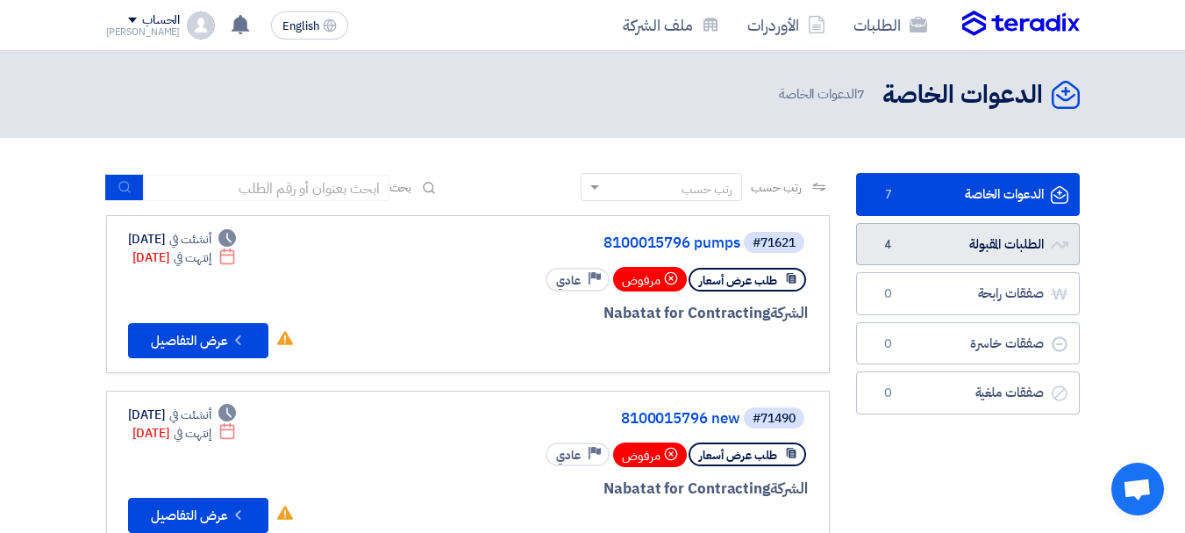
click at [997, 249] on link "الطلبات المقبولة الطلبات المقبولة 4" at bounding box center [968, 244] width 224 height 43
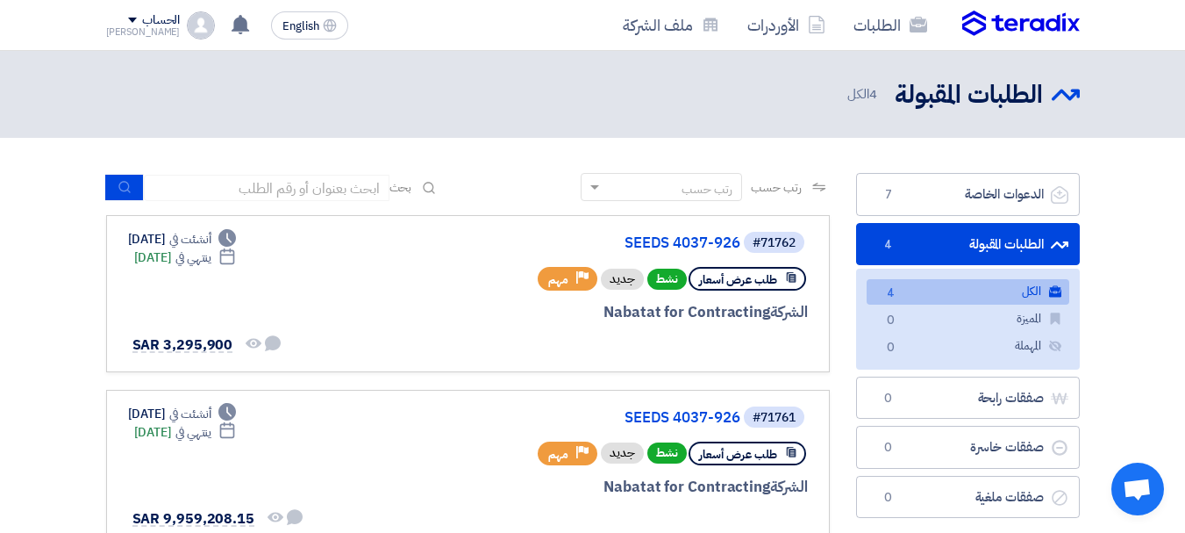
drag, startPoint x: 147, startPoint y: 18, endPoint x: 144, endPoint y: 34, distance: 16.9
click at [146, 18] on div "الحساب" at bounding box center [161, 20] width 38 height 15
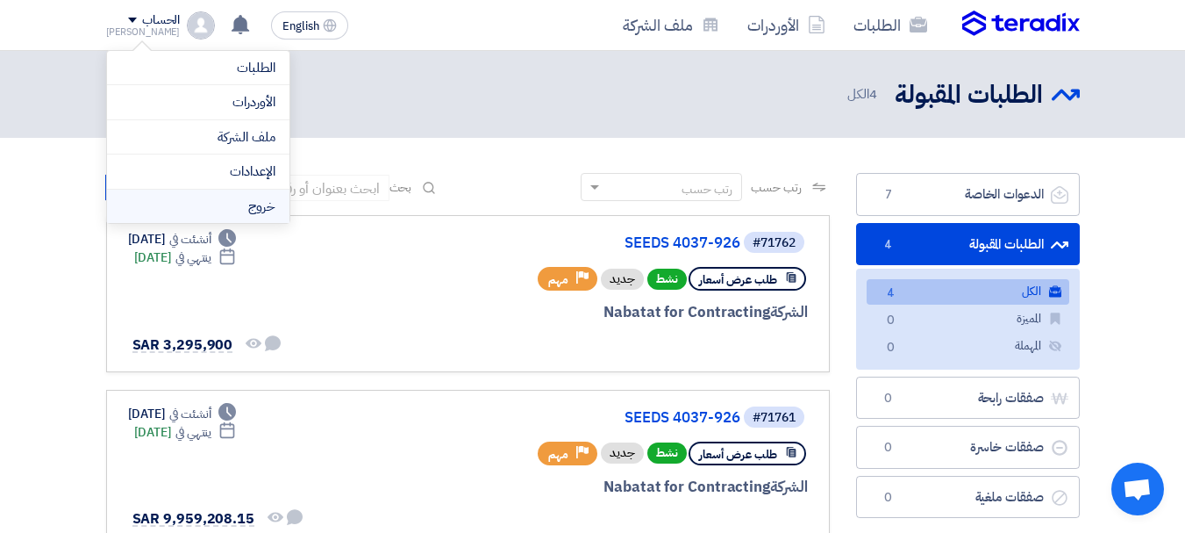
click at [243, 206] on li "خروج" at bounding box center [198, 207] width 183 height 34
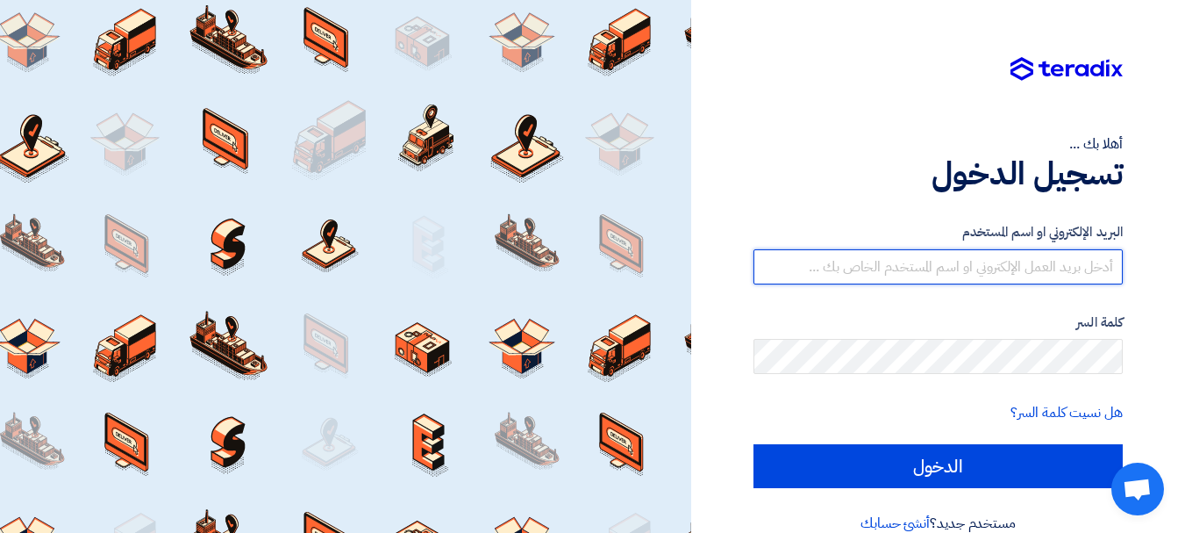
type input "[EMAIL_ADDRESS][DOMAIN_NAME]"
